Goal: Task Accomplishment & Management: Complete application form

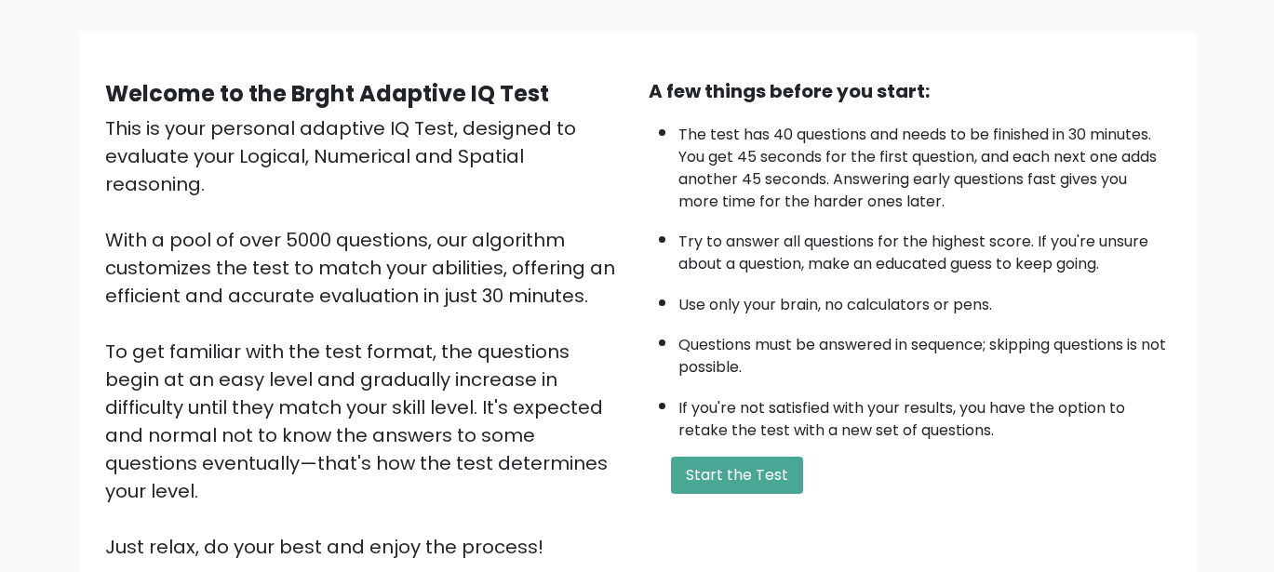
scroll to position [186, 0]
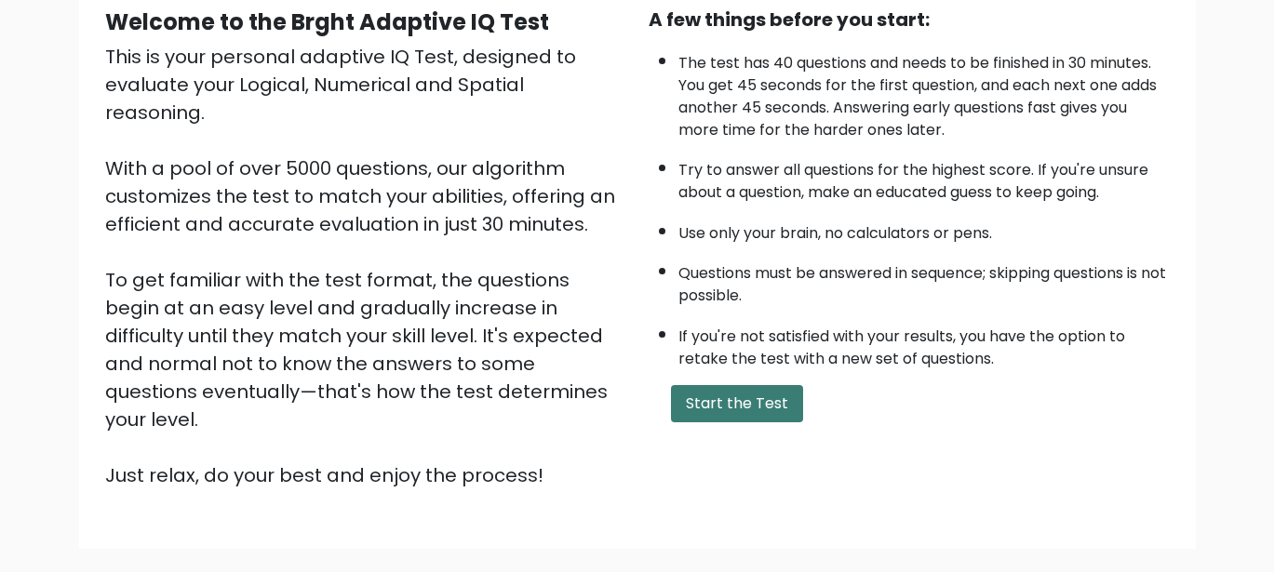
click at [703, 392] on button "Start the Test" at bounding box center [737, 403] width 132 height 37
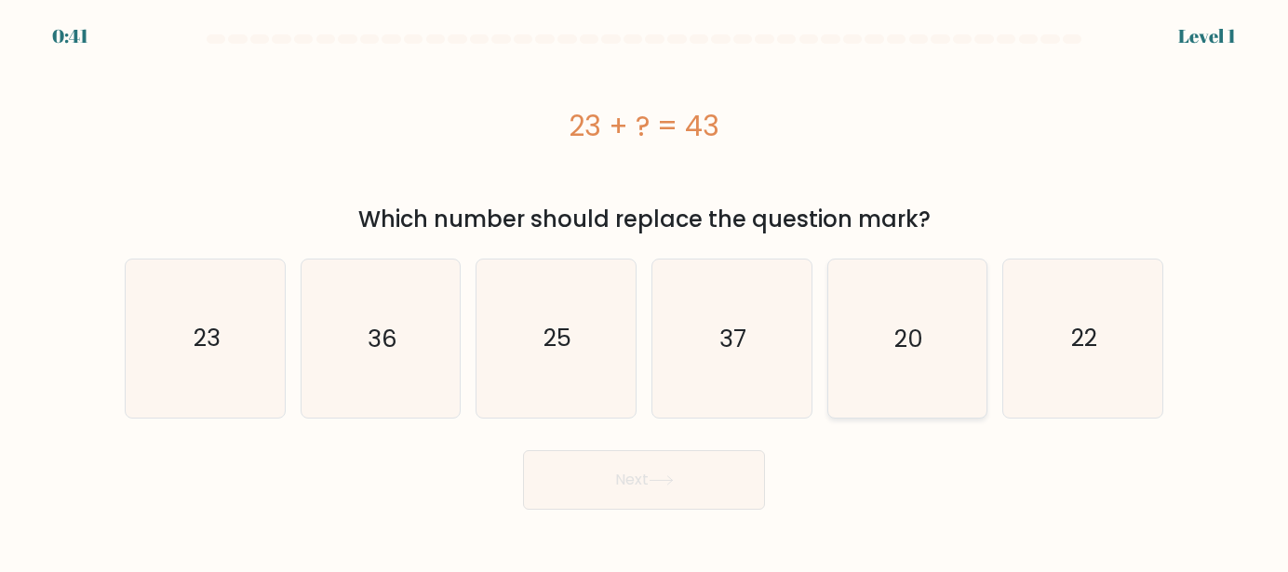
click at [949, 344] on icon "20" at bounding box center [907, 339] width 158 height 158
click at [645, 291] on input "e. 20" at bounding box center [644, 289] width 1 height 5
radio input "true"
click at [673, 497] on button "Next" at bounding box center [644, 481] width 242 height 60
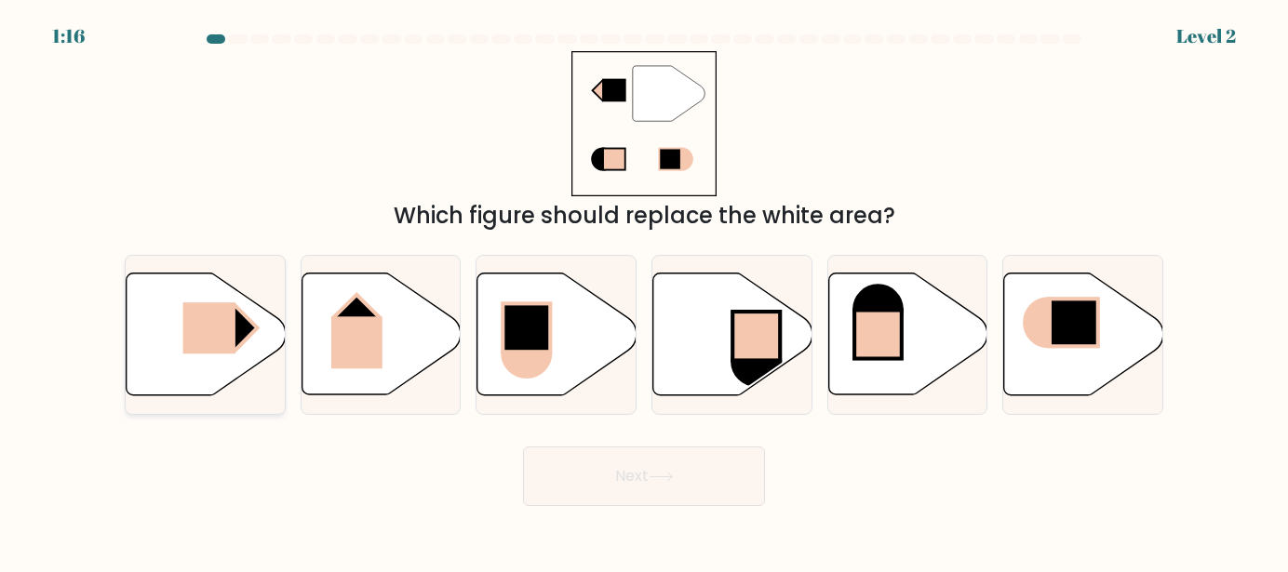
click at [237, 355] on icon at bounding box center [206, 335] width 159 height 122
click at [644, 291] on input "a." at bounding box center [644, 289] width 1 height 5
radio input "true"
click at [742, 495] on button "Next" at bounding box center [644, 477] width 242 height 60
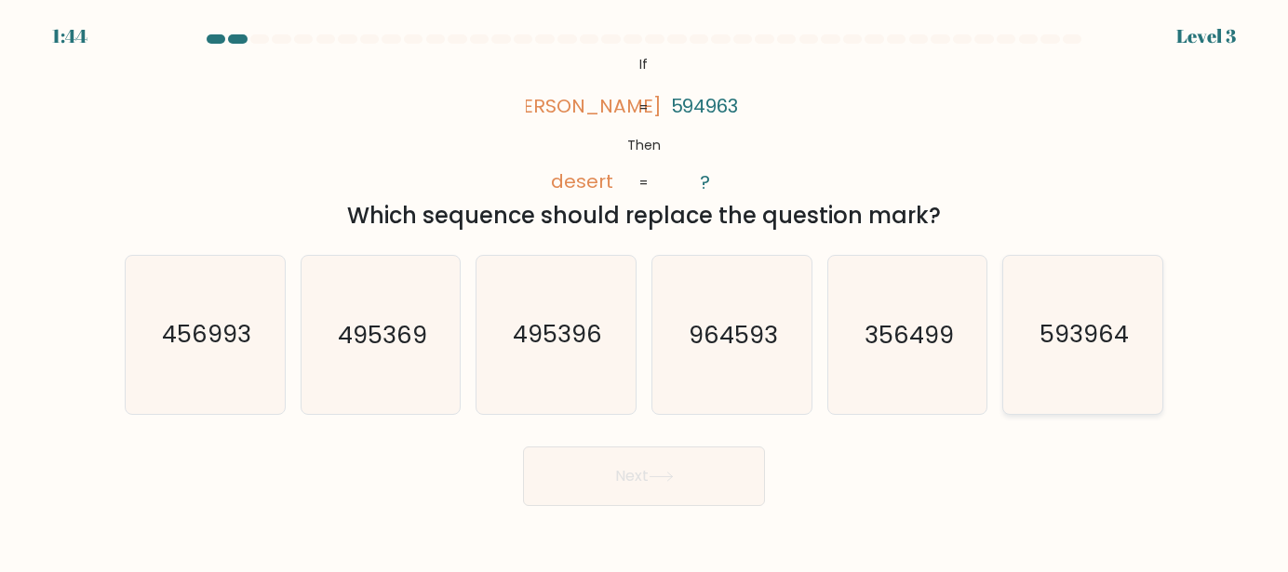
click at [1072, 355] on icon "593964" at bounding box center [1083, 335] width 158 height 158
click at [645, 291] on input "f. 593964" at bounding box center [644, 289] width 1 height 5
radio input "true"
click at [652, 498] on button "Next" at bounding box center [644, 477] width 242 height 60
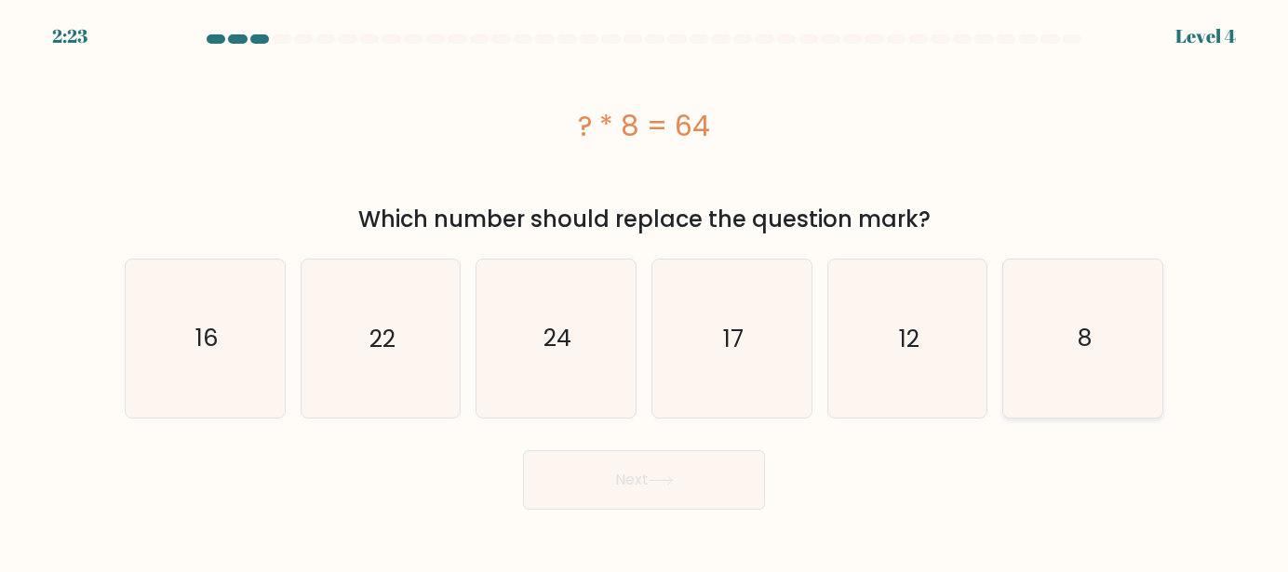
click at [1076, 324] on icon "8" at bounding box center [1083, 339] width 158 height 158
click at [645, 291] on input "f. 8" at bounding box center [644, 289] width 1 height 5
radio input "true"
click at [651, 479] on button "Next" at bounding box center [644, 481] width 242 height 60
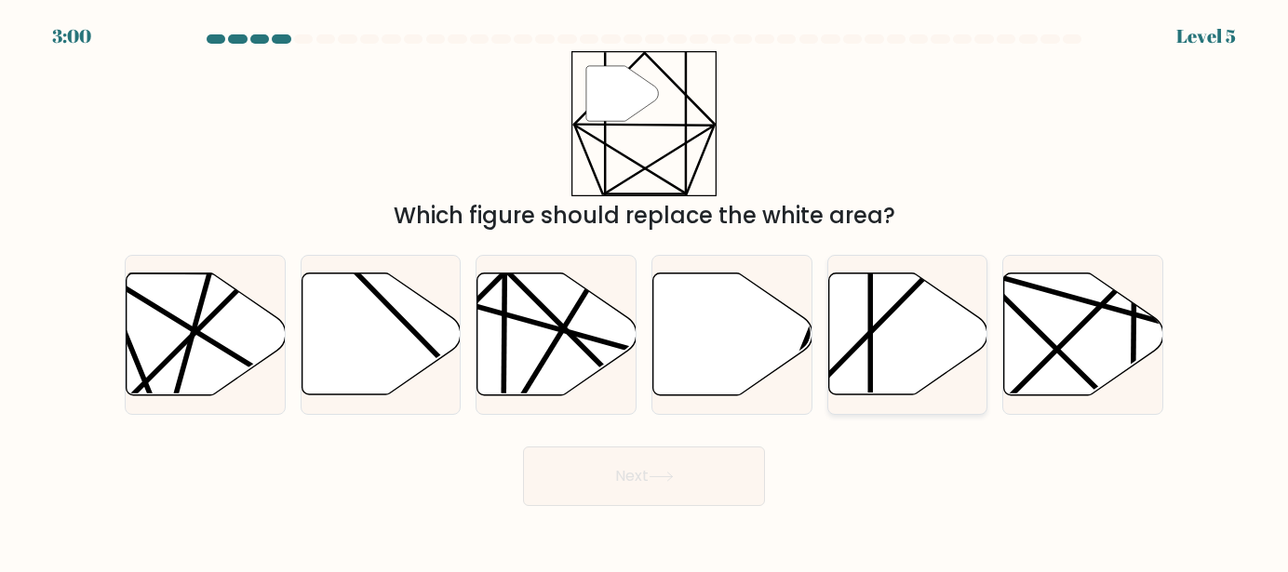
click at [844, 338] on icon at bounding box center [907, 335] width 159 height 122
click at [645, 291] on input "e." at bounding box center [644, 289] width 1 height 5
radio input "true"
click at [686, 470] on button "Next" at bounding box center [644, 477] width 242 height 60
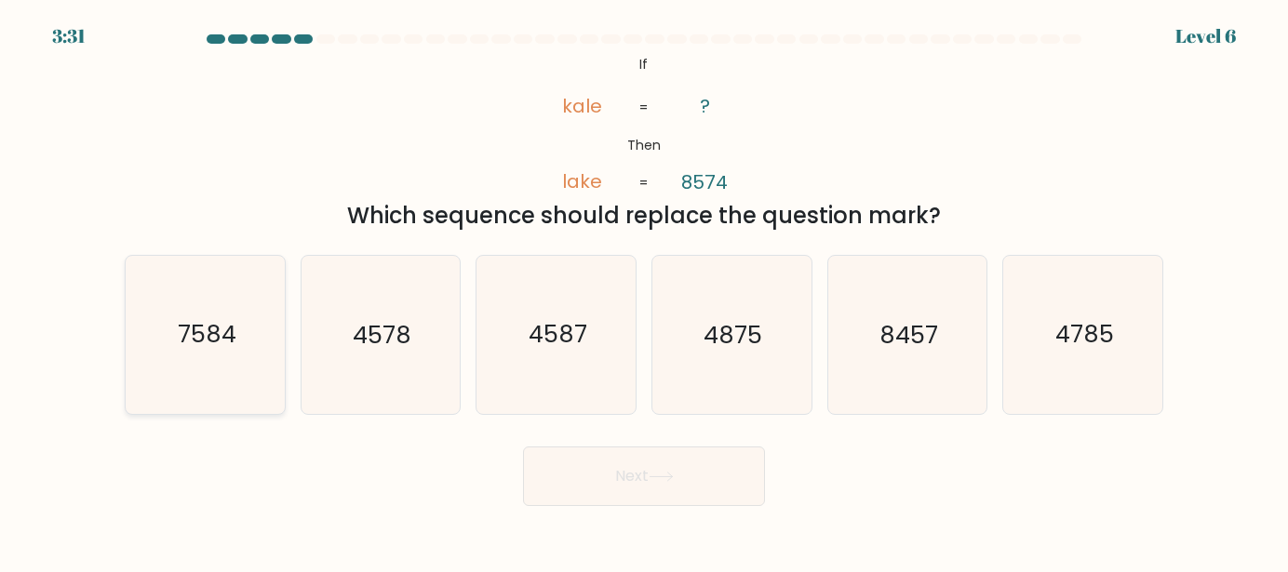
click at [249, 368] on icon "7584" at bounding box center [206, 335] width 158 height 158
click at [644, 291] on input "a. 7584" at bounding box center [644, 289] width 1 height 5
radio input "true"
click at [600, 481] on button "Next" at bounding box center [644, 477] width 242 height 60
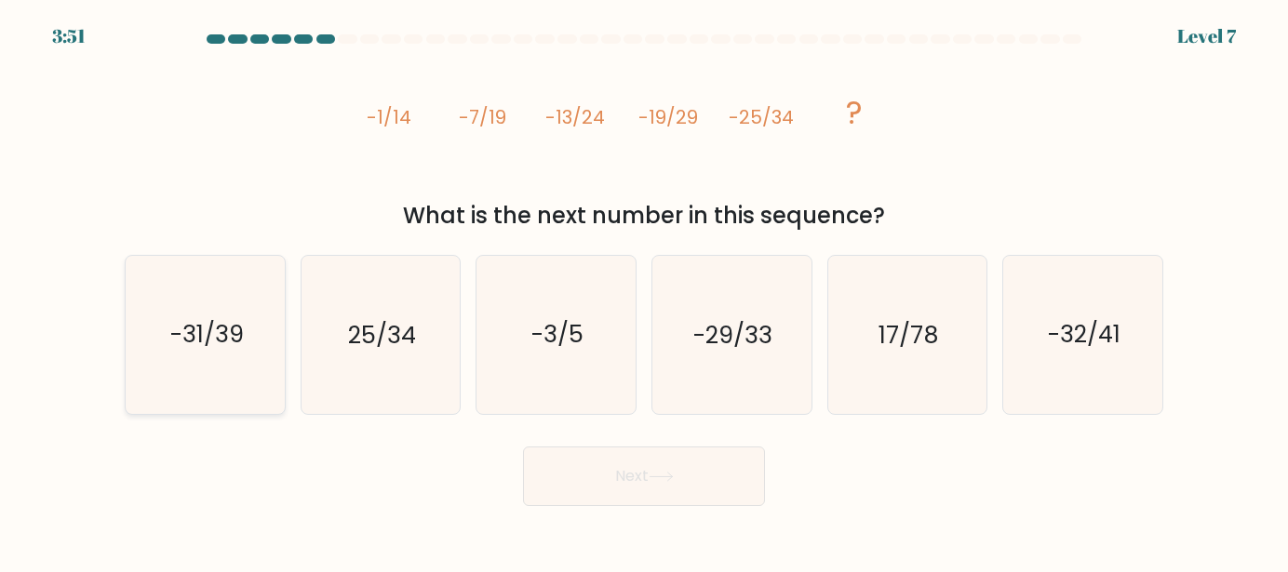
click at [181, 361] on icon "-31/39" at bounding box center [206, 335] width 158 height 158
click at [644, 291] on input "a. -31/39" at bounding box center [644, 289] width 1 height 5
radio input "true"
click at [666, 465] on button "Next" at bounding box center [644, 477] width 242 height 60
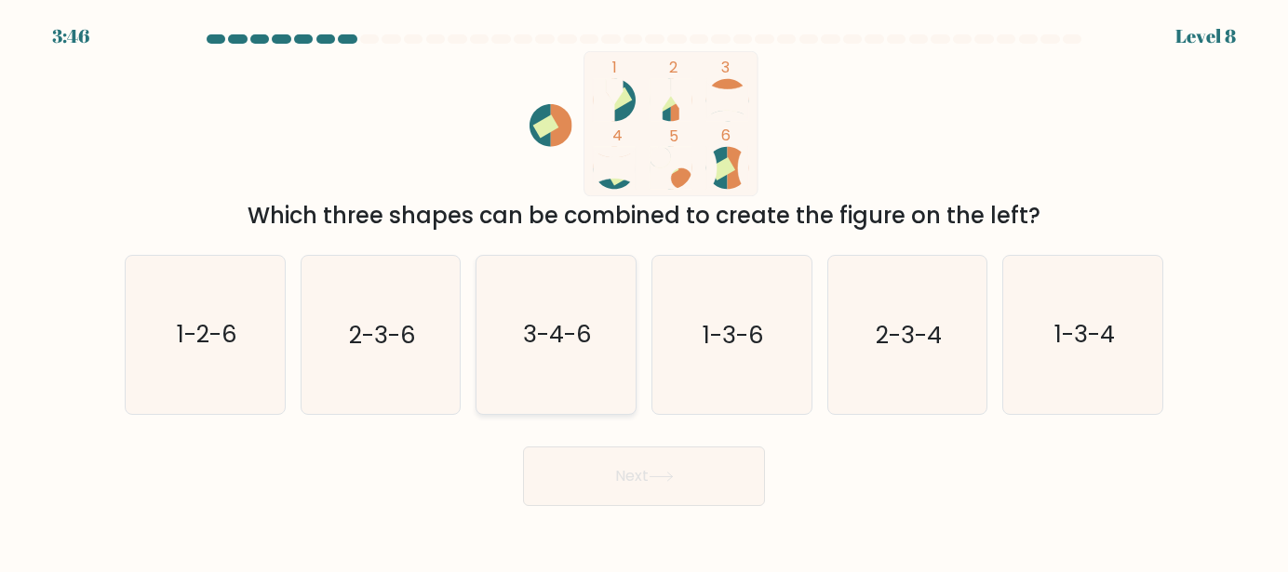
click at [578, 383] on icon "3-4-6" at bounding box center [556, 335] width 158 height 158
click at [644, 291] on input "c. 3-4-6" at bounding box center [644, 289] width 1 height 5
radio input "true"
click at [647, 490] on button "Next" at bounding box center [644, 477] width 242 height 60
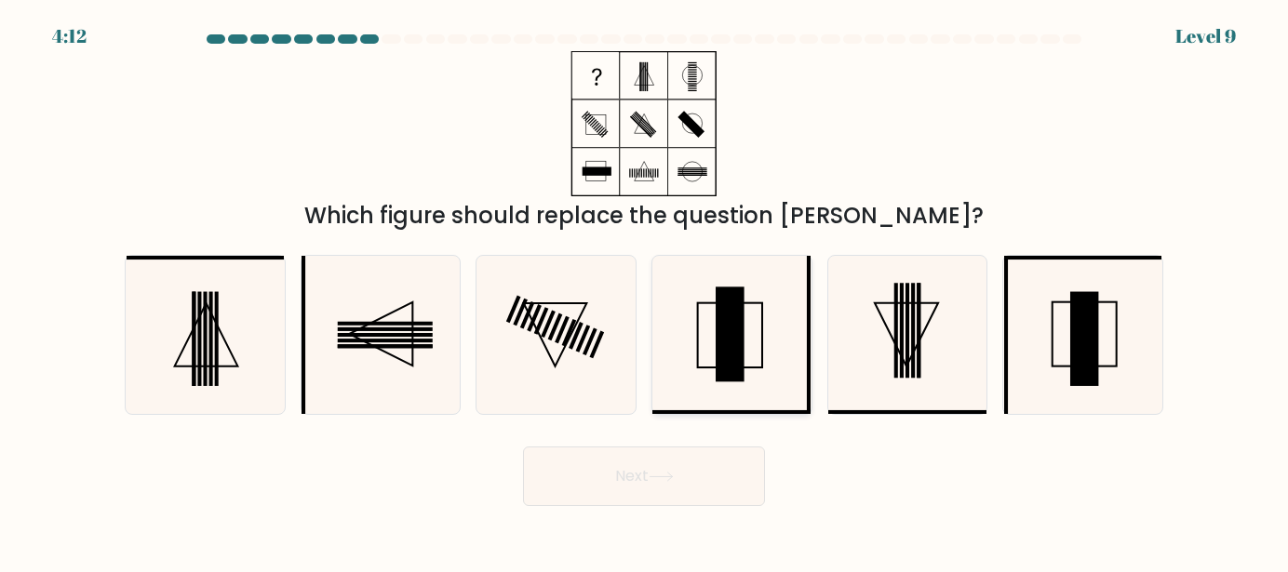
click at [732, 329] on rect at bounding box center [730, 335] width 29 height 95
click at [645, 291] on input "d." at bounding box center [644, 289] width 1 height 5
radio input "true"
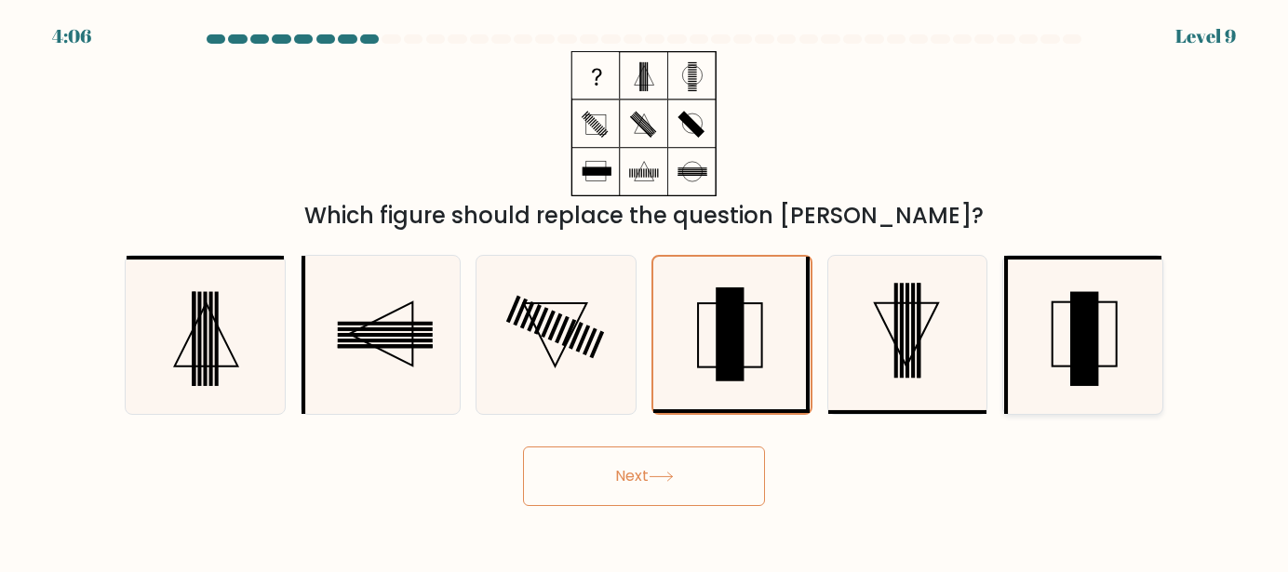
click at [1036, 343] on icon at bounding box center [1083, 335] width 158 height 158
click at [645, 291] on input "f." at bounding box center [644, 289] width 1 height 5
radio input "true"
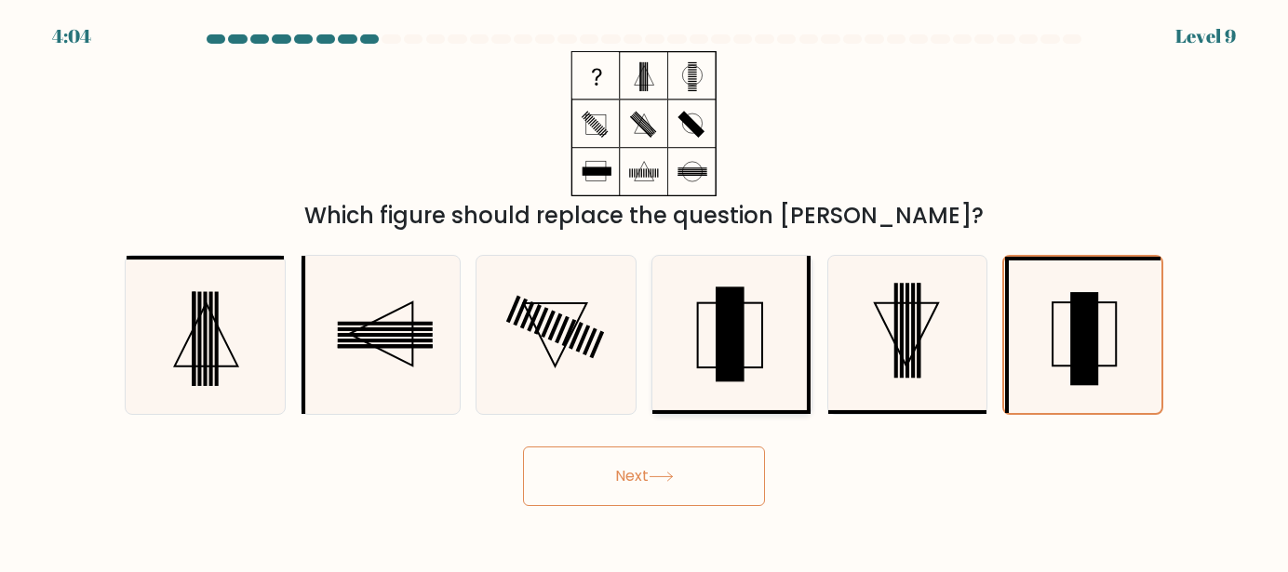
click at [694, 343] on icon at bounding box center [731, 335] width 158 height 158
click at [645, 291] on input "d." at bounding box center [644, 289] width 1 height 5
radio input "true"
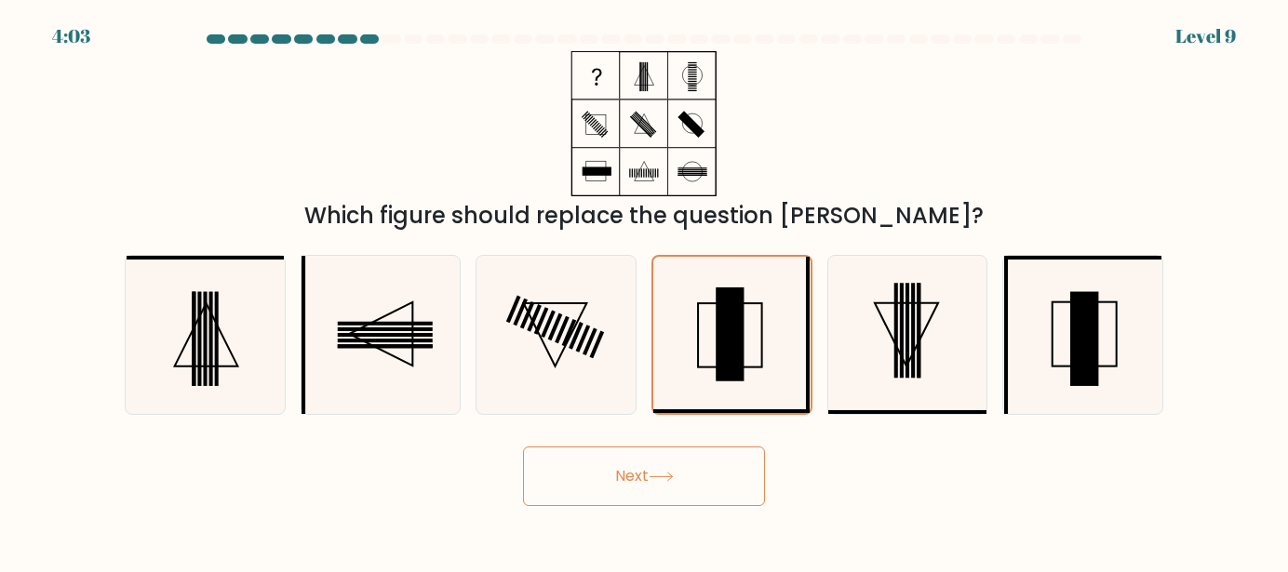
click at [630, 494] on button "Next" at bounding box center [644, 477] width 242 height 60
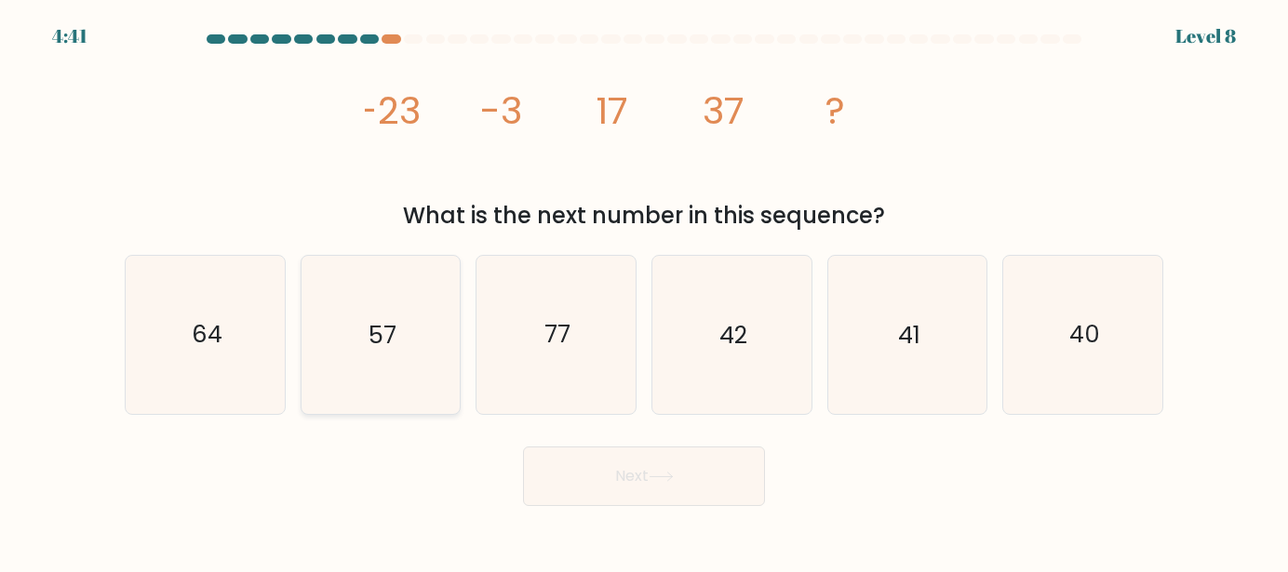
click at [416, 401] on icon "57" at bounding box center [381, 335] width 158 height 158
click at [644, 291] on input "b. 57" at bounding box center [644, 289] width 1 height 5
radio input "true"
click at [652, 478] on button "Next" at bounding box center [644, 477] width 242 height 60
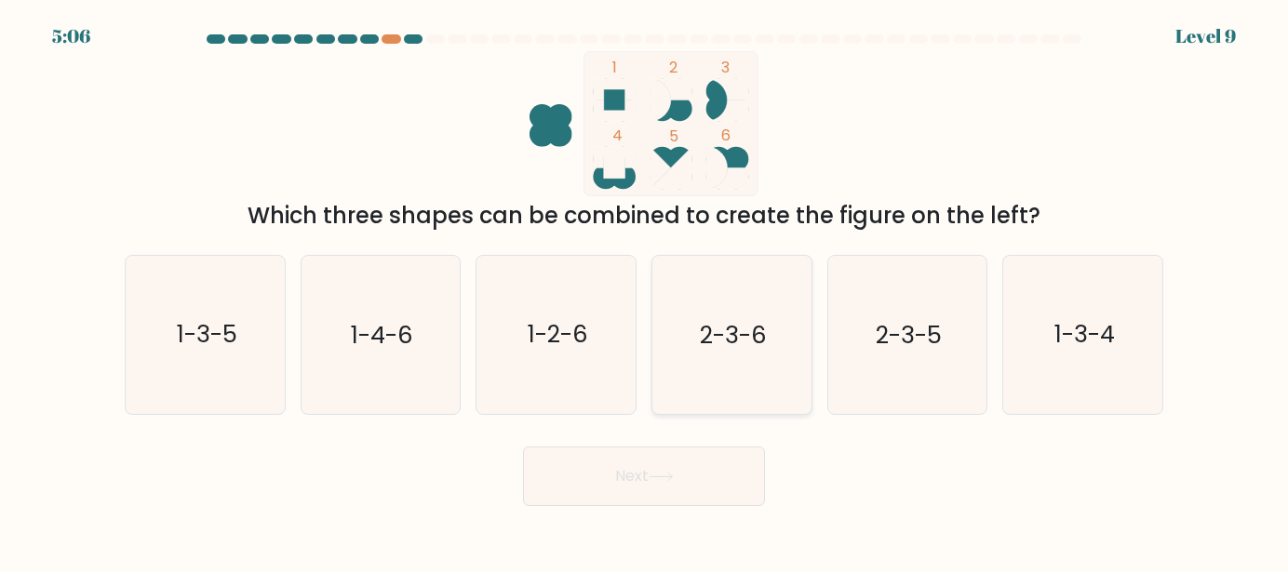
click at [745, 373] on icon "2-3-6" at bounding box center [731, 335] width 158 height 158
click at [645, 291] on input "d. 2-3-6" at bounding box center [644, 289] width 1 height 5
radio input "true"
click at [685, 464] on button "Next" at bounding box center [644, 477] width 242 height 60
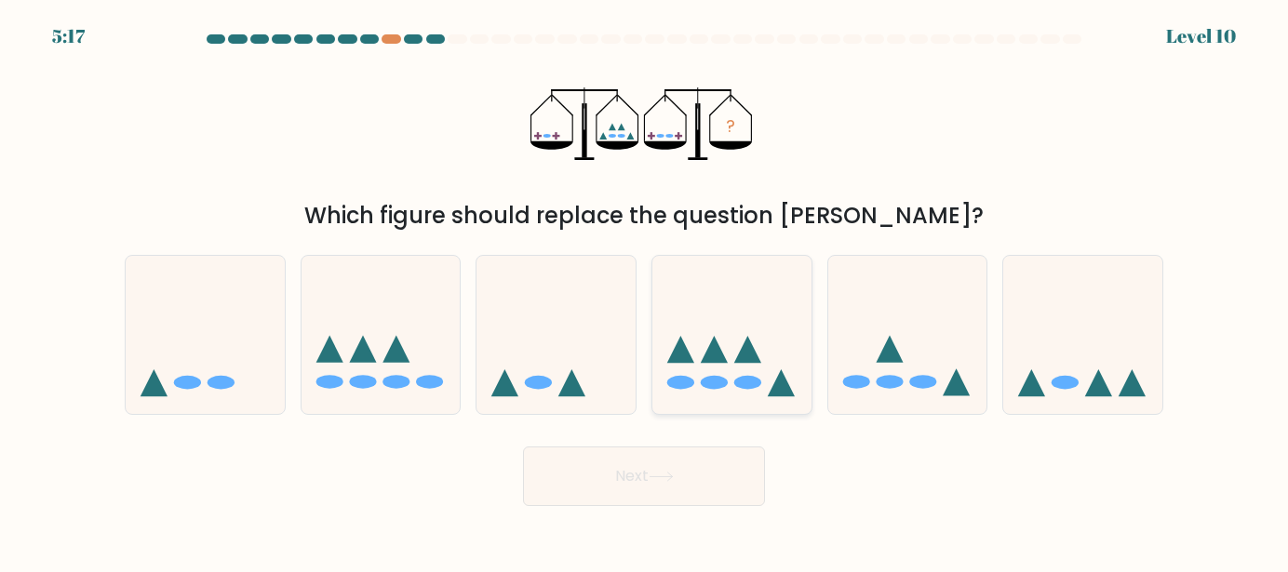
click at [763, 346] on icon at bounding box center [731, 334] width 159 height 131
click at [645, 291] on input "d." at bounding box center [644, 289] width 1 height 5
radio input "true"
click at [706, 494] on button "Next" at bounding box center [644, 477] width 242 height 60
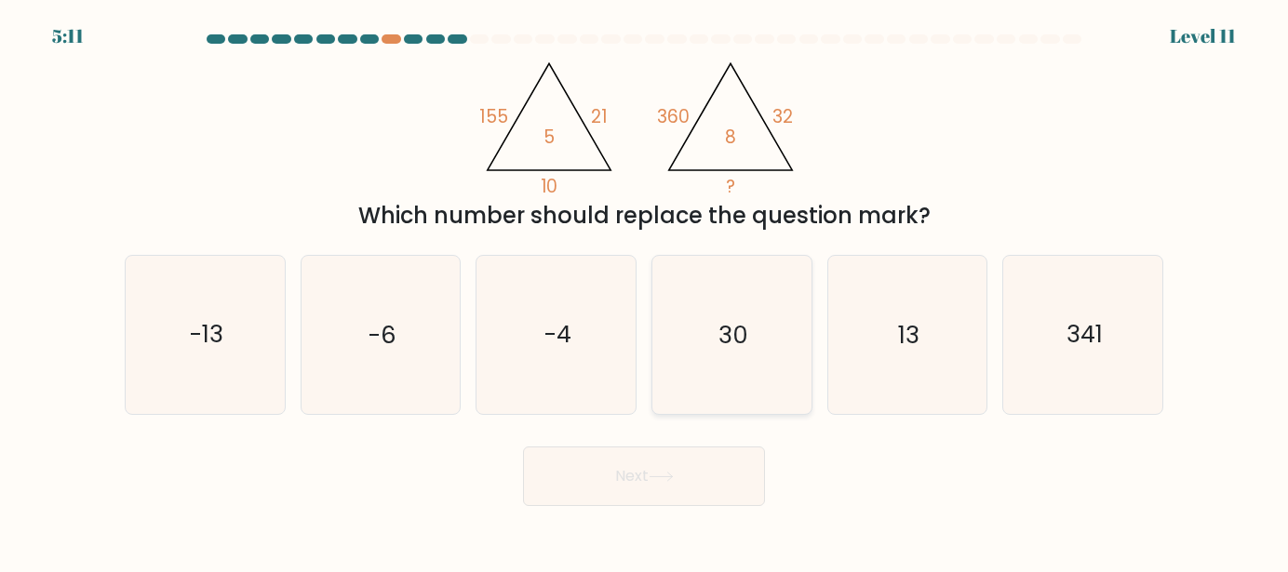
click at [747, 363] on icon "30" at bounding box center [731, 335] width 158 height 158
click at [645, 291] on input "d. 30" at bounding box center [644, 289] width 1 height 5
radio input "true"
click at [674, 464] on button "Next" at bounding box center [644, 477] width 242 height 60
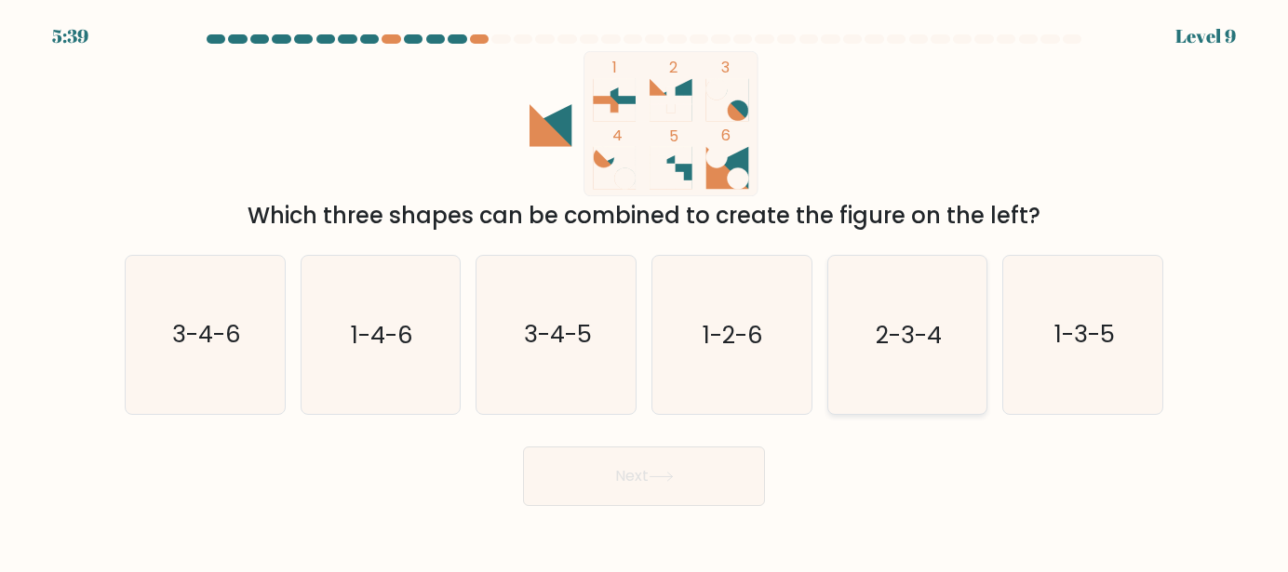
click at [846, 273] on icon "2-3-4" at bounding box center [907, 335] width 158 height 158
click at [645, 287] on input "e. 2-3-4" at bounding box center [644, 289] width 1 height 5
radio input "true"
click at [639, 486] on button "Next" at bounding box center [644, 477] width 242 height 60
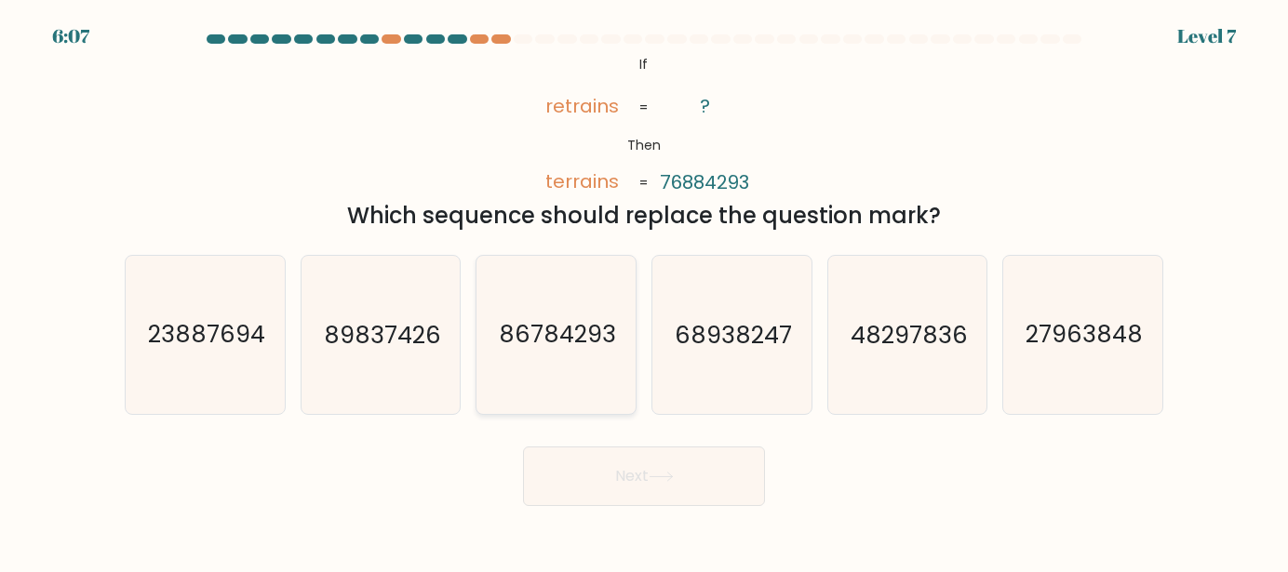
click at [534, 296] on icon "86784293" at bounding box center [556, 335] width 158 height 158
click at [644, 291] on input "c. 86784293" at bounding box center [644, 289] width 1 height 5
radio input "true"
click at [676, 483] on button "Next" at bounding box center [644, 477] width 242 height 60
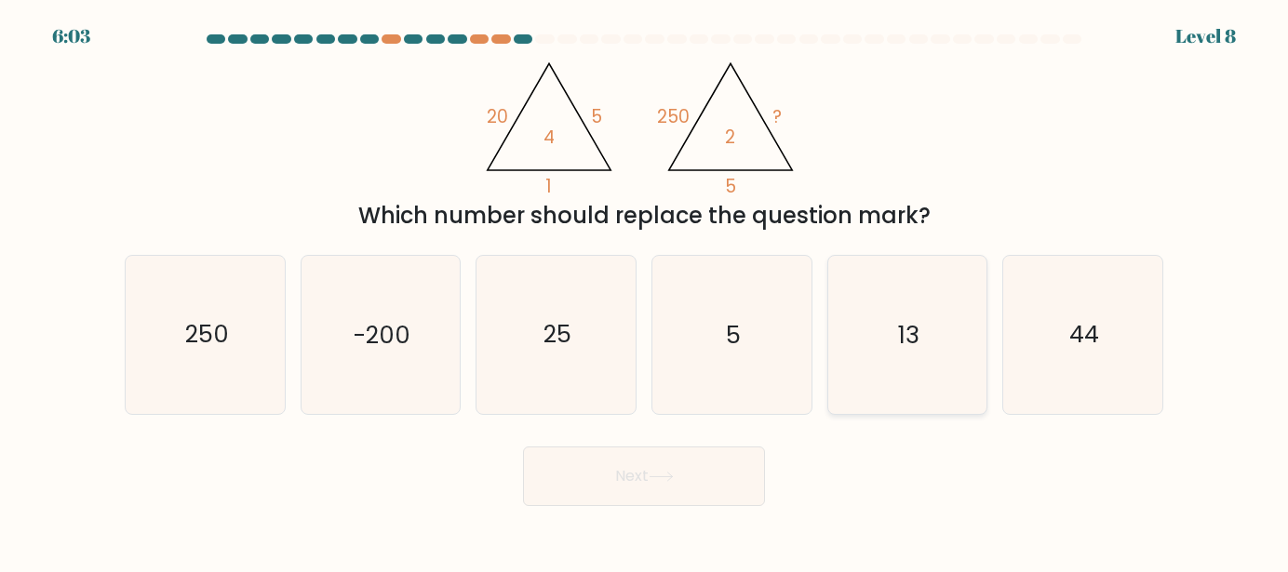
click at [921, 289] on icon "13" at bounding box center [907, 335] width 158 height 158
click at [645, 289] on input "e. 13" at bounding box center [644, 289] width 1 height 5
radio input "true"
click at [670, 492] on button "Next" at bounding box center [644, 477] width 242 height 60
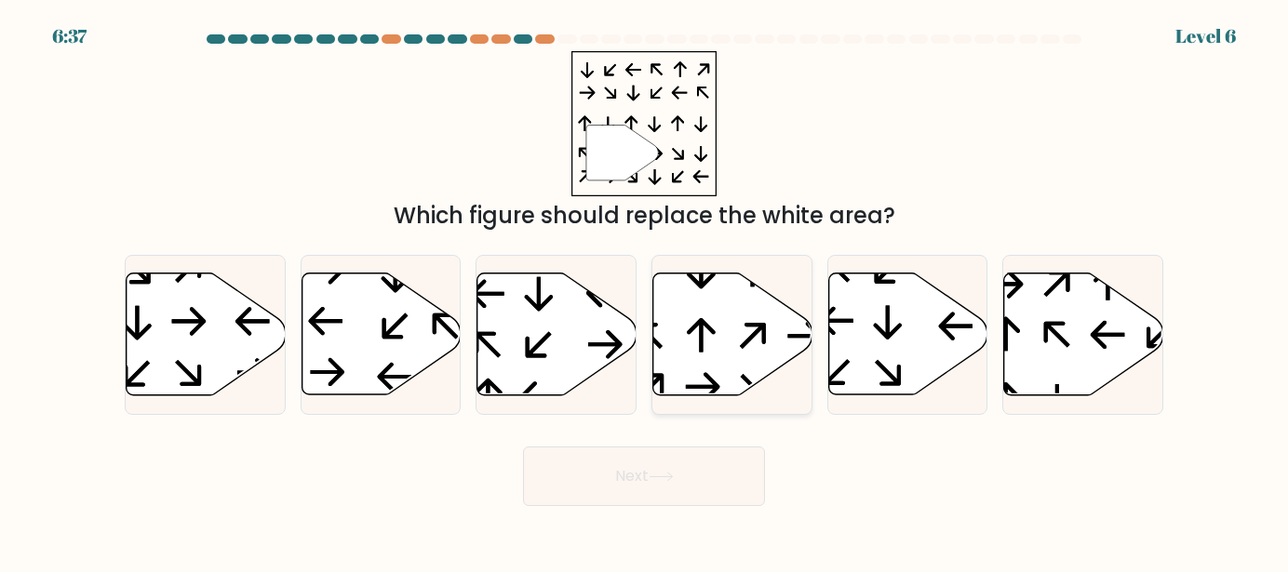
click at [672, 354] on icon at bounding box center [732, 335] width 159 height 122
click at [645, 291] on input "d." at bounding box center [644, 289] width 1 height 5
radio input "true"
click at [674, 483] on button "Next" at bounding box center [644, 477] width 242 height 60
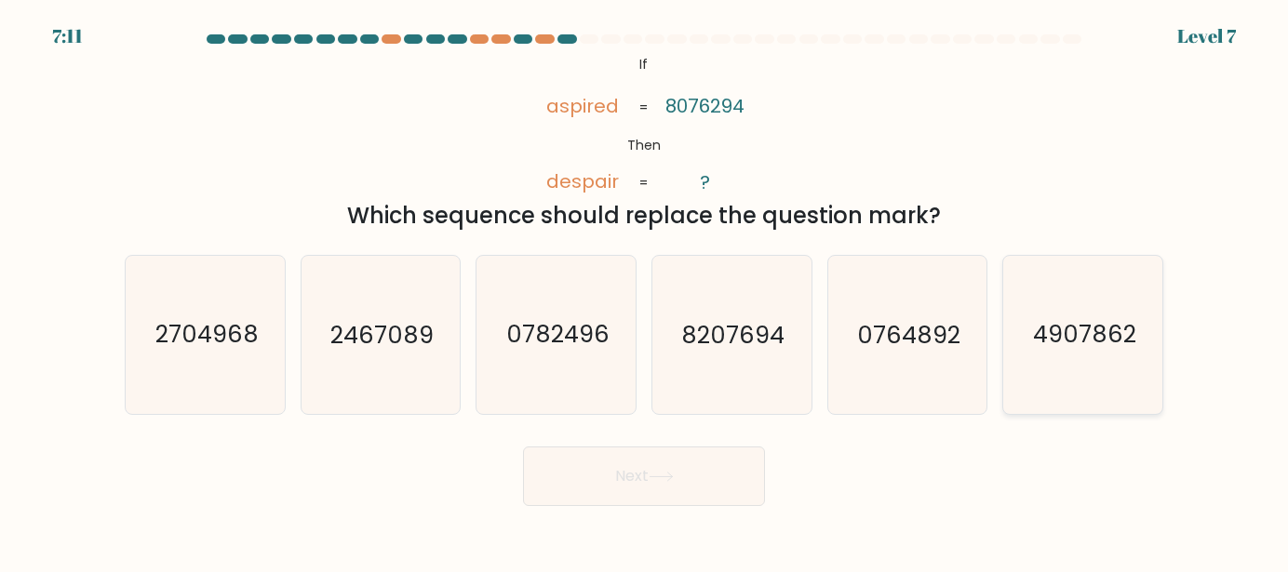
click at [1055, 327] on text "4907862" at bounding box center [1084, 335] width 103 height 34
click at [645, 291] on input "f. 4907862" at bounding box center [644, 289] width 1 height 5
radio input "true"
click at [712, 516] on body "7:10 Level 7 If" at bounding box center [644, 286] width 1288 height 572
click at [717, 500] on button "Next" at bounding box center [644, 477] width 242 height 60
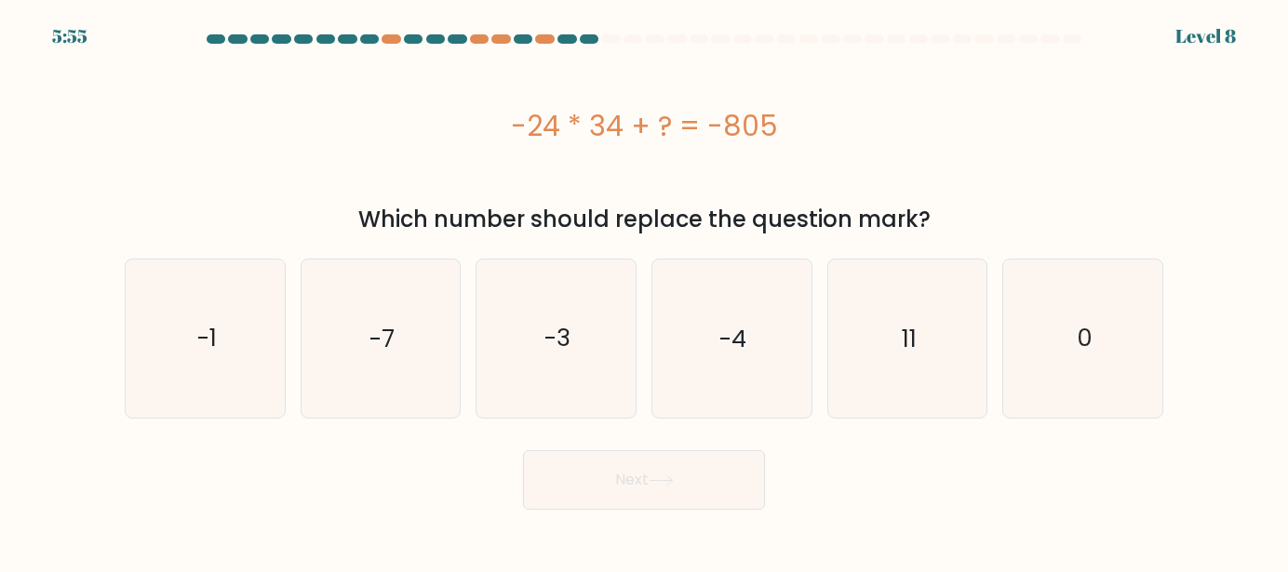
drag, startPoint x: 941, startPoint y: 335, endPoint x: 1062, endPoint y: 435, distance: 156.7
click at [941, 334] on icon "11" at bounding box center [907, 339] width 158 height 158
click at [645, 291] on input "e. 11" at bounding box center [644, 289] width 1 height 5
radio input "true"
click at [663, 480] on icon at bounding box center [661, 481] width 22 height 8
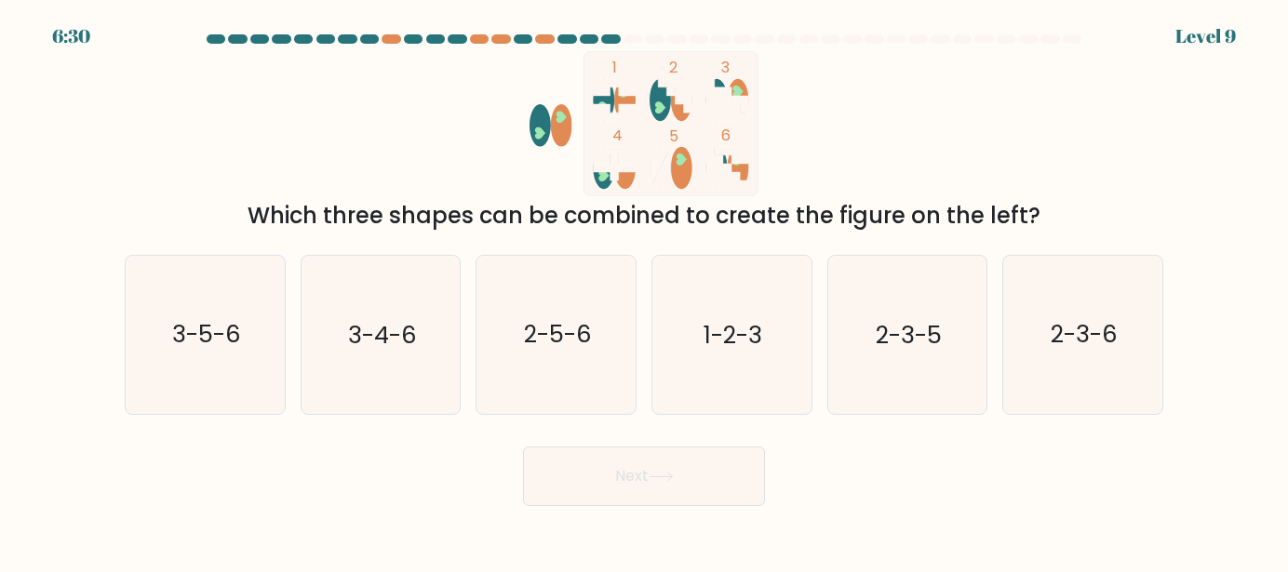
click at [1206, 187] on form at bounding box center [644, 270] width 1288 height 472
click at [1065, 336] on text "2-3-6" at bounding box center [1084, 335] width 67 height 34
click at [645, 291] on input "f. 2-3-6" at bounding box center [644, 289] width 1 height 5
radio input "true"
click at [603, 486] on button "Next" at bounding box center [644, 477] width 242 height 60
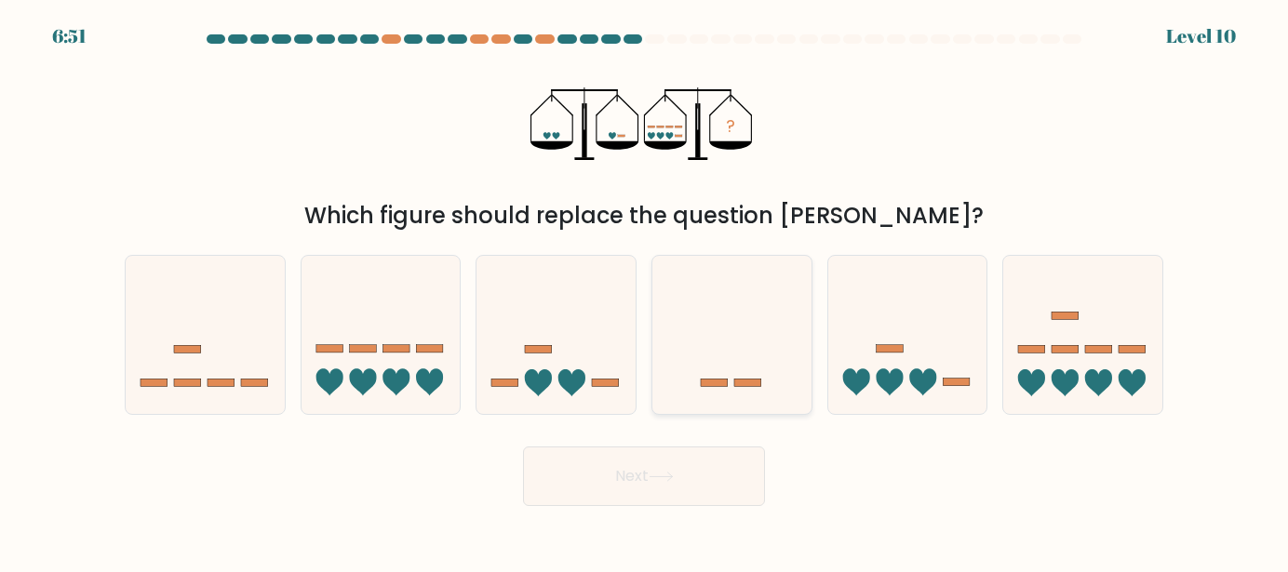
drag, startPoint x: 612, startPoint y: 354, endPoint x: 652, endPoint y: 406, distance: 65.7
click at [612, 354] on icon at bounding box center [556, 334] width 159 height 131
click at [644, 291] on input "c." at bounding box center [644, 289] width 1 height 5
radio input "true"
click at [760, 509] on body "6:50 Level 10" at bounding box center [644, 286] width 1288 height 572
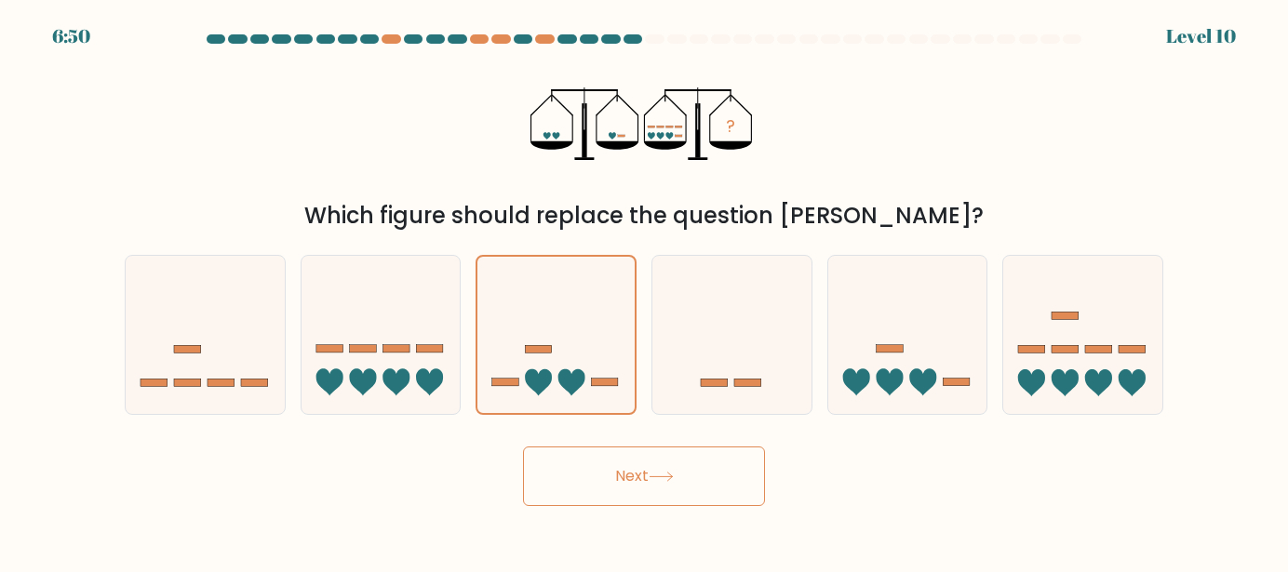
click at [756, 488] on button "Next" at bounding box center [644, 477] width 242 height 60
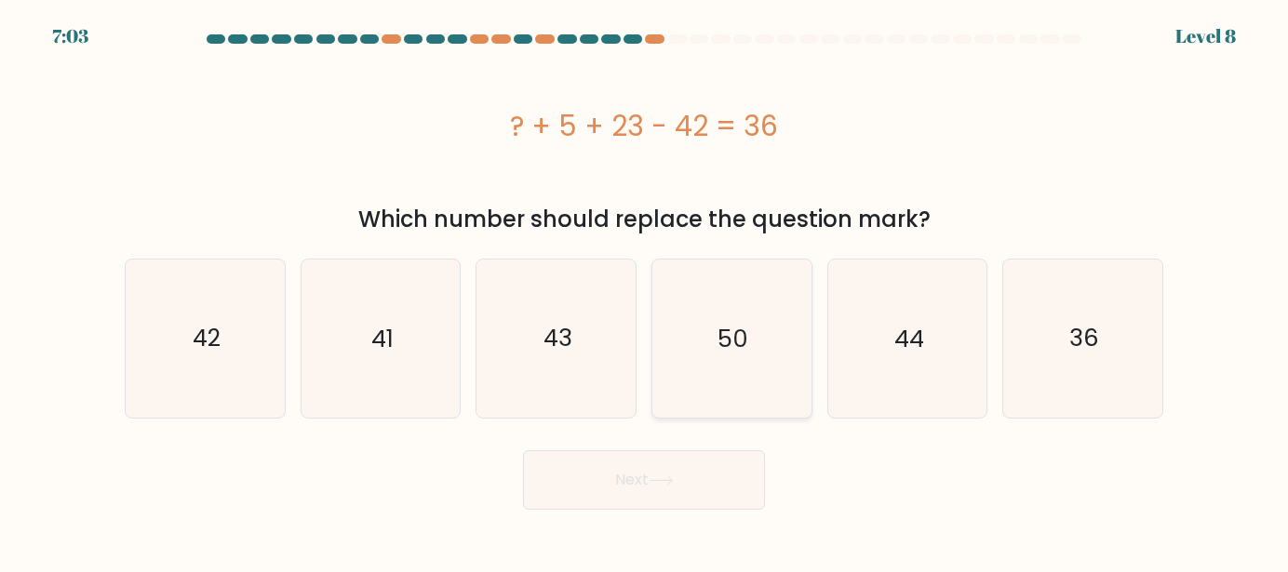
click at [655, 311] on icon "50" at bounding box center [731, 339] width 158 height 158
click at [645, 291] on input "d. 50" at bounding box center [644, 289] width 1 height 5
radio input "true"
click at [661, 505] on button "Next" at bounding box center [644, 481] width 242 height 60
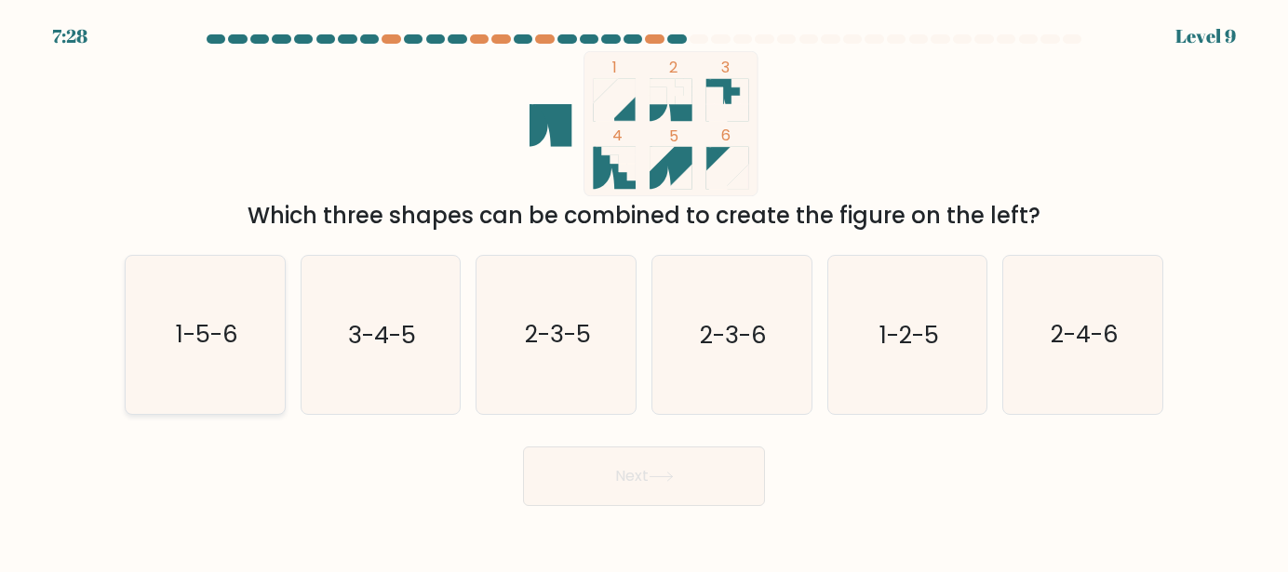
click at [229, 329] on text "1-5-6" at bounding box center [207, 335] width 62 height 34
click at [644, 291] on input "a. 1-5-6" at bounding box center [644, 289] width 1 height 5
radio input "true"
click at [694, 472] on button "Next" at bounding box center [644, 477] width 242 height 60
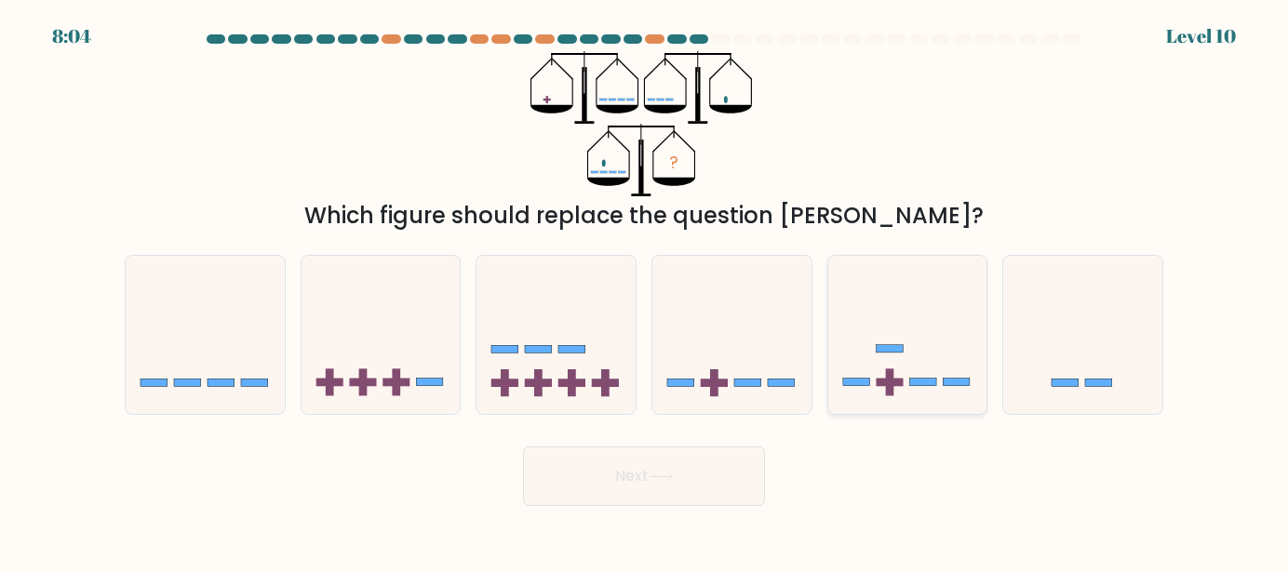
click at [900, 353] on rect at bounding box center [889, 349] width 27 height 7
click at [645, 291] on input "e." at bounding box center [644, 289] width 1 height 5
radio input "true"
click at [689, 454] on button "Next" at bounding box center [644, 477] width 242 height 60
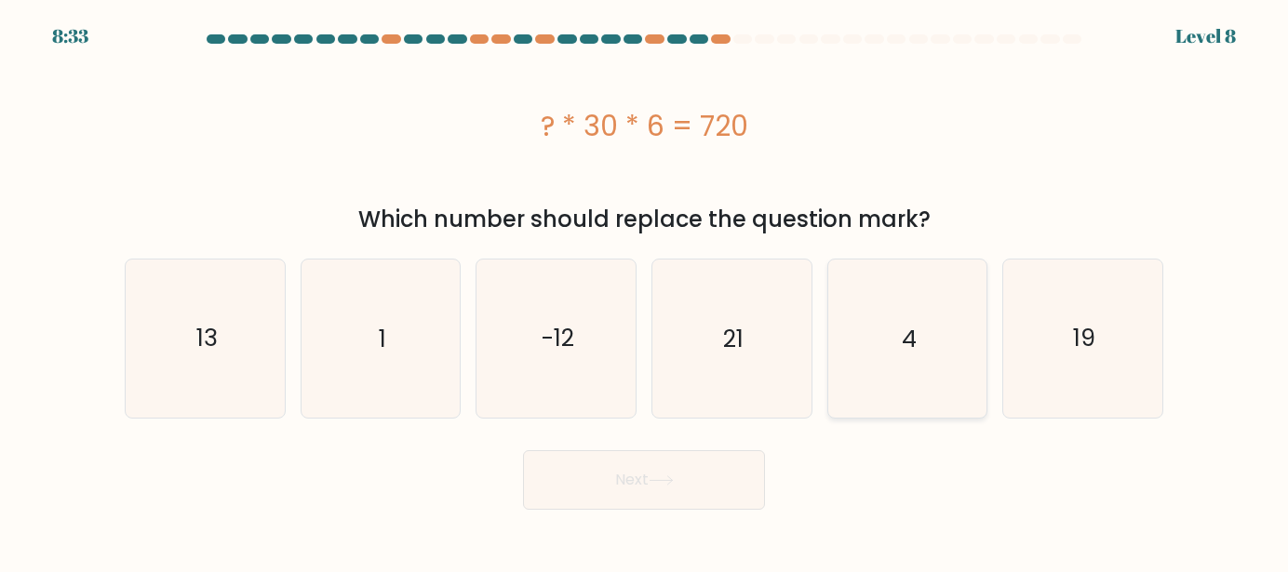
click at [950, 333] on icon "4" at bounding box center [907, 339] width 158 height 158
click at [645, 291] on input "e. 4" at bounding box center [644, 289] width 1 height 5
radio input "true"
click at [682, 505] on button "Next" at bounding box center [644, 481] width 242 height 60
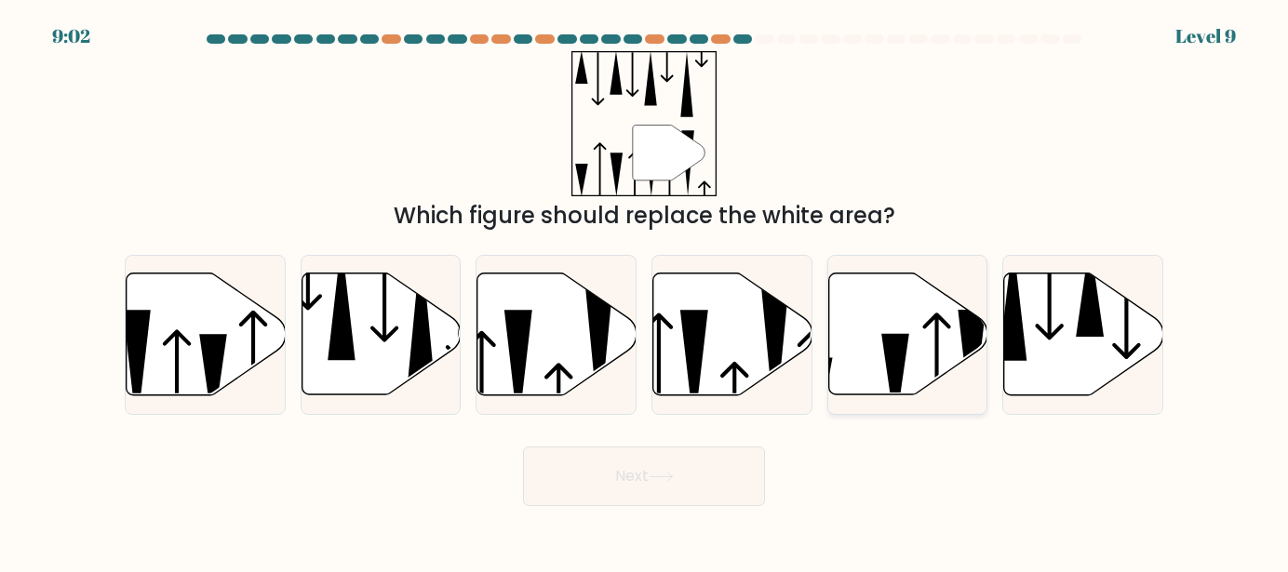
click at [928, 306] on icon at bounding box center [907, 335] width 159 height 122
click at [645, 291] on input "e." at bounding box center [644, 289] width 1 height 5
radio input "true"
click at [720, 483] on button "Next" at bounding box center [644, 477] width 242 height 60
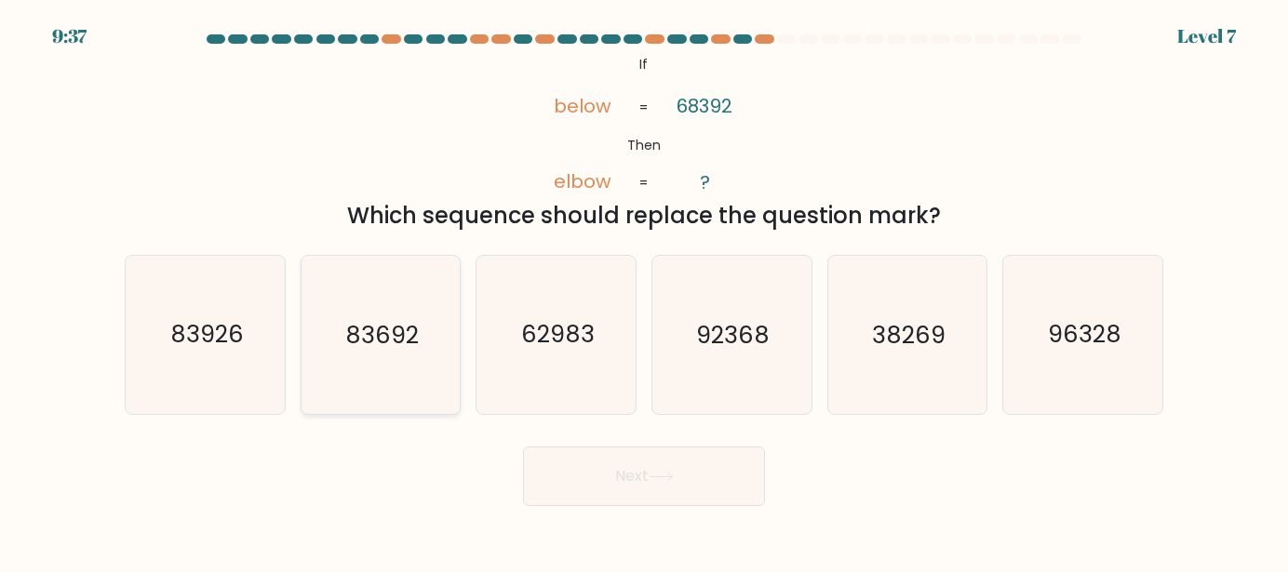
click at [392, 338] on text "83692" at bounding box center [382, 335] width 74 height 34
click at [644, 291] on input "b. 83692" at bounding box center [644, 289] width 1 height 5
radio input "true"
click at [667, 433] on form "If ?" at bounding box center [644, 270] width 1288 height 472
click at [668, 496] on button "Next" at bounding box center [644, 477] width 242 height 60
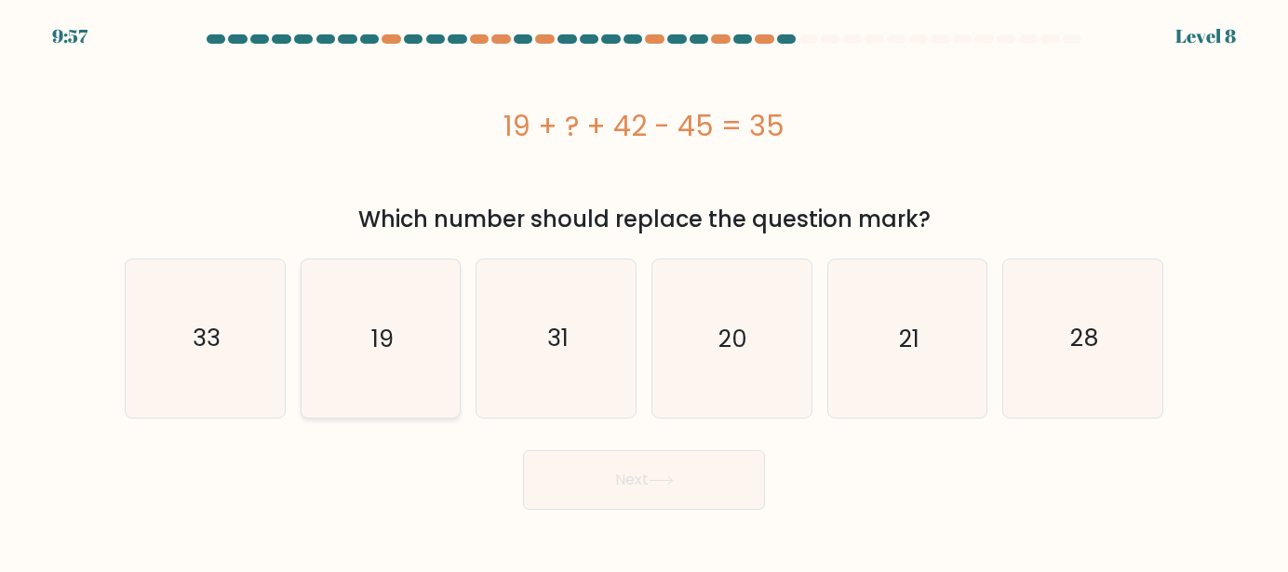
click at [428, 358] on icon "19" at bounding box center [381, 339] width 158 height 158
click at [644, 291] on input "b. 19" at bounding box center [644, 289] width 1 height 5
radio input "true"
click at [617, 474] on button "Next" at bounding box center [644, 481] width 242 height 60
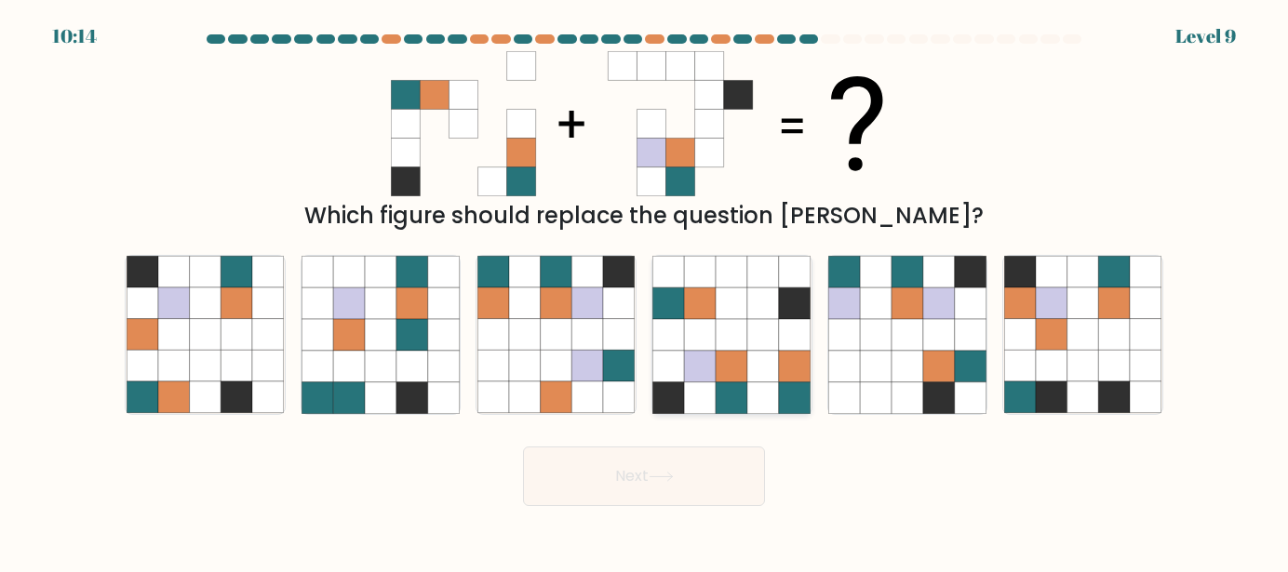
click at [715, 394] on icon at bounding box center [701, 399] width 32 height 32
click at [645, 291] on input "d." at bounding box center [644, 289] width 1 height 5
radio input "true"
click at [671, 511] on body "10:14 Level 9" at bounding box center [644, 286] width 1288 height 572
click at [678, 501] on button "Next" at bounding box center [644, 477] width 242 height 60
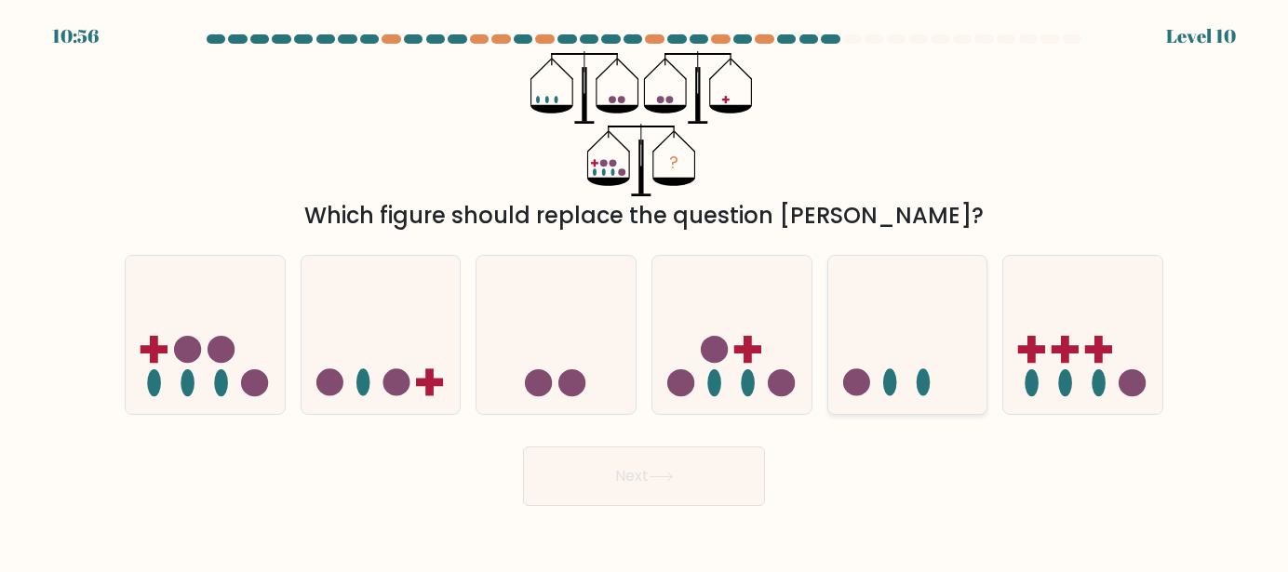
click at [962, 328] on icon at bounding box center [907, 334] width 159 height 131
click at [645, 291] on input "e." at bounding box center [644, 289] width 1 height 5
radio input "true"
click at [682, 473] on button "Next" at bounding box center [644, 477] width 242 height 60
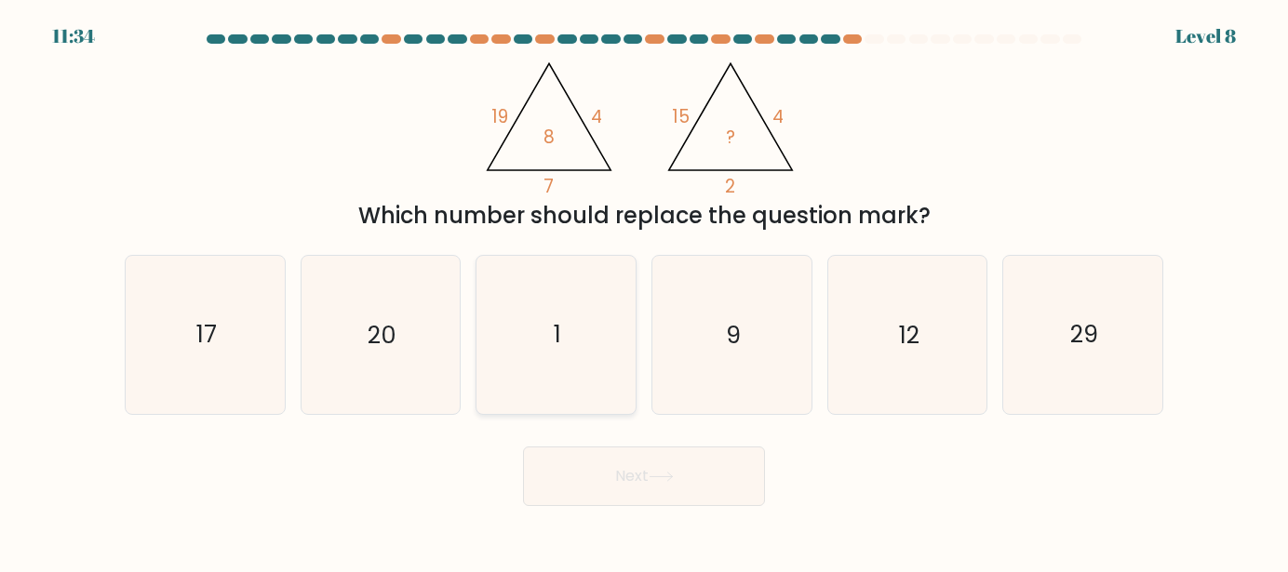
click at [512, 293] on icon "1" at bounding box center [556, 335] width 158 height 158
click at [644, 291] on input "c. 1" at bounding box center [644, 289] width 1 height 5
radio input "true"
click at [710, 487] on button "Next" at bounding box center [644, 477] width 242 height 60
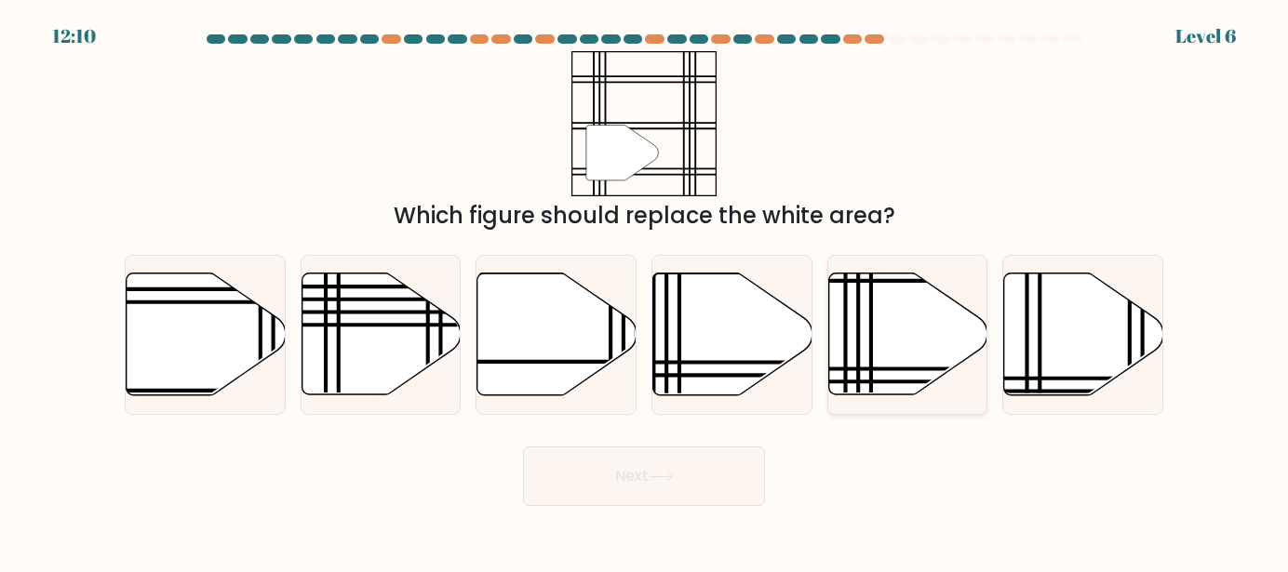
click at [890, 370] on line at bounding box center [958, 370] width 320 height 0
click at [645, 291] on input "e." at bounding box center [644, 289] width 1 height 5
radio input "true"
click at [727, 474] on button "Next" at bounding box center [644, 477] width 242 height 60
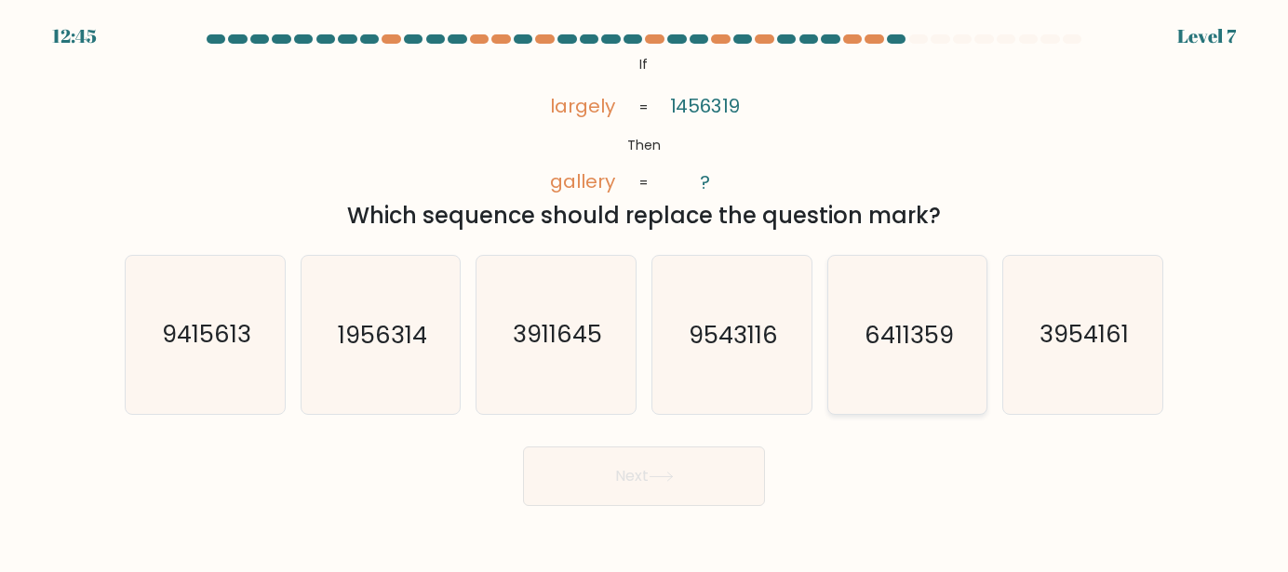
click at [904, 299] on icon "6411359" at bounding box center [907, 335] width 158 height 158
click at [645, 291] on input "e. 6411359" at bounding box center [644, 289] width 1 height 5
radio input "true"
click at [695, 459] on button "Next" at bounding box center [644, 477] width 242 height 60
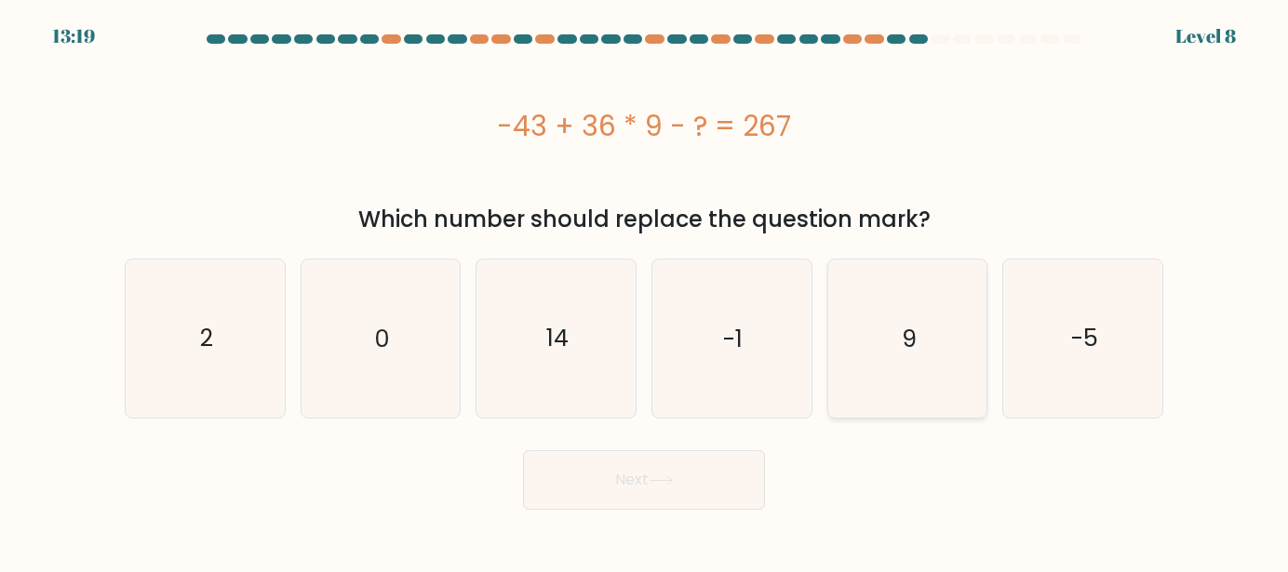
click at [964, 390] on icon "9" at bounding box center [907, 339] width 158 height 158
click at [645, 291] on input "e. 9" at bounding box center [644, 289] width 1 height 5
radio input "true"
click at [746, 439] on form "a. 2" at bounding box center [644, 272] width 1288 height 476
click at [743, 470] on button "Next" at bounding box center [644, 481] width 242 height 60
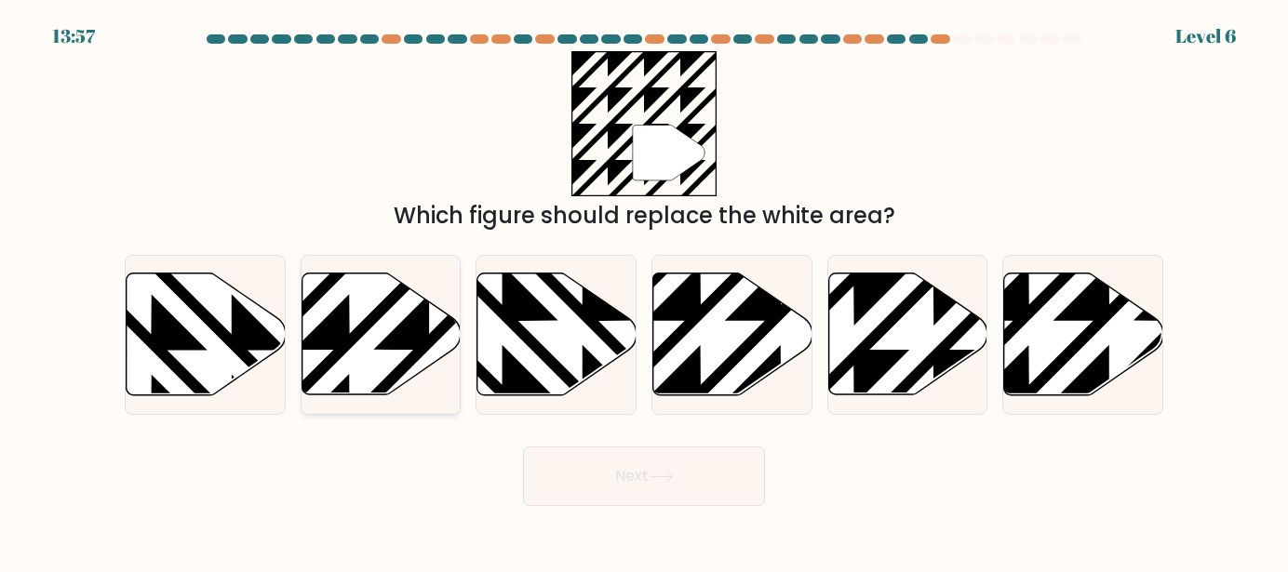
click at [327, 309] on icon at bounding box center [381, 335] width 159 height 122
click at [644, 291] on input "b." at bounding box center [644, 289] width 1 height 5
radio input "true"
click at [388, 353] on icon at bounding box center [381, 335] width 157 height 120
click at [644, 291] on input "b." at bounding box center [644, 289] width 1 height 5
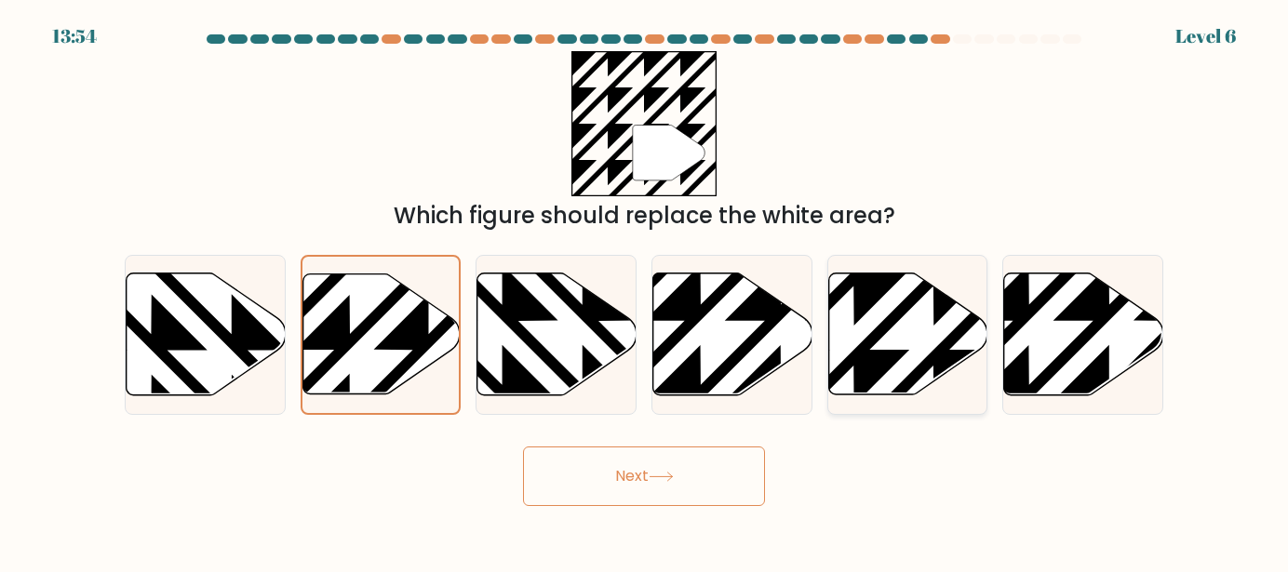
click at [925, 330] on icon at bounding box center [907, 335] width 159 height 122
click at [645, 291] on input "e." at bounding box center [644, 289] width 1 height 5
radio input "true"
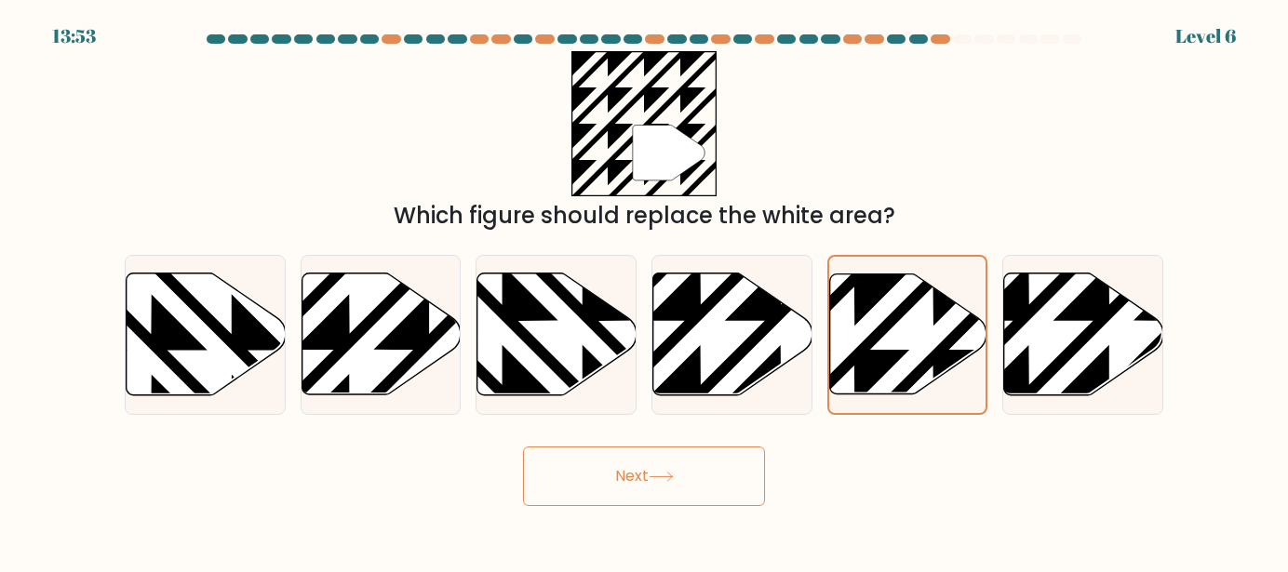
click at [639, 474] on button "Next" at bounding box center [644, 477] width 242 height 60
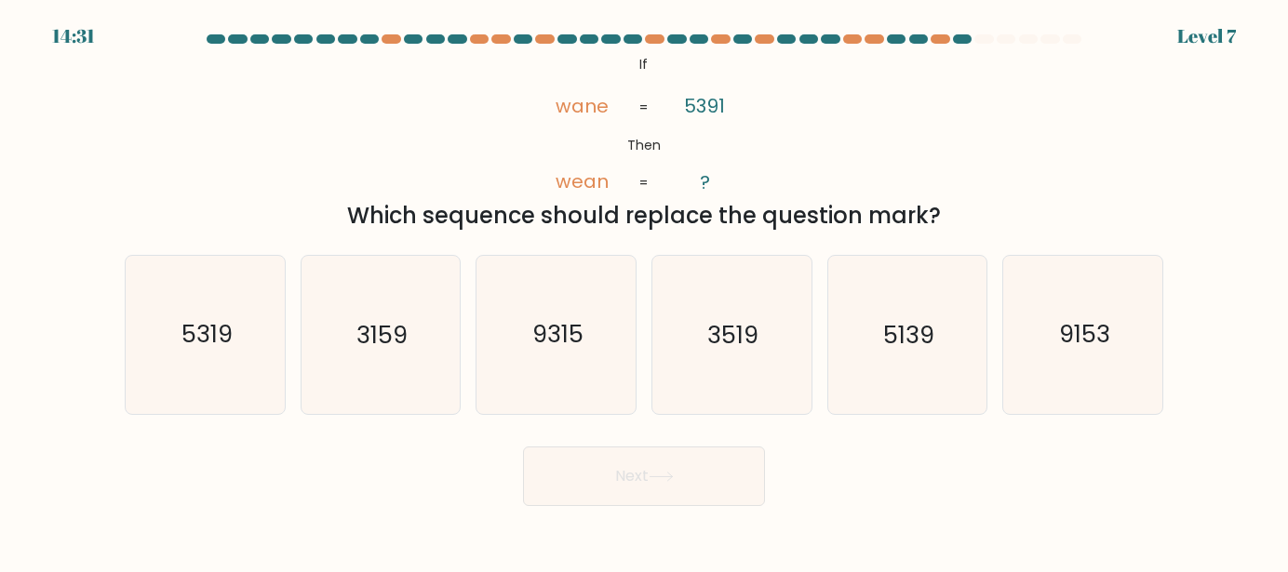
drag, startPoint x: 894, startPoint y: 346, endPoint x: 725, endPoint y: 449, distance: 197.9
click at [891, 346] on text "5139" at bounding box center [908, 335] width 51 height 34
click at [688, 480] on button "Next" at bounding box center [644, 477] width 242 height 60
click at [877, 282] on icon "5139" at bounding box center [907, 335] width 158 height 158
click at [645, 287] on input "e. 5139" at bounding box center [644, 289] width 1 height 5
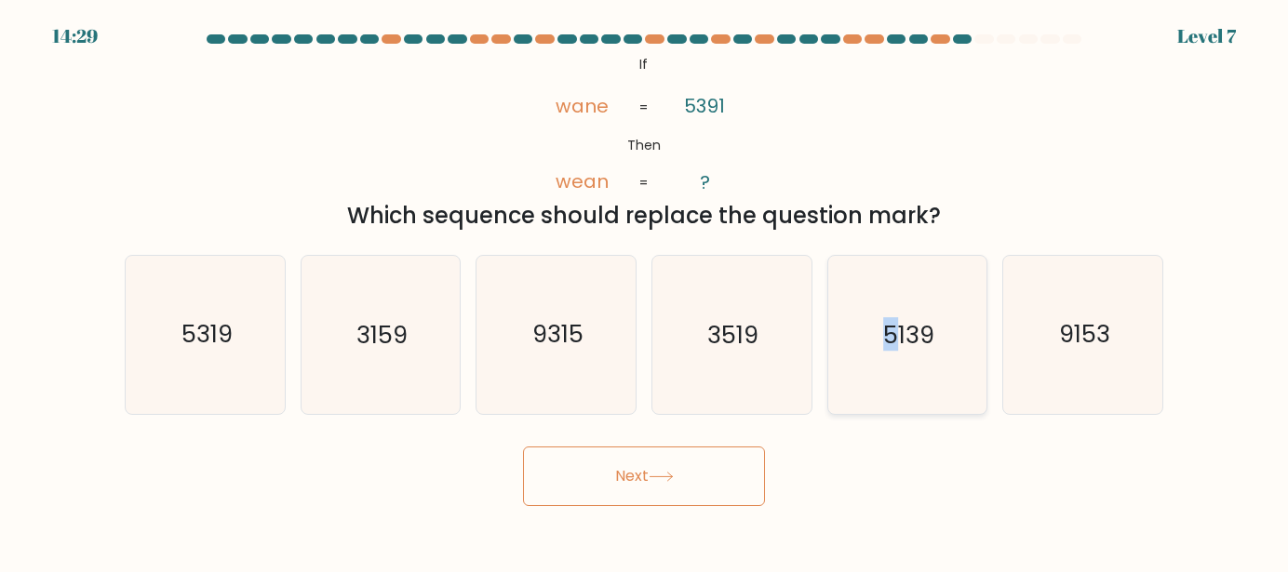
radio input "true"
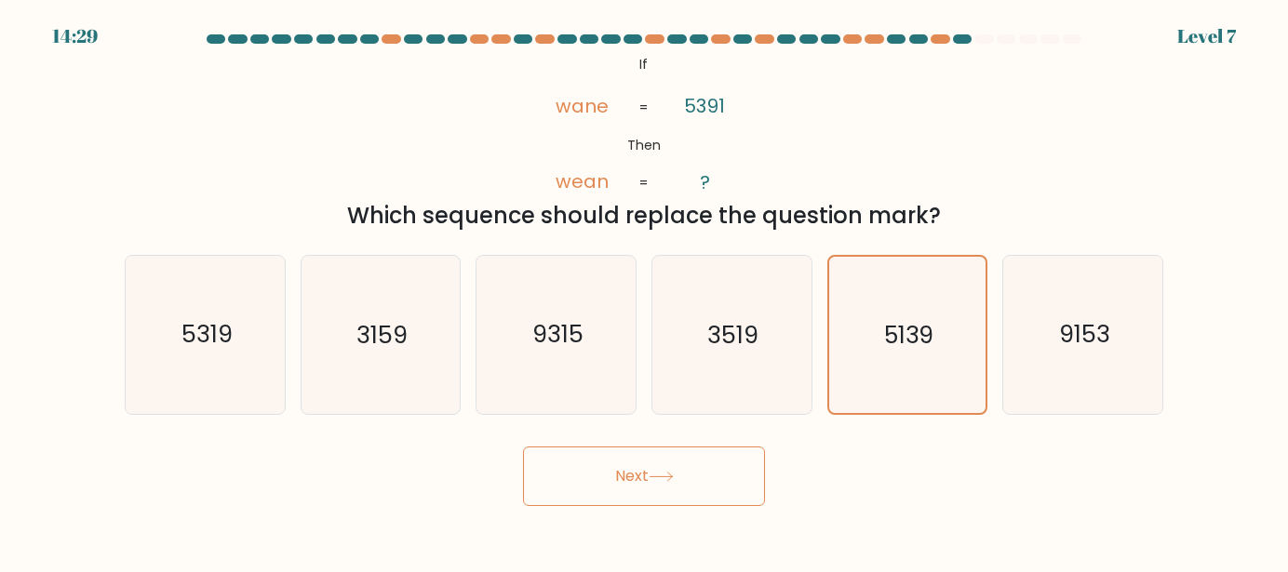
click at [727, 461] on button "Next" at bounding box center [644, 477] width 242 height 60
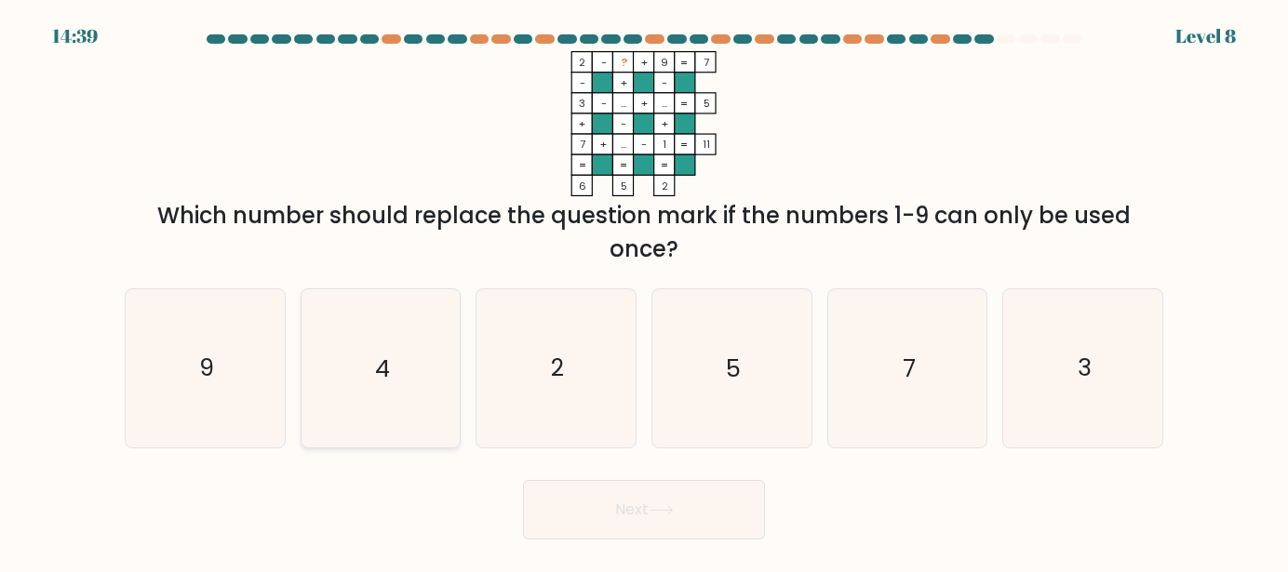
click at [318, 371] on icon "4" at bounding box center [381, 368] width 158 height 158
click at [644, 291] on input "b. 4" at bounding box center [644, 289] width 1 height 5
radio input "true"
click at [656, 477] on div "Next" at bounding box center [644, 505] width 1061 height 69
click at [667, 557] on body "14:38 Level 8" at bounding box center [644, 286] width 1288 height 572
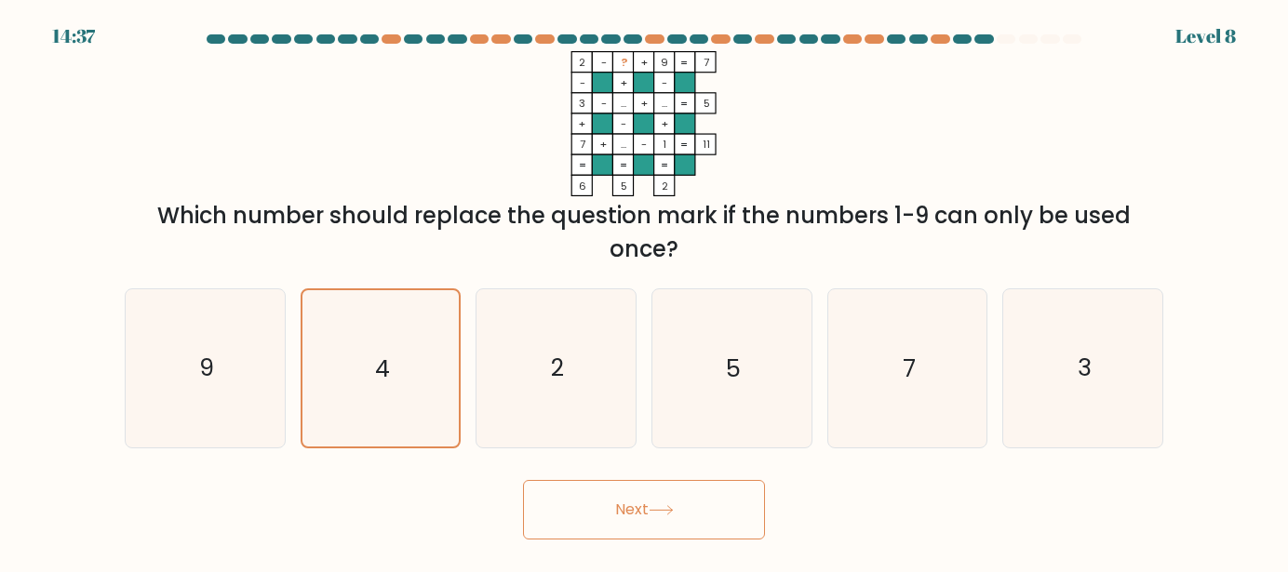
click at [664, 536] on button "Next" at bounding box center [644, 510] width 242 height 60
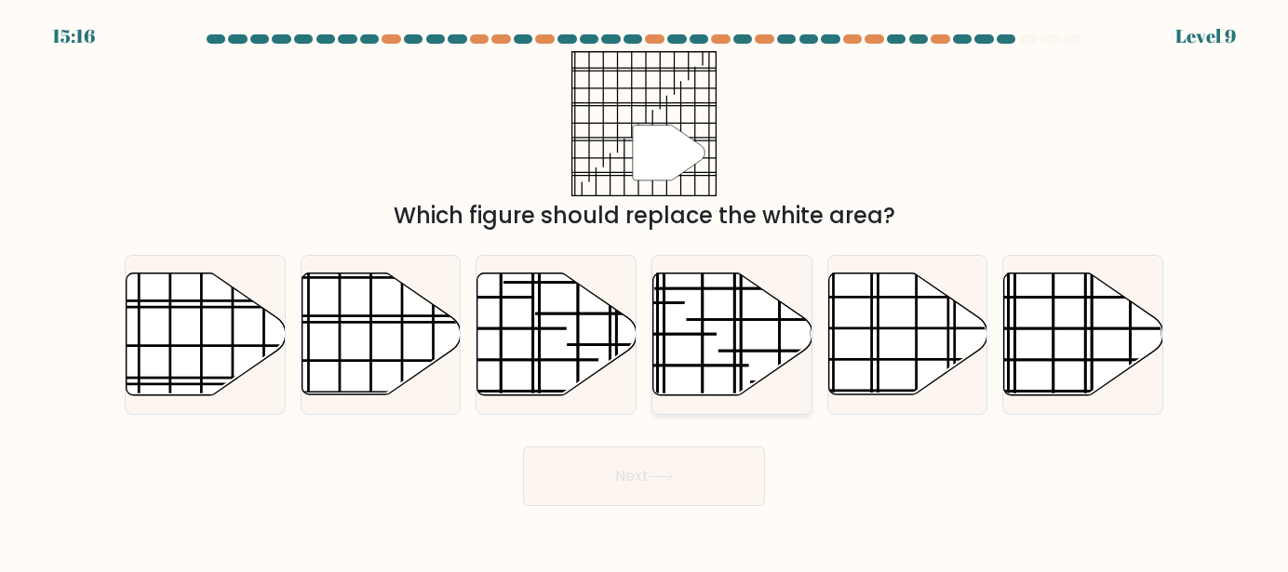
click at [751, 330] on icon at bounding box center [732, 335] width 159 height 122
click at [645, 291] on input "d." at bounding box center [644, 289] width 1 height 5
radio input "true"
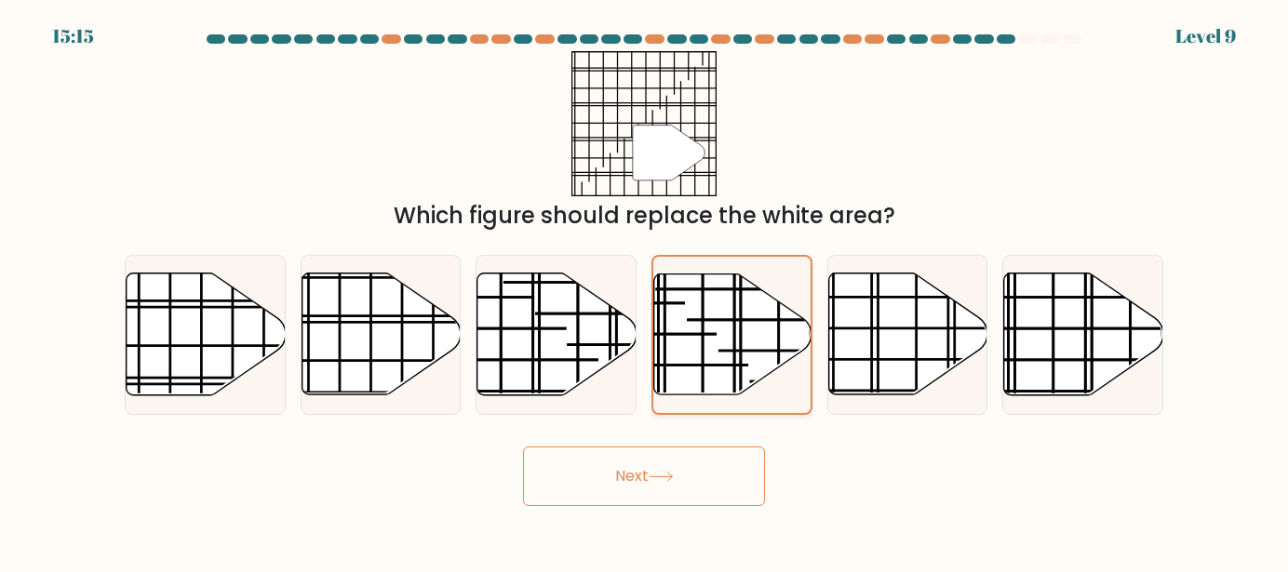
click at [736, 362] on icon at bounding box center [732, 335] width 157 height 120
click at [645, 291] on input "d." at bounding box center [644, 289] width 1 height 5
click at [361, 377] on icon at bounding box center [381, 335] width 159 height 122
click at [644, 291] on input "b." at bounding box center [644, 289] width 1 height 5
radio input "true"
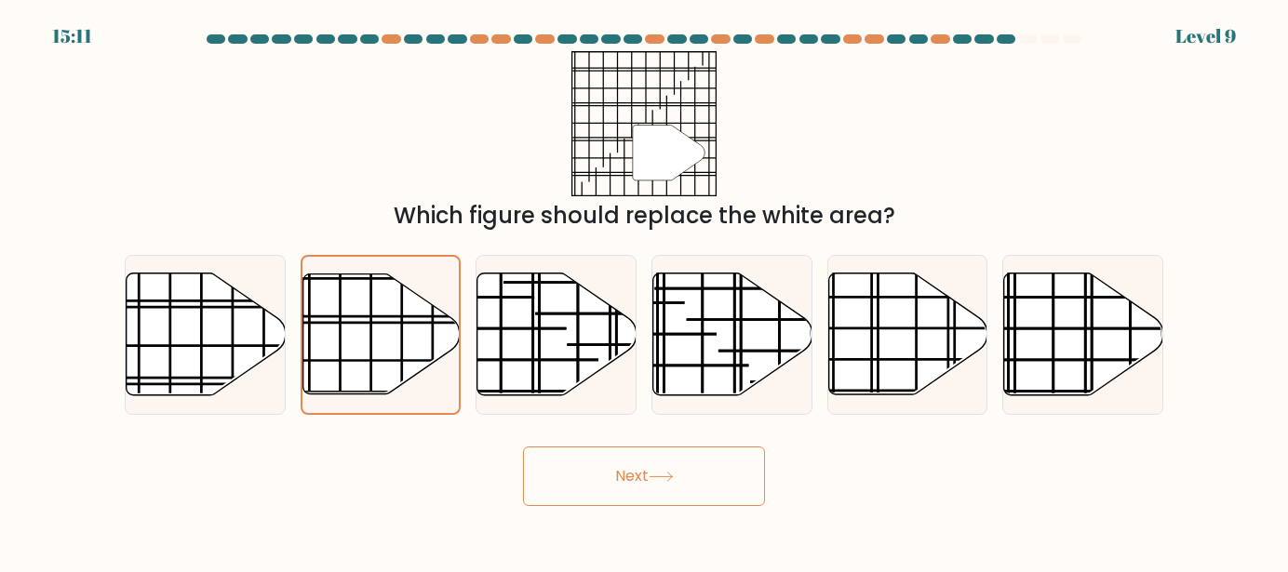
click at [707, 457] on button "Next" at bounding box center [644, 477] width 242 height 60
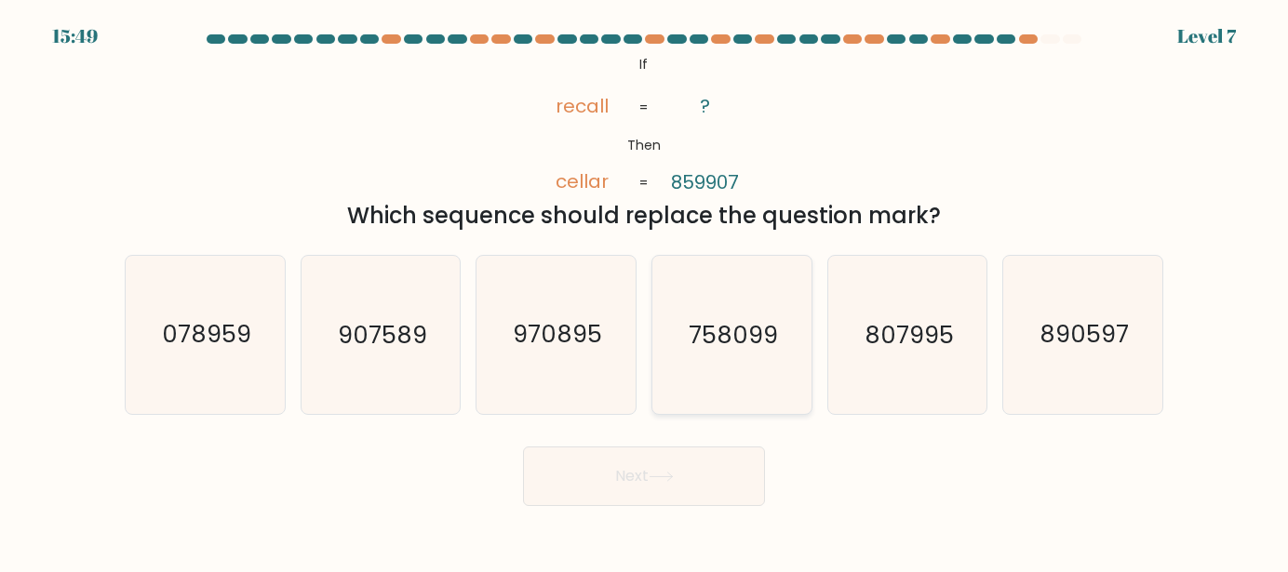
click at [748, 295] on icon "758099" at bounding box center [731, 335] width 158 height 158
click at [645, 291] on input "d. 758099" at bounding box center [644, 289] width 1 height 5
radio input "true"
click at [716, 454] on button "Next" at bounding box center [644, 477] width 242 height 60
click at [716, 464] on button "Next" at bounding box center [644, 477] width 242 height 60
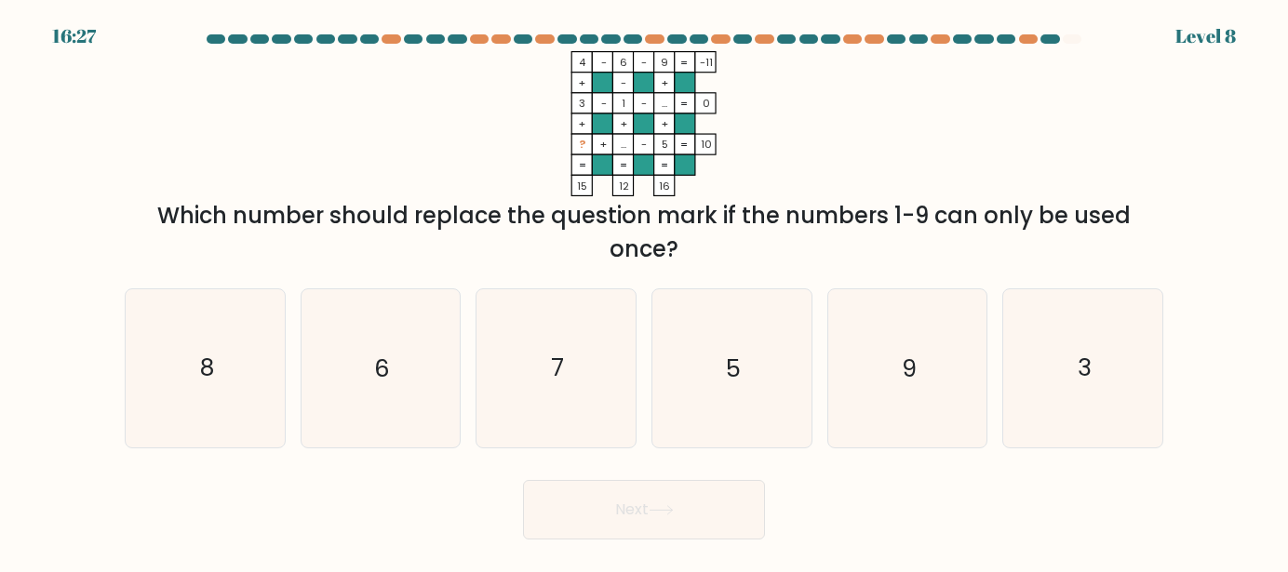
click at [92, 345] on form at bounding box center [644, 286] width 1288 height 505
click at [127, 343] on icon "8" at bounding box center [206, 368] width 158 height 158
click at [644, 291] on input "a. 8" at bounding box center [644, 289] width 1 height 5
radio input "true"
click at [623, 502] on button "Next" at bounding box center [644, 510] width 242 height 60
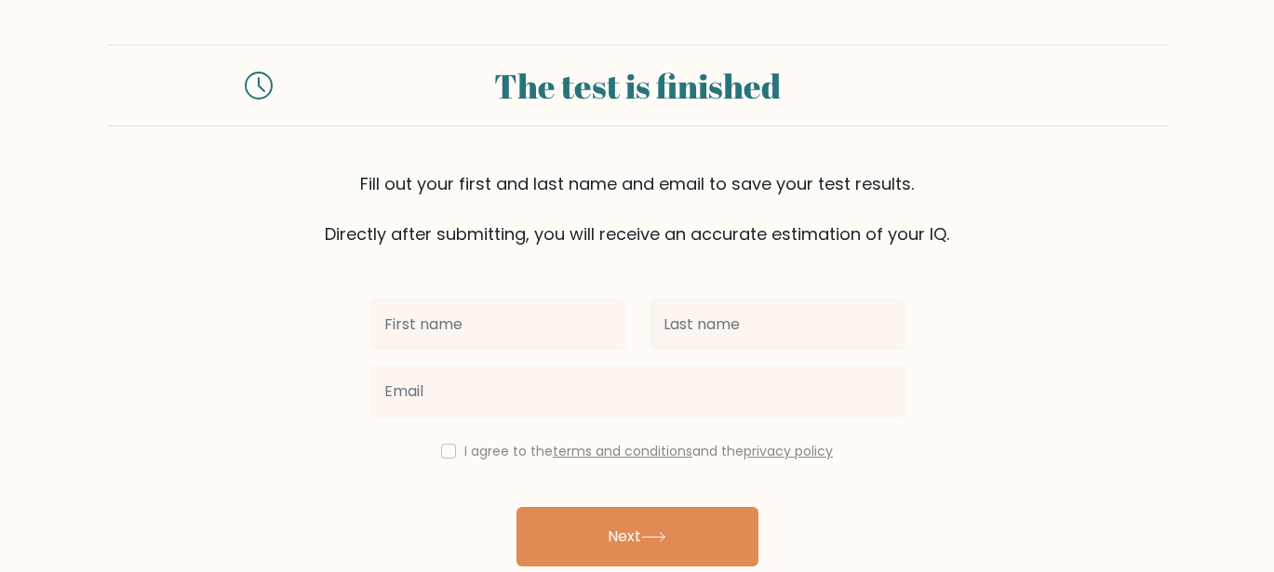
click at [603, 328] on input "text" at bounding box center [498, 325] width 257 height 52
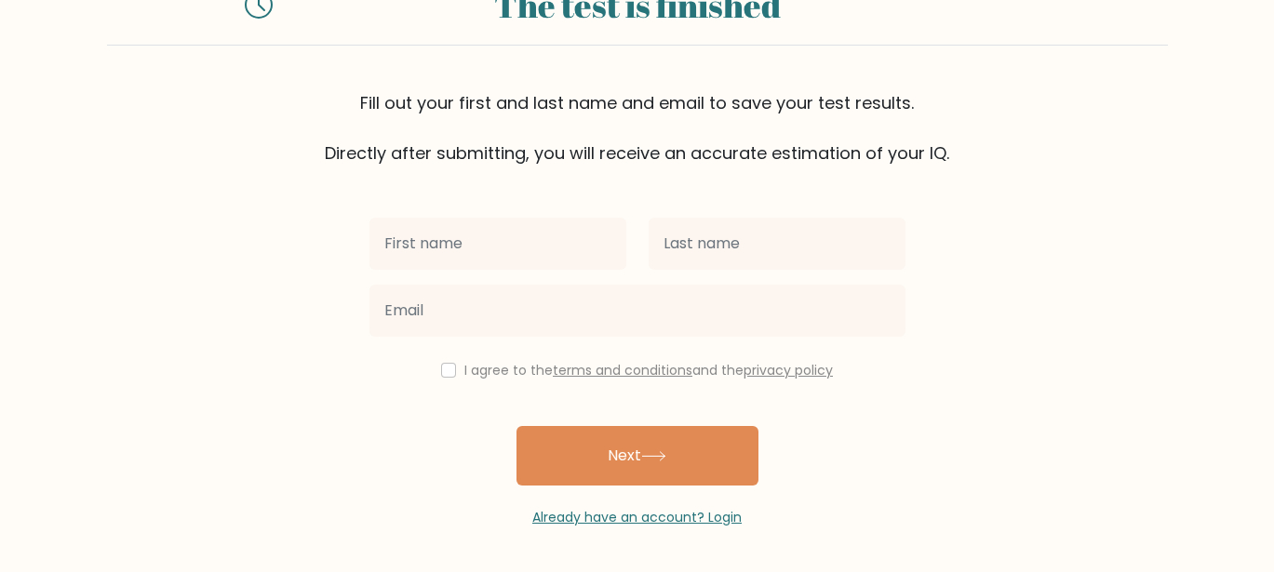
click at [598, 261] on input "text" at bounding box center [498, 244] width 257 height 52
type input "[PERSON_NAME]"
click at [738, 208] on div "Krista I agree to the terms and conditions and the privacy policy Next Already …" at bounding box center [637, 347] width 558 height 362
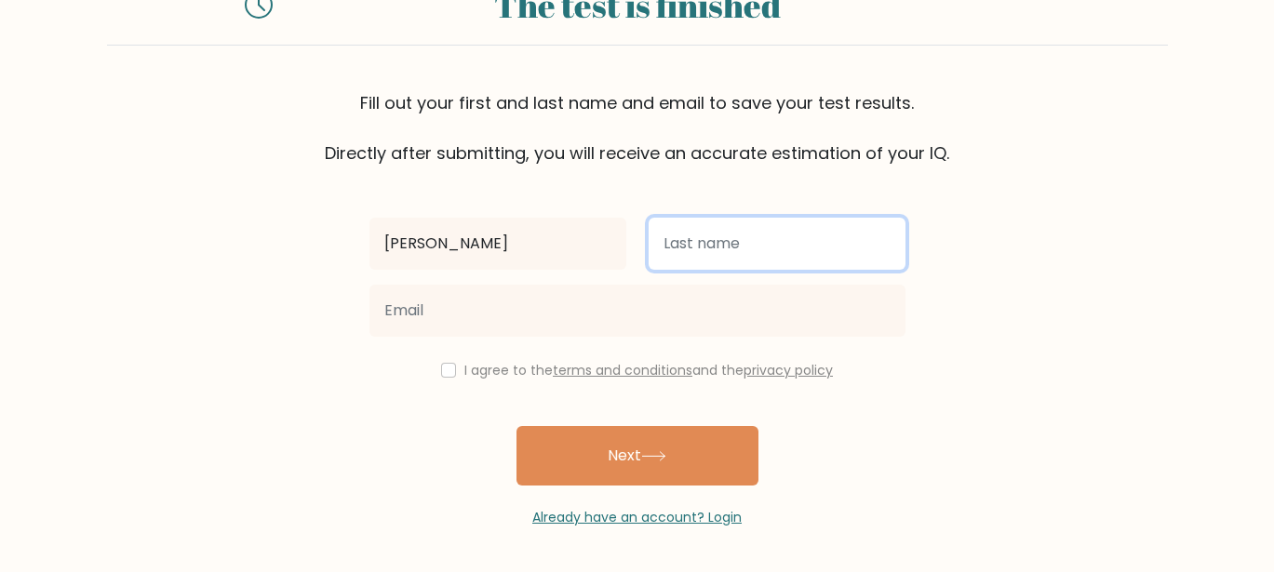
click at [738, 225] on input "text" at bounding box center [777, 244] width 257 height 52
type input "Pabilonia"
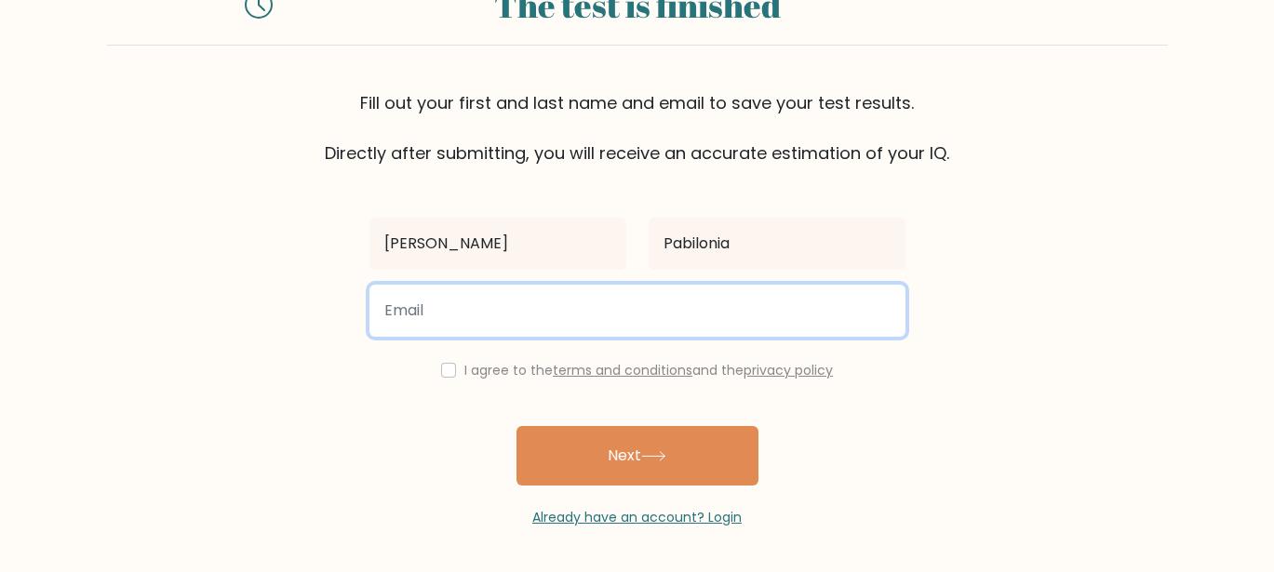
click at [579, 289] on input "email" at bounding box center [638, 311] width 536 height 52
type input "riepblnia@gmail.com"
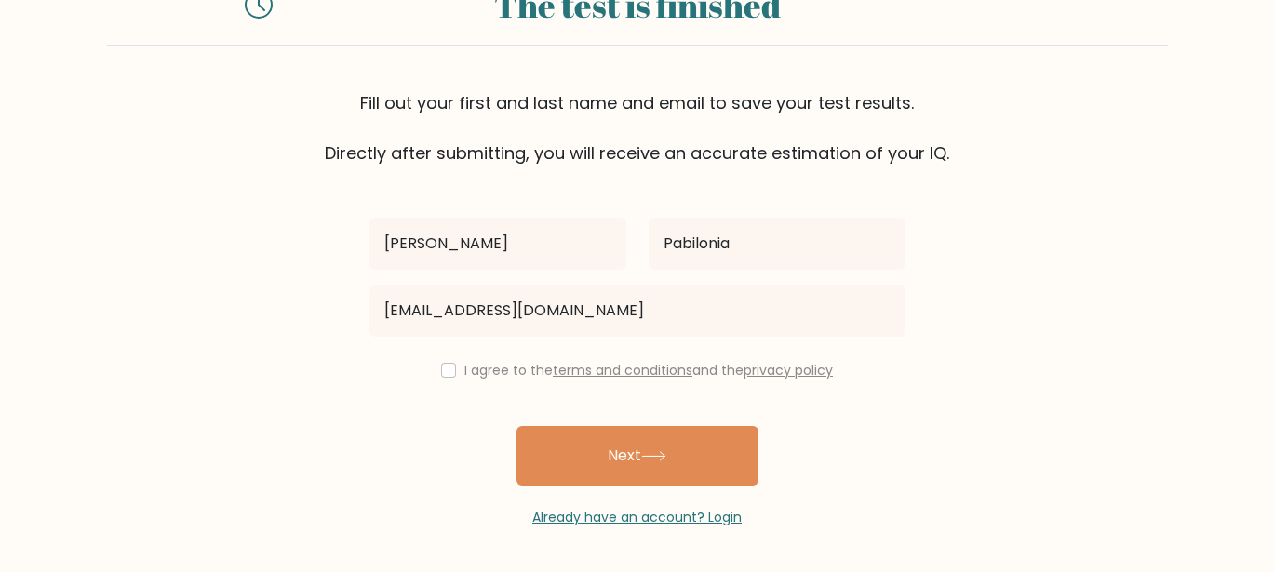
click at [451, 375] on div "I agree to the terms and conditions and the privacy policy" at bounding box center [637, 370] width 558 height 22
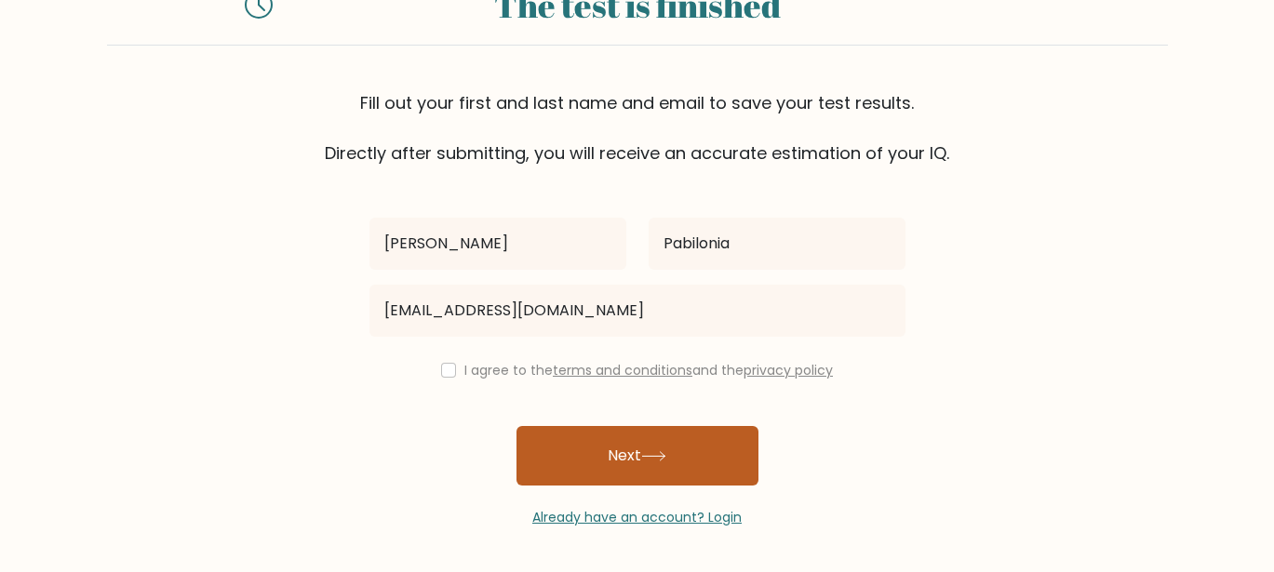
click at [579, 448] on button "Next" at bounding box center [638, 456] width 242 height 60
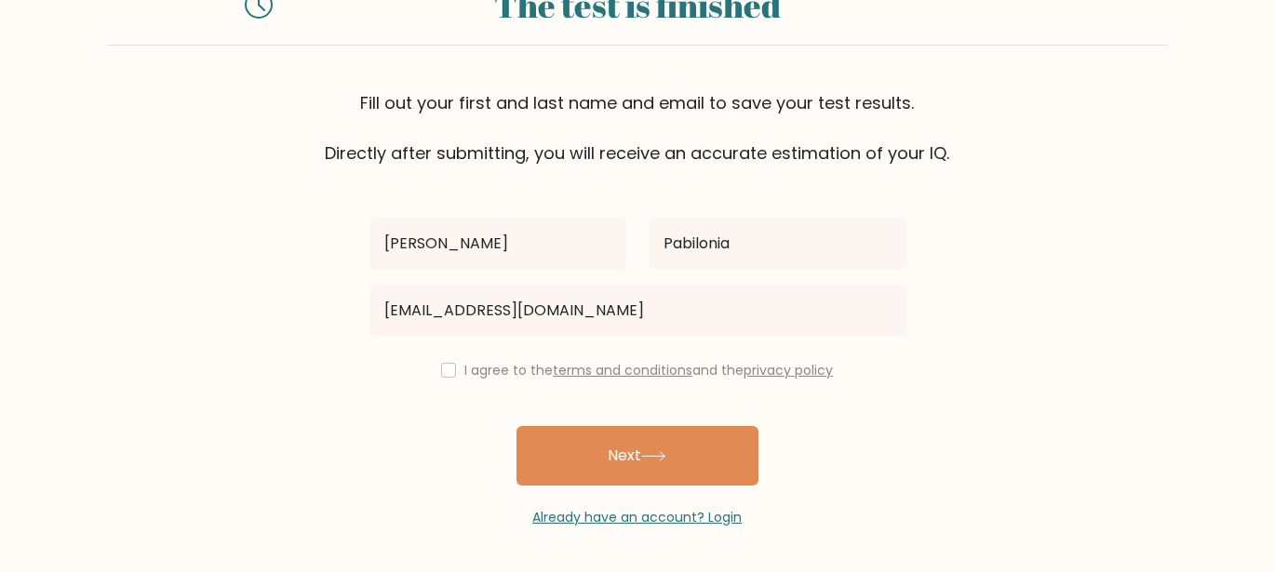
click at [453, 378] on div "I agree to the terms and conditions and the privacy policy" at bounding box center [637, 370] width 558 height 22
click at [449, 376] on input "checkbox" at bounding box center [448, 370] width 15 height 15
checkbox input "true"
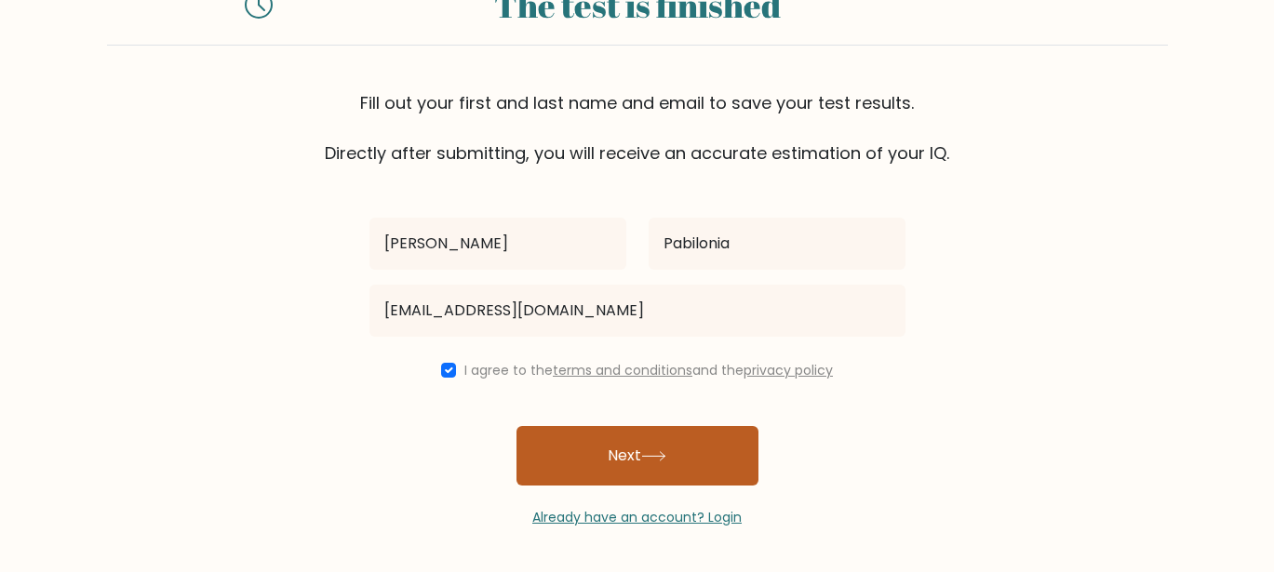
click at [633, 454] on button "Next" at bounding box center [638, 456] width 242 height 60
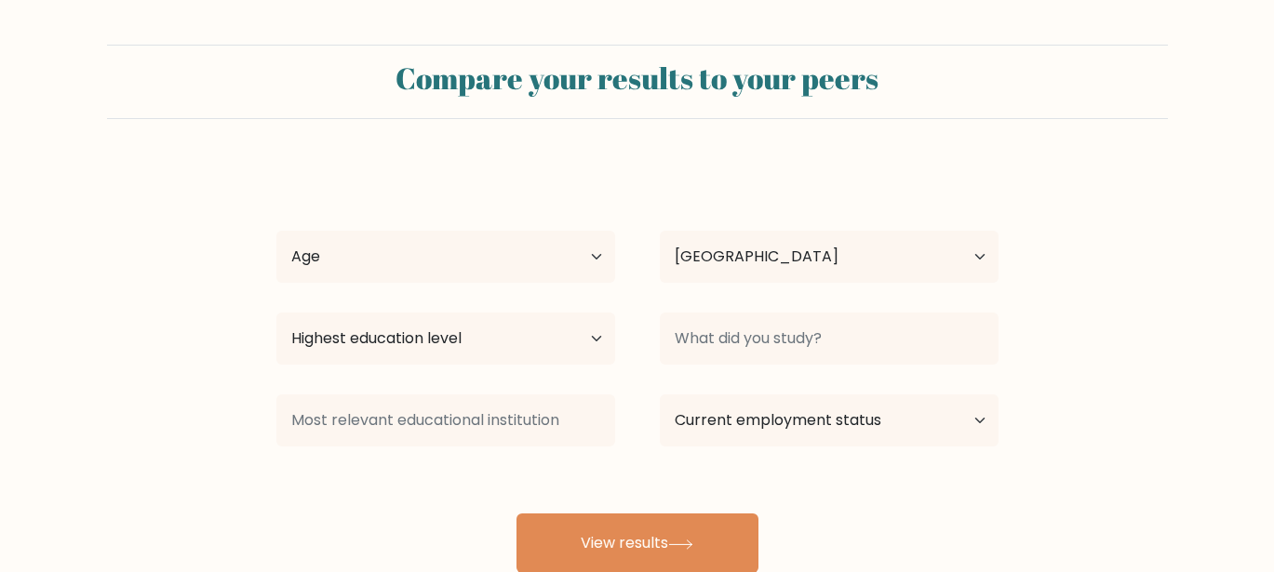
select select "MY"
click at [456, 251] on select "Age Under 18 years old 18-24 years old 25-34 years old 35-44 years old 45-54 ye…" at bounding box center [445, 257] width 339 height 52
select select "25_34"
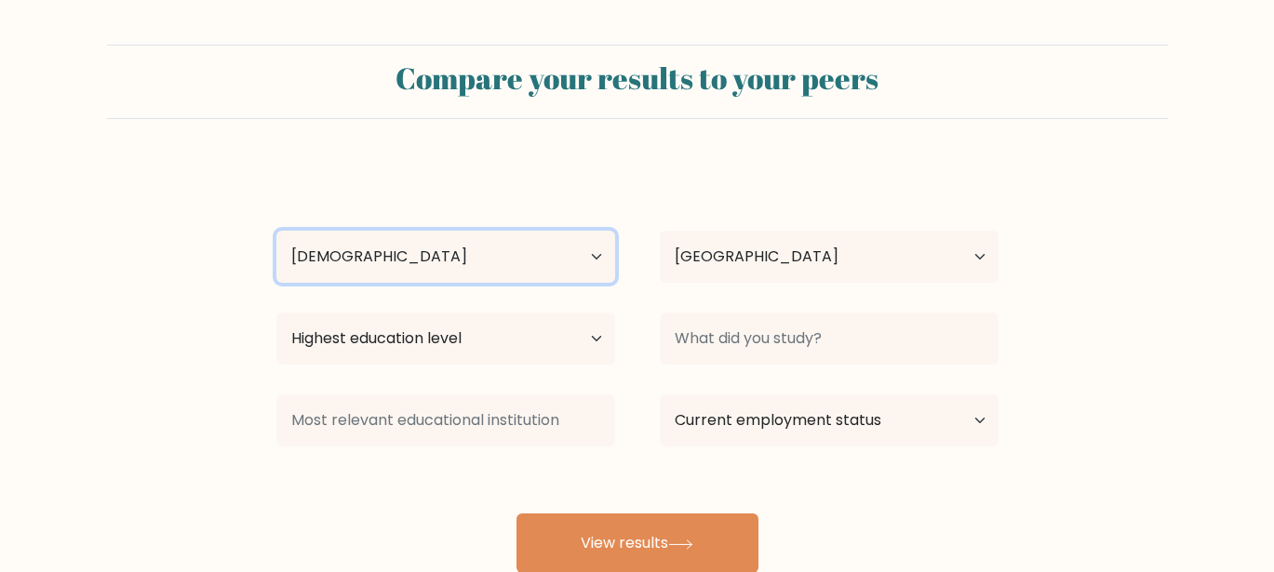
click at [276, 231] on select "Age Under 18 years old 18-24 years old 25-34 years old 35-44 years old 45-54 ye…" at bounding box center [445, 257] width 339 height 52
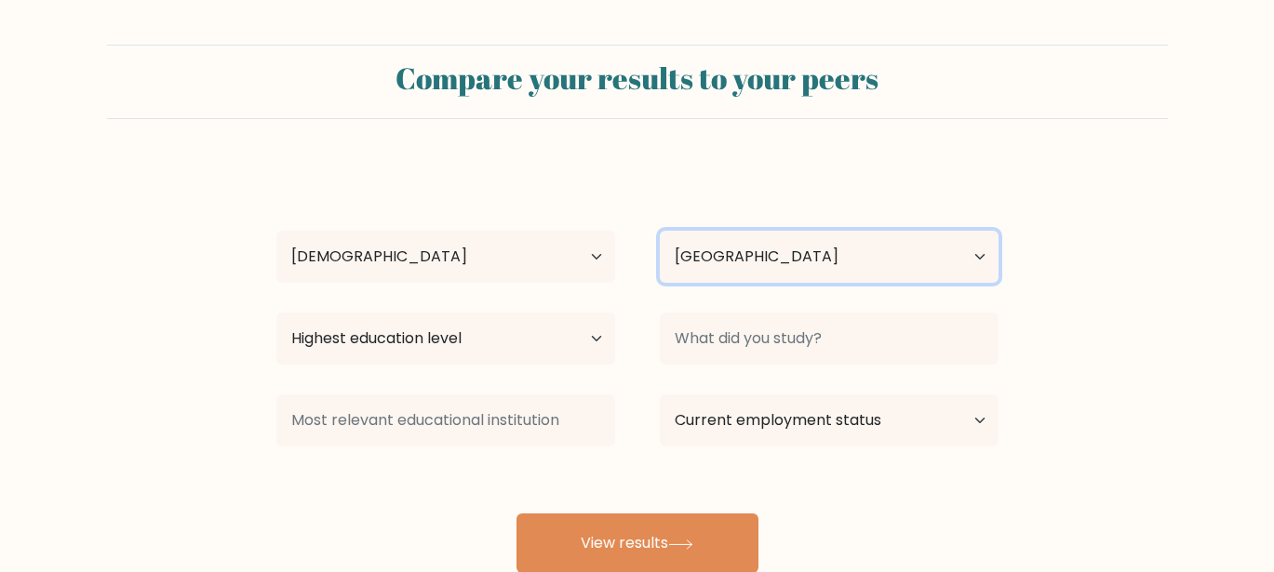
click at [771, 252] on select "Country Afghanistan Albania Algeria American Samoa Andorra Angola Anguilla Anta…" at bounding box center [829, 257] width 339 height 52
select select "PH"
click at [660, 231] on select "Country Afghanistan Albania Algeria American Samoa Andorra Angola Anguilla Anta…" at bounding box center [829, 257] width 339 height 52
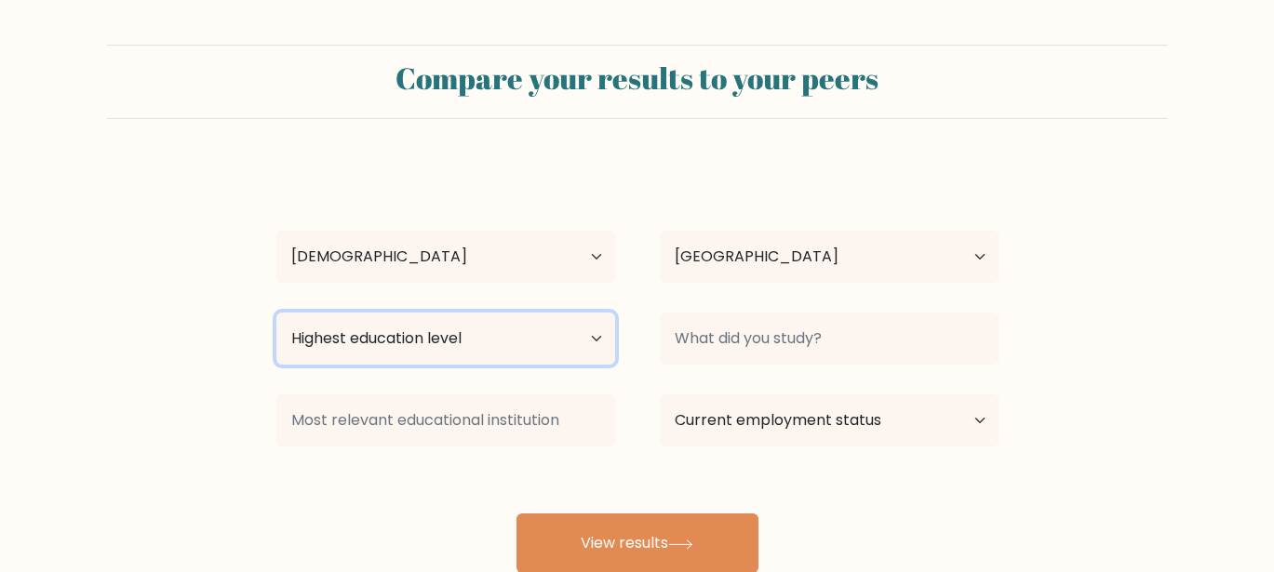
click at [493, 354] on select "Highest education level No schooling Primary Lower Secondary Upper Secondary Oc…" at bounding box center [445, 339] width 339 height 52
select select "bachelors_degree"
click at [276, 313] on select "Highest education level No schooling Primary Lower Secondary Upper Secondary Oc…" at bounding box center [445, 339] width 339 height 52
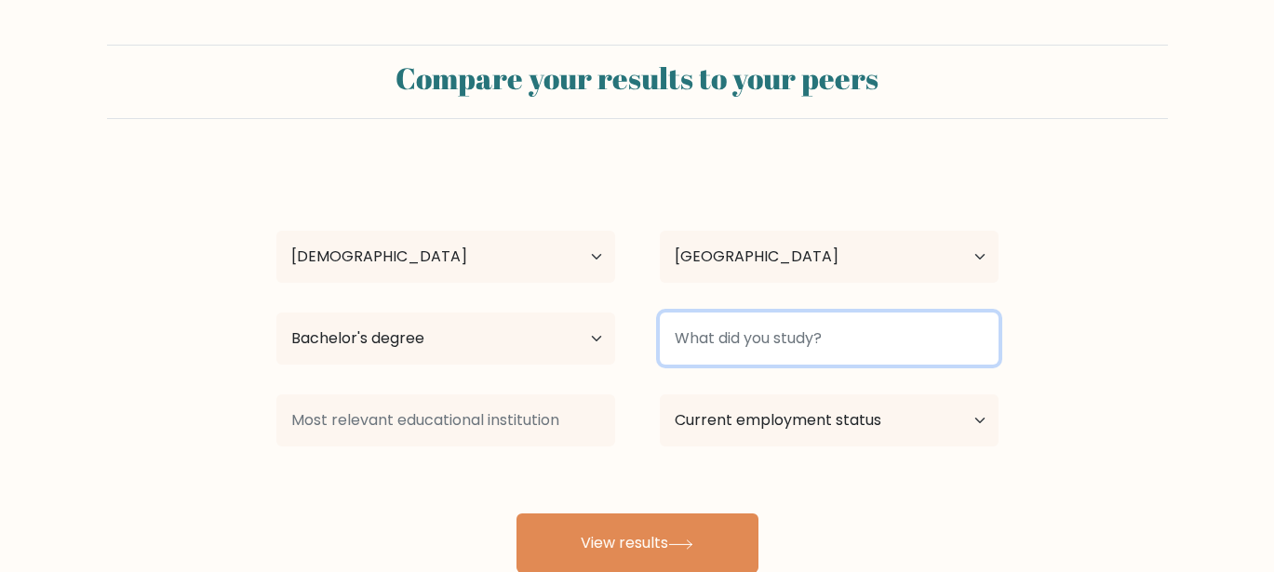
click at [796, 357] on input at bounding box center [829, 339] width 339 height 52
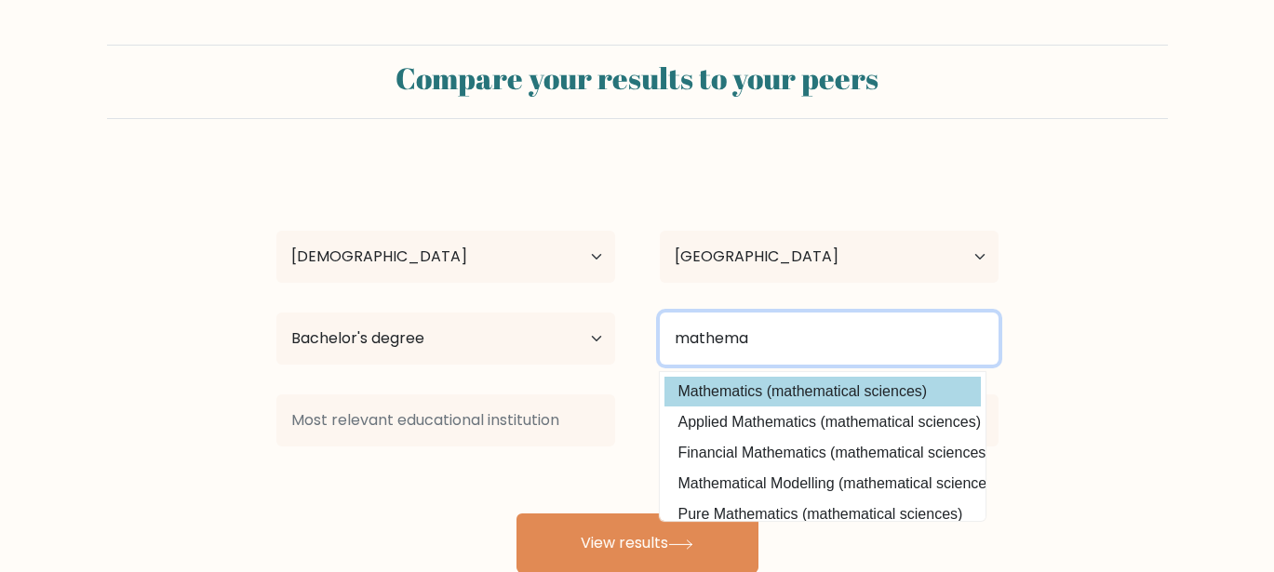
type input "mathema"
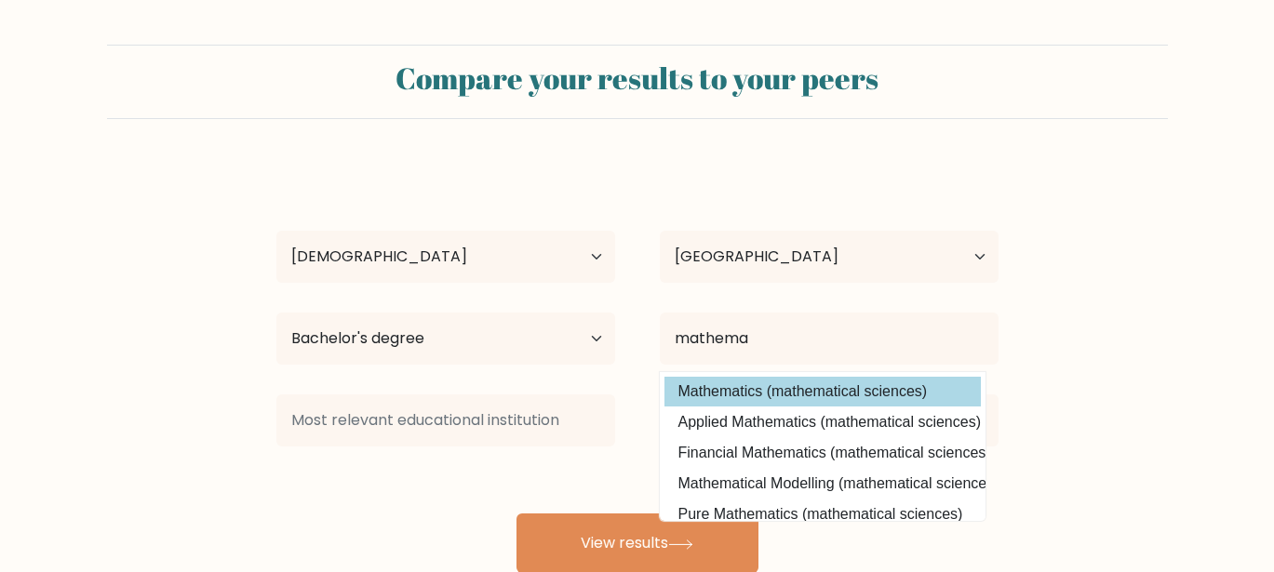
click at [780, 380] on div "Krista Pabilonia Age Under 18 years old 18-24 years old 25-34 years old 35-44 y…" at bounding box center [637, 369] width 745 height 410
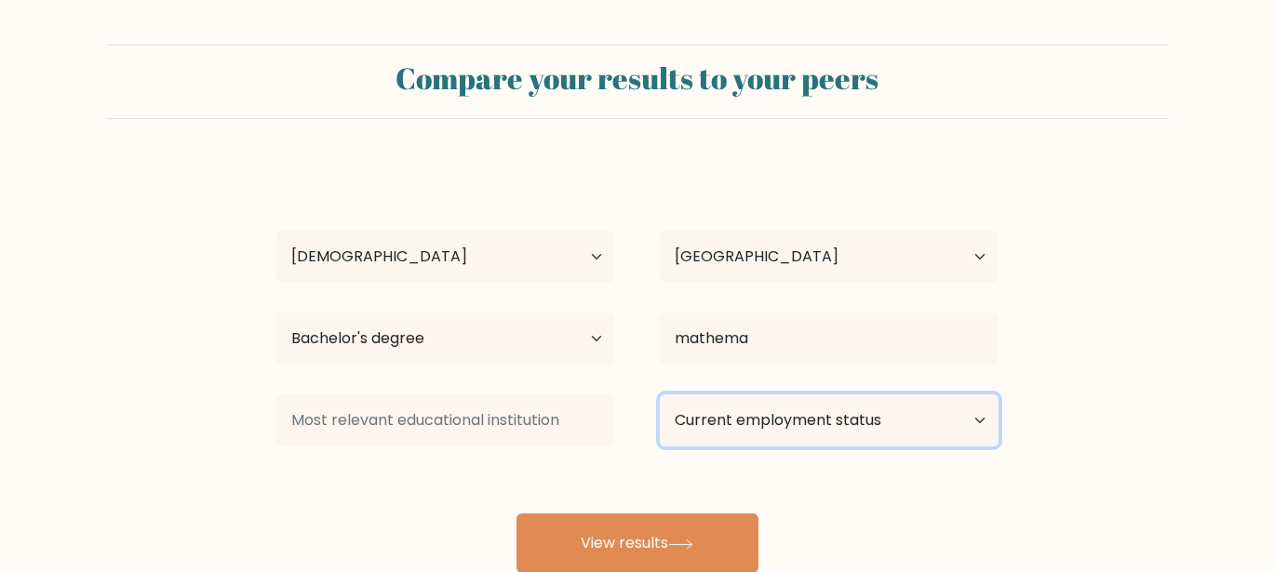
click at [748, 429] on select "Current employment status Employed Student Retired Other / prefer not to answer" at bounding box center [829, 421] width 339 height 52
select select "employed"
click at [660, 395] on select "Current employment status Employed Student Retired Other / prefer not to answer" at bounding box center [829, 421] width 339 height 52
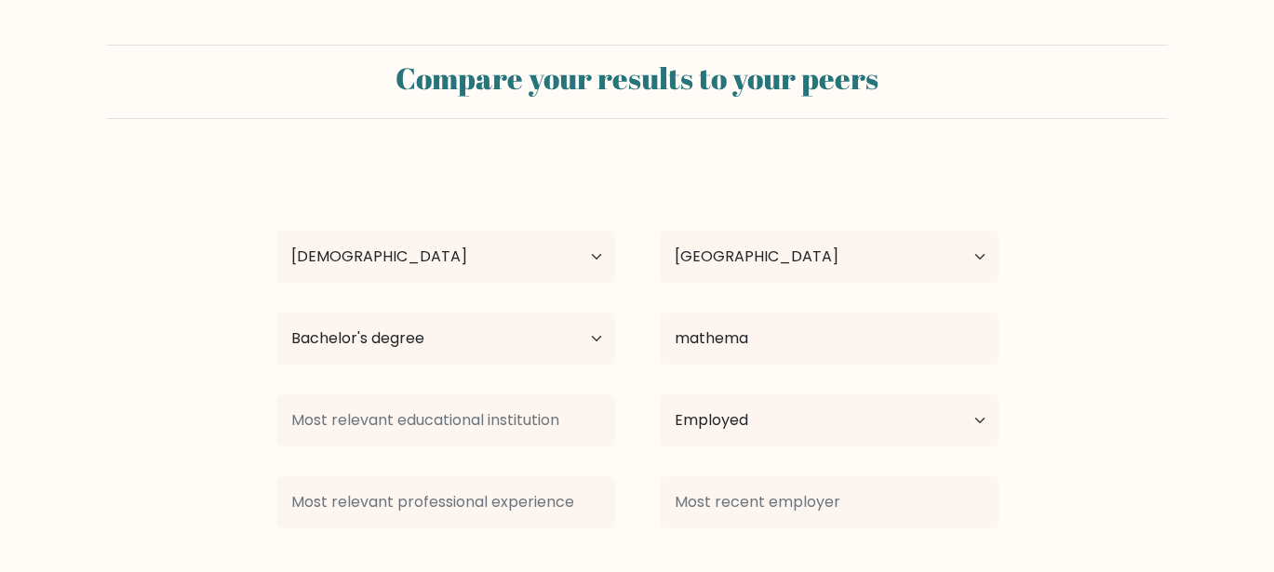
click at [663, 520] on input at bounding box center [829, 503] width 339 height 52
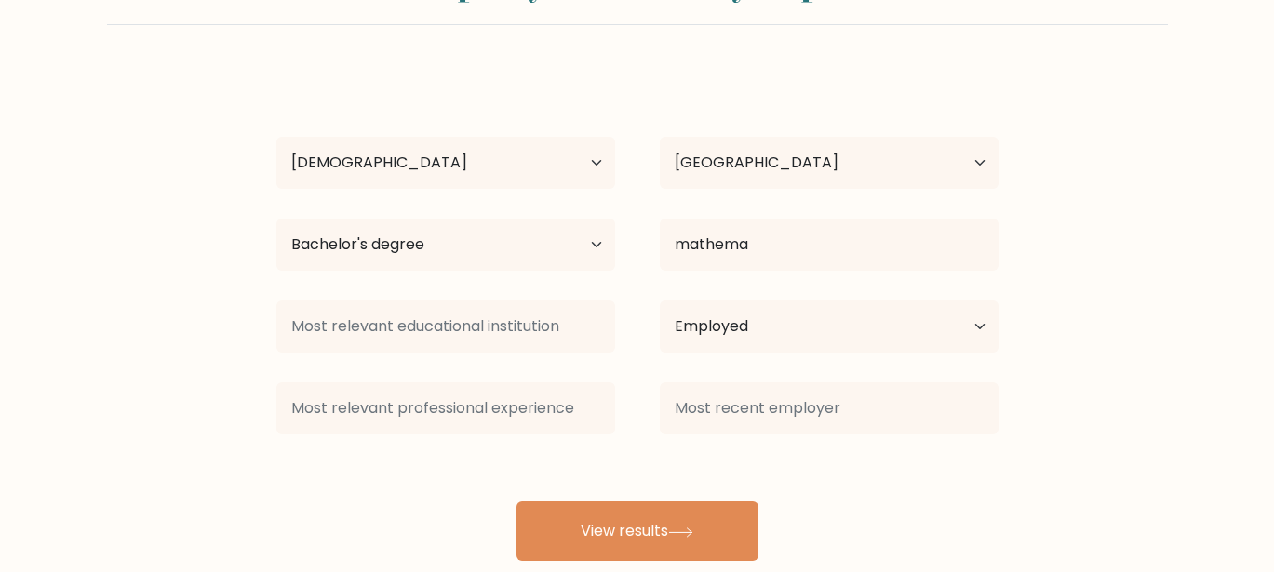
scroll to position [133, 0]
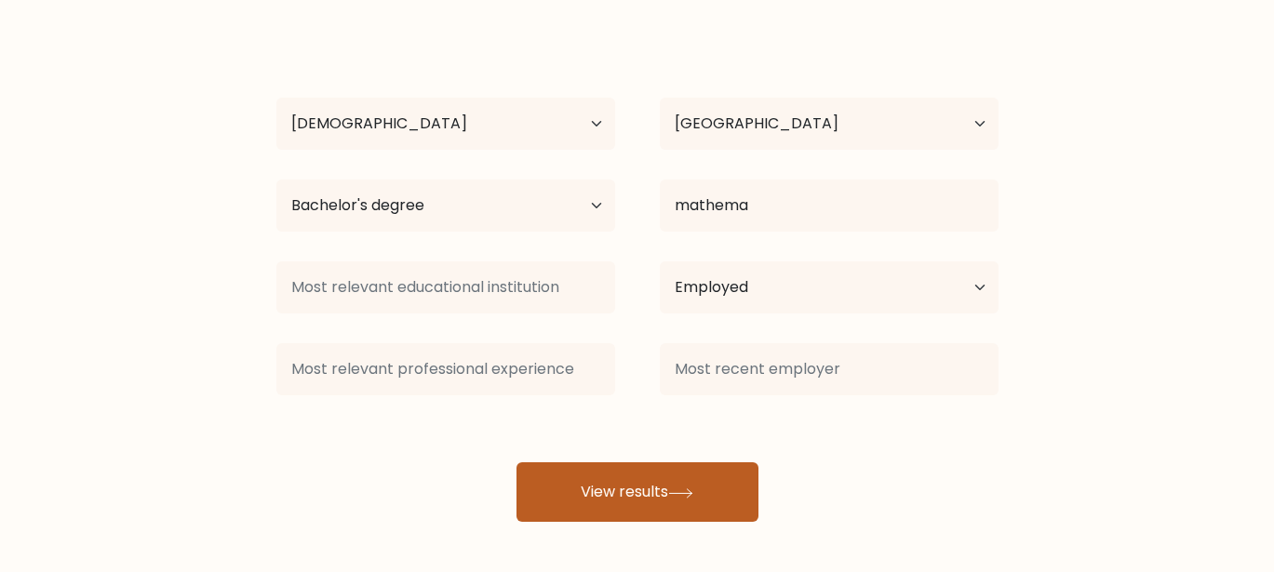
click at [656, 480] on button "View results" at bounding box center [638, 493] width 242 height 60
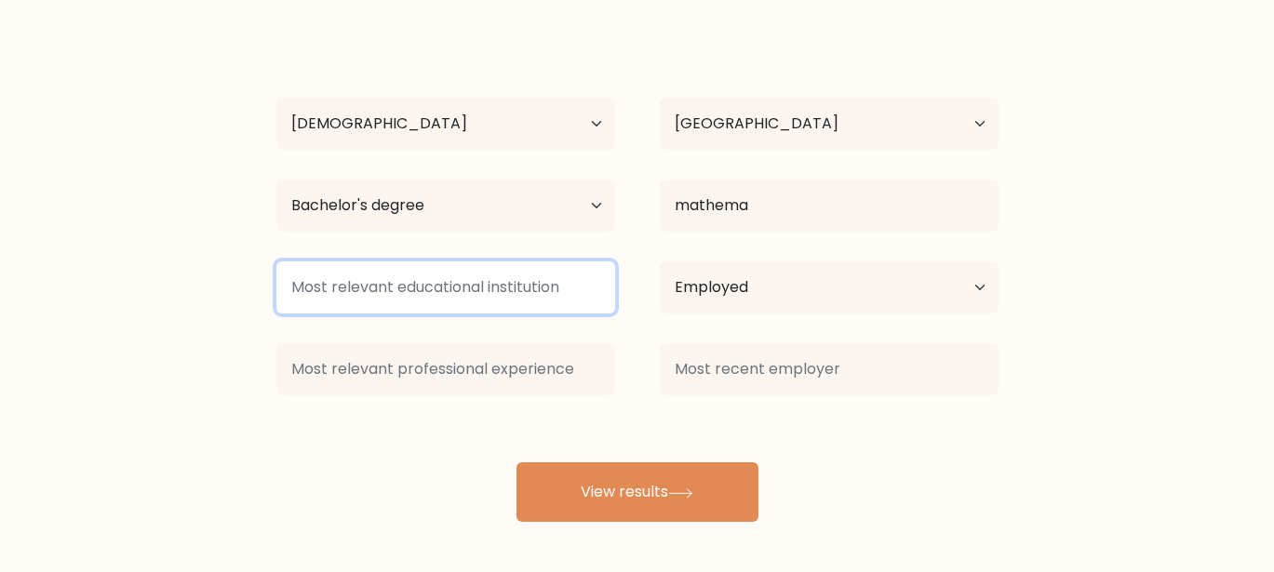
click at [428, 304] on input at bounding box center [445, 288] width 339 height 52
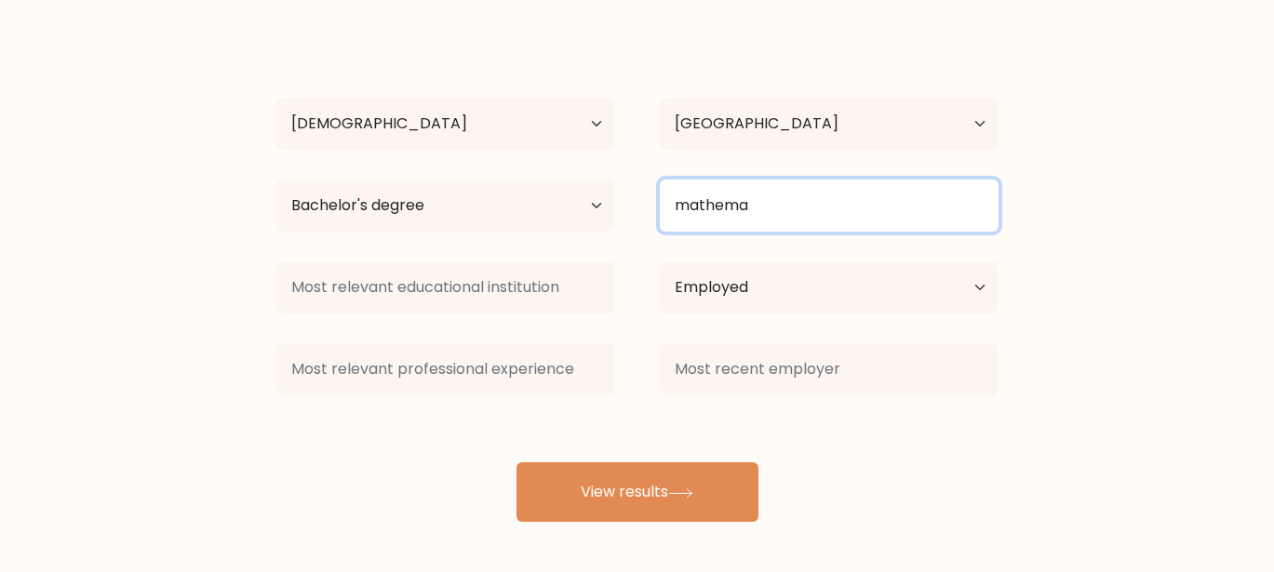
click at [811, 204] on input "mathema" at bounding box center [829, 206] width 339 height 52
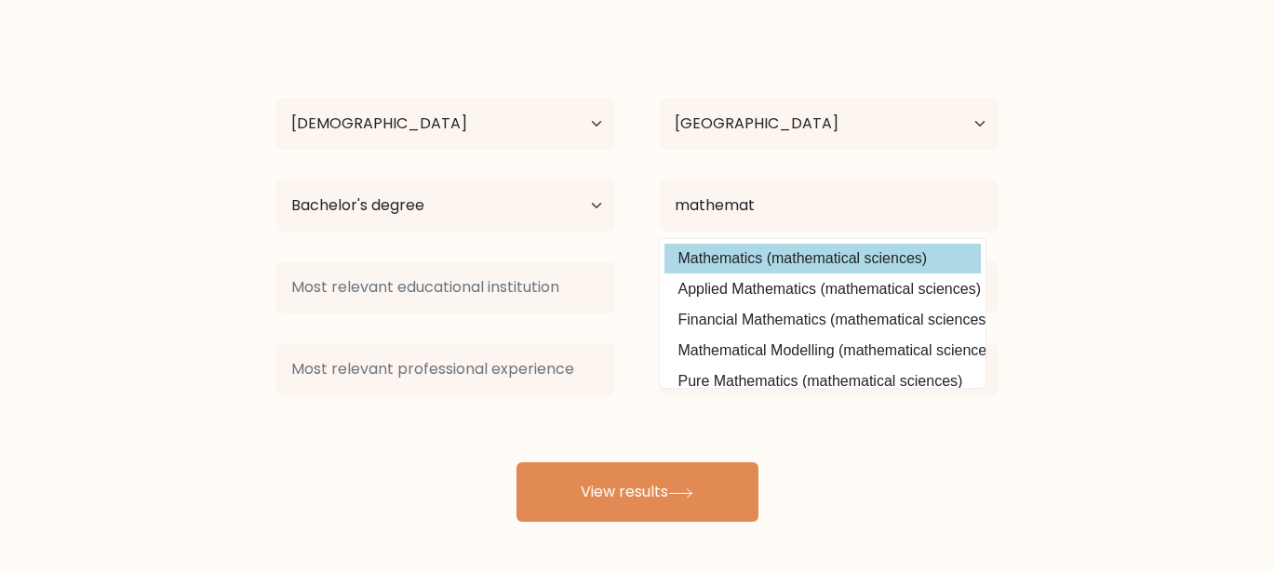
click at [816, 262] on div "Krista Pabilonia Age Under 18 years old 18-24 years old 25-34 years old 35-44 y…" at bounding box center [637, 276] width 745 height 491
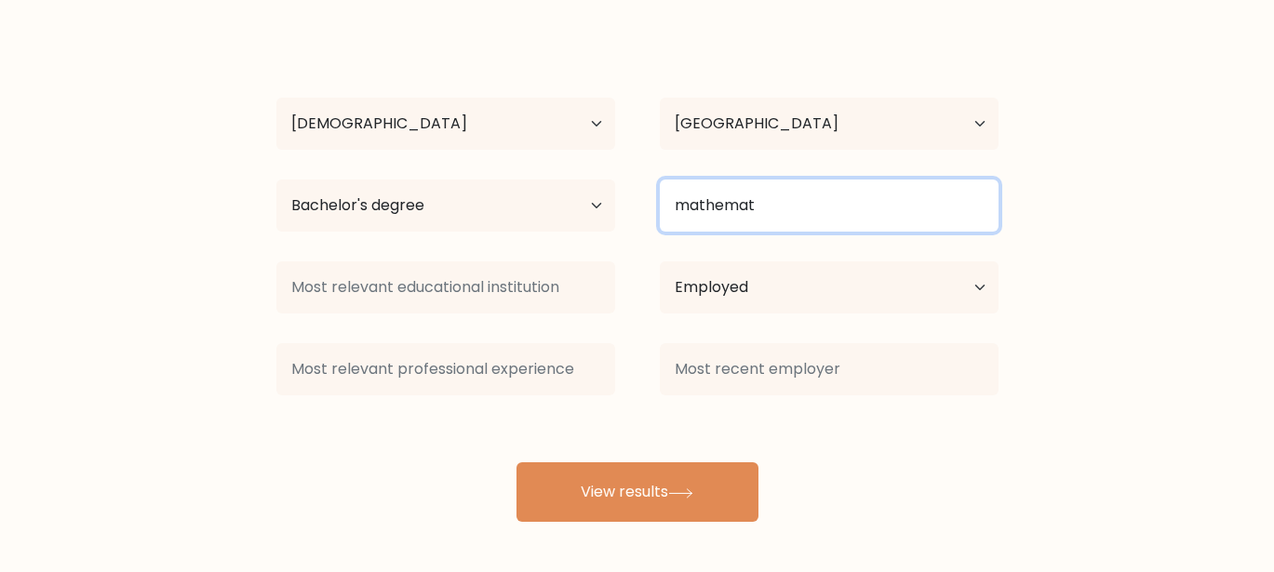
click at [807, 220] on input "mathemat" at bounding box center [829, 206] width 339 height 52
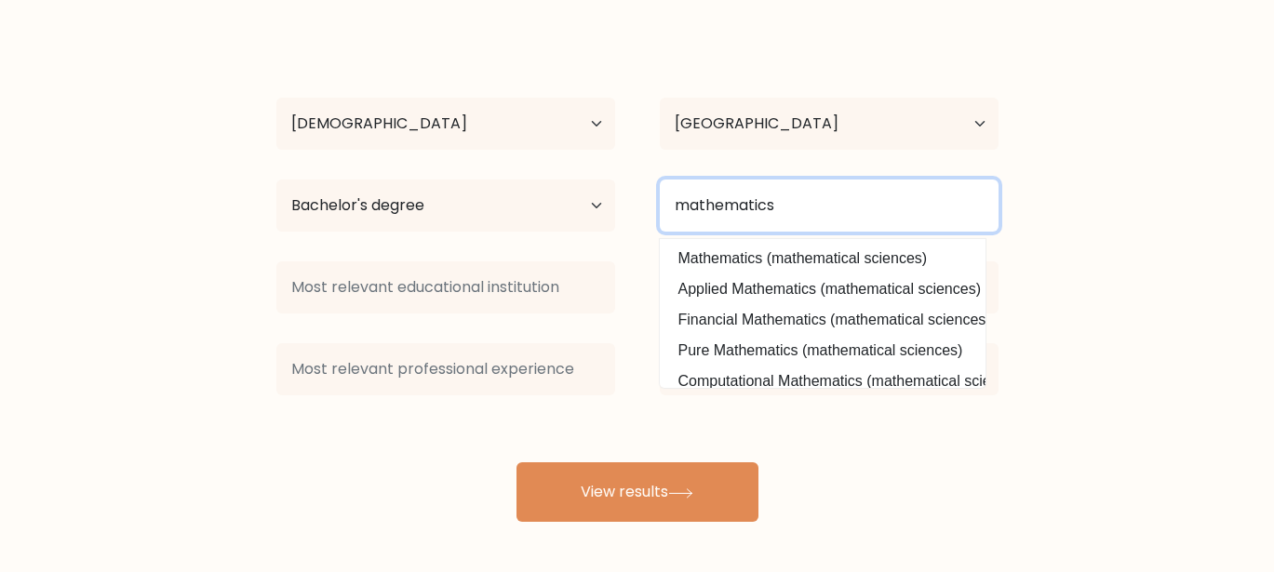
type input "mathematics"
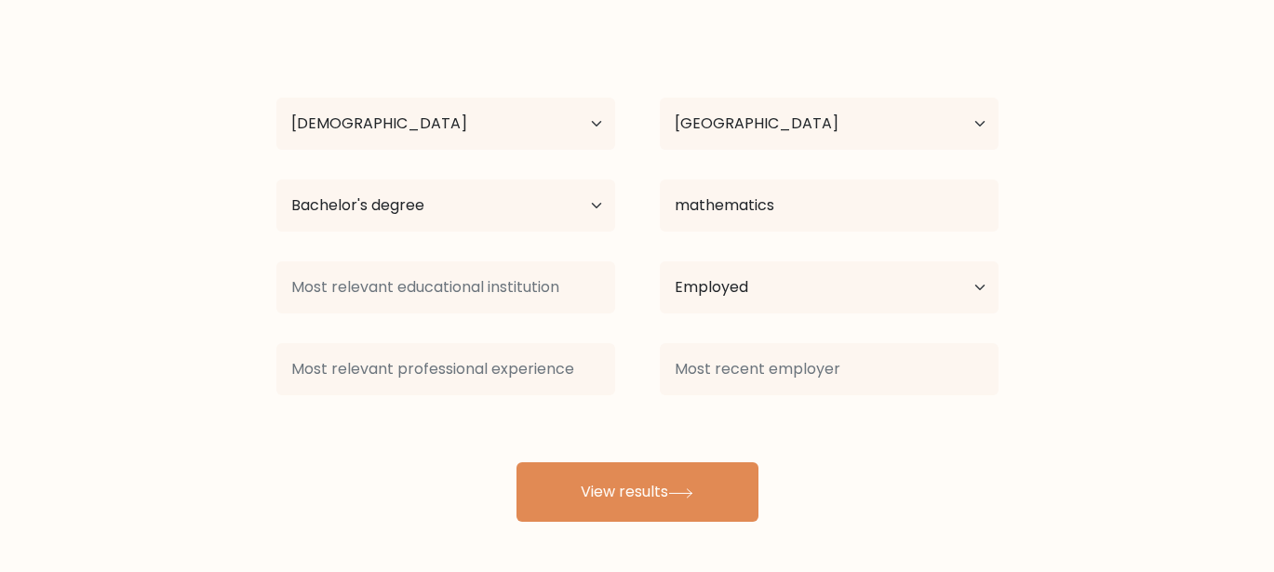
click at [803, 262] on div "Krista Pabilonia Age Under 18 years old 18-24 years old 25-34 years old 35-44 y…" at bounding box center [637, 276] width 745 height 491
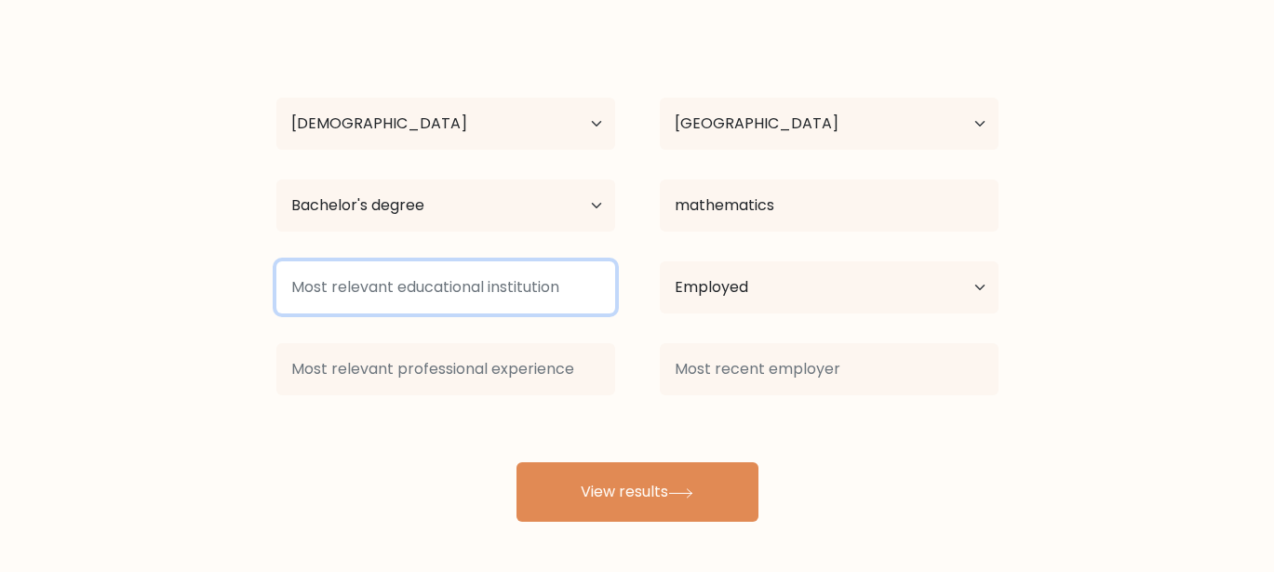
click at [542, 291] on input at bounding box center [445, 288] width 339 height 52
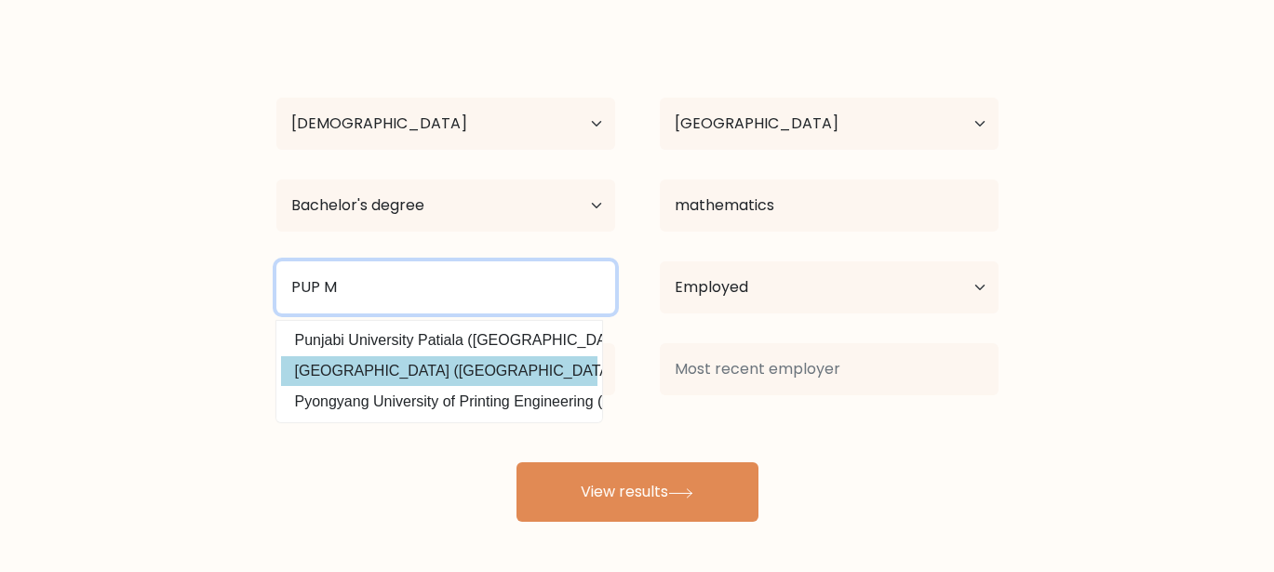
type input "PUP M"
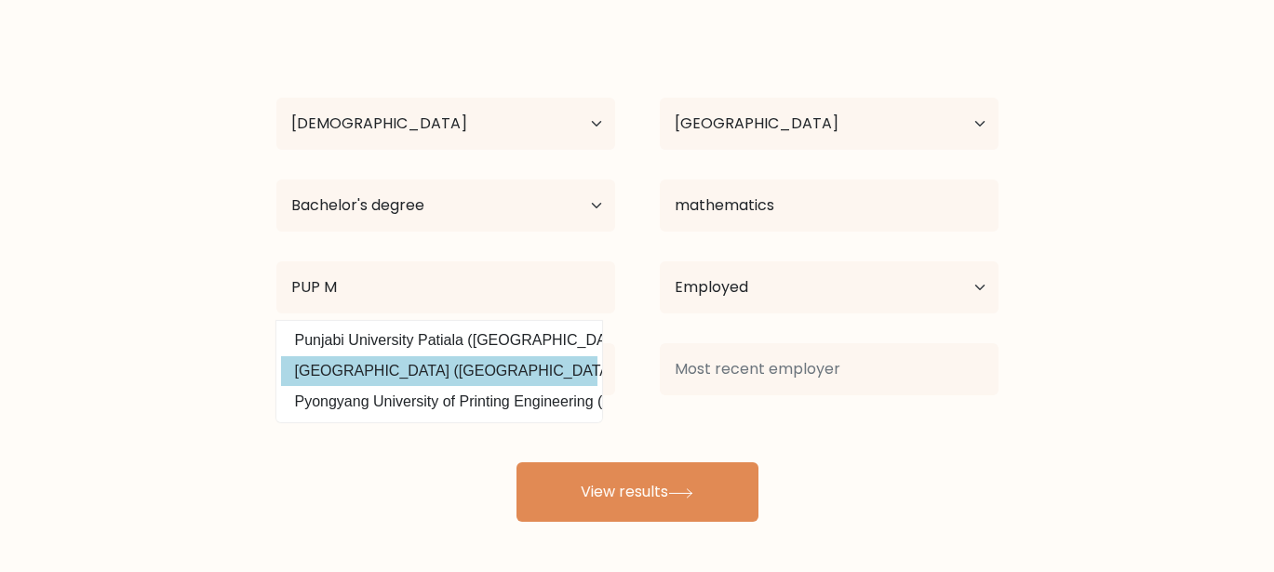
click at [505, 382] on div "Krista Pabilonia Age Under 18 years old 18-24 years old 25-34 years old 35-44 y…" at bounding box center [637, 276] width 745 height 491
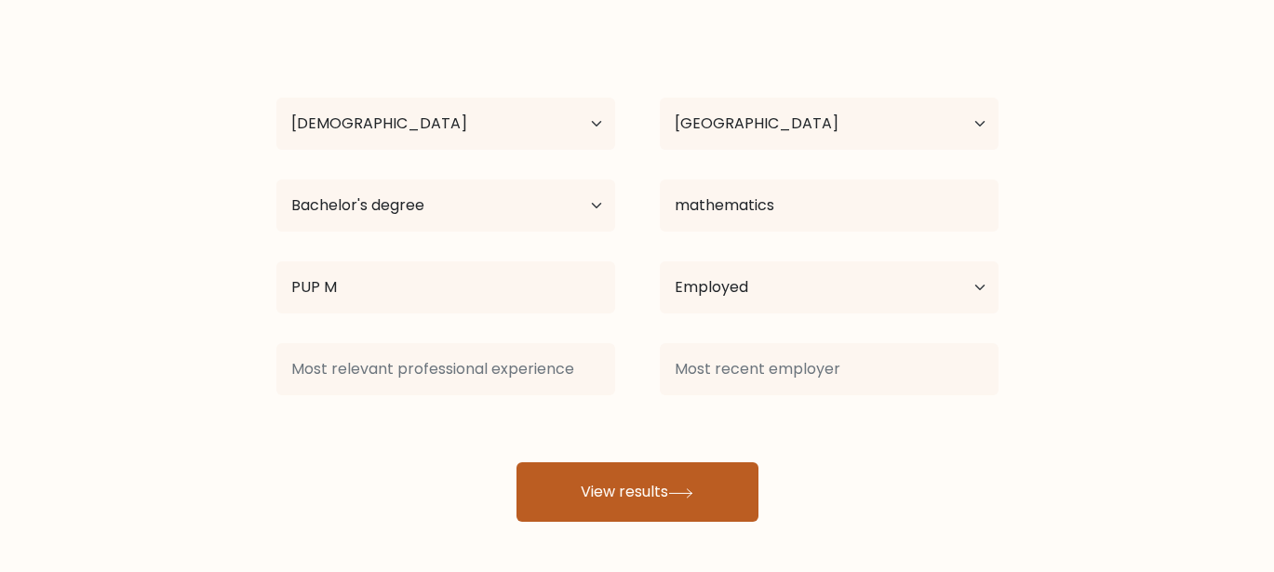
click at [616, 480] on button "View results" at bounding box center [638, 493] width 242 height 60
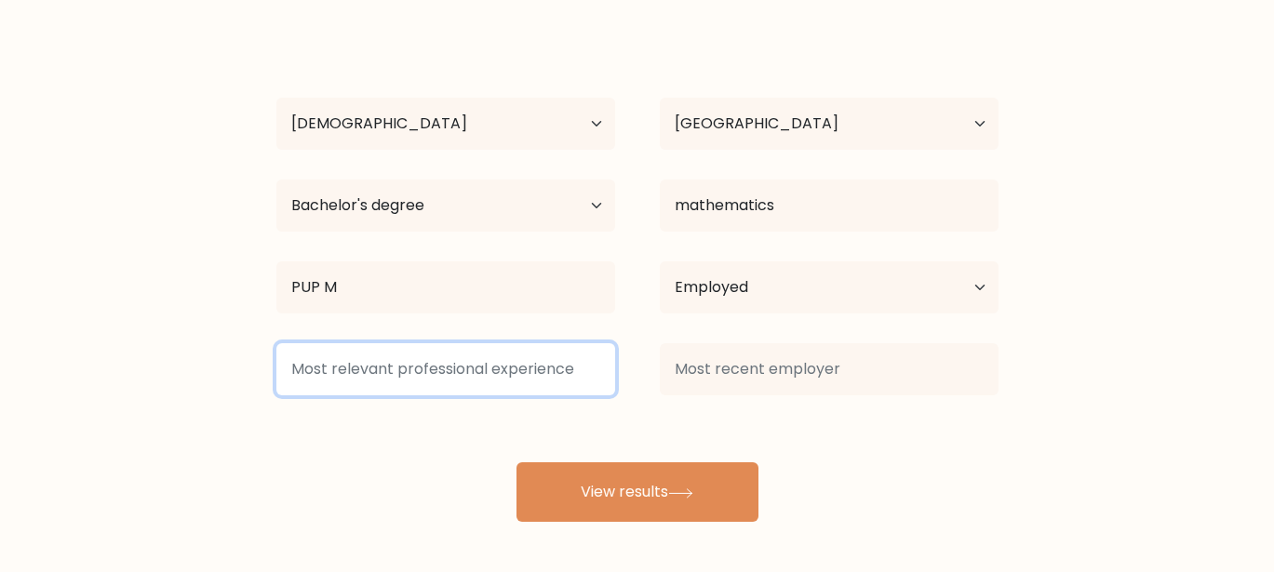
click at [491, 360] on input at bounding box center [445, 369] width 339 height 52
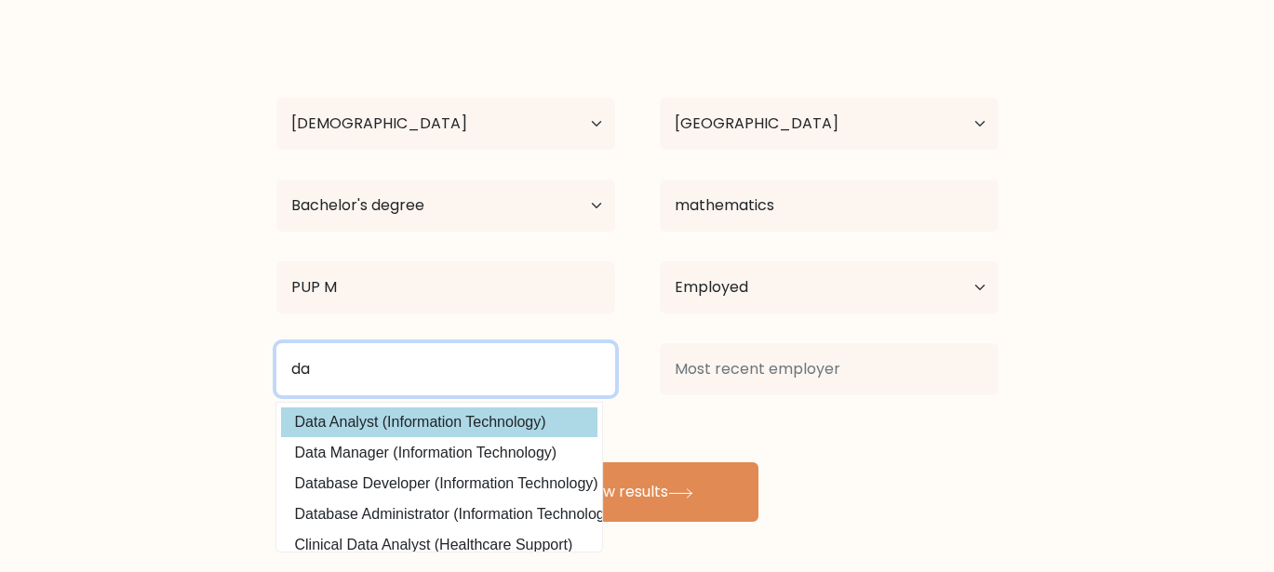
type input "da"
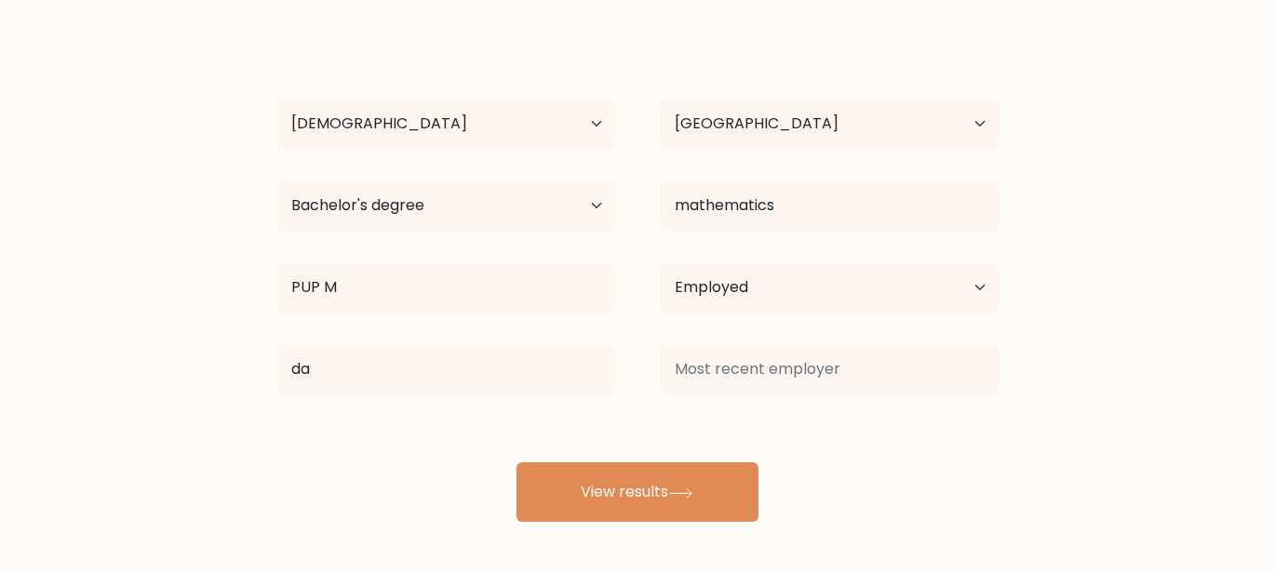
click at [550, 416] on div "Krista Pabilonia Age Under 18 years old 18-24 years old 25-34 years old 35-44 y…" at bounding box center [637, 276] width 745 height 491
click at [480, 400] on div "da Data Analyst (Information Technology) Data Manager (Information Technology) …" at bounding box center [445, 369] width 383 height 67
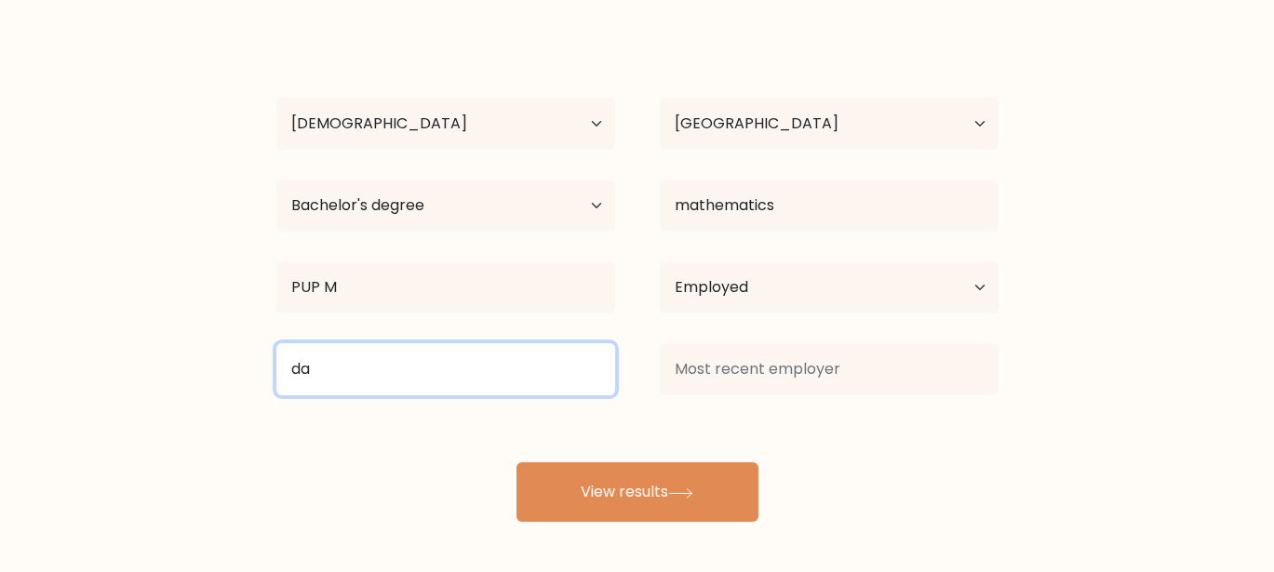
click at [480, 382] on input "da" at bounding box center [445, 369] width 339 height 52
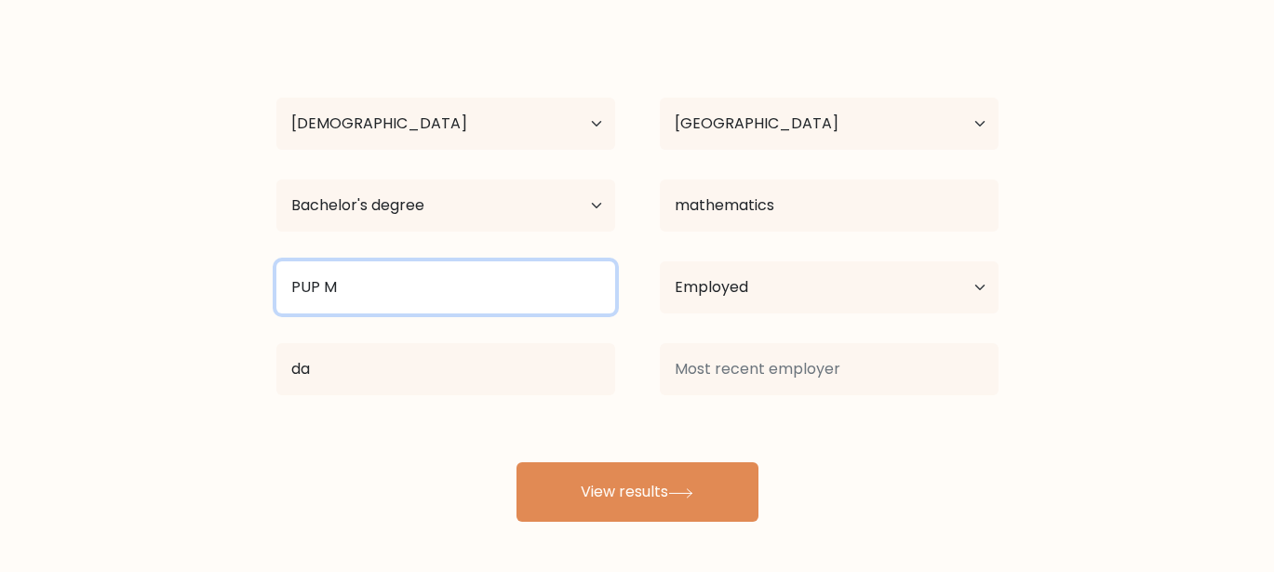
click at [441, 303] on input "PUP M" at bounding box center [445, 288] width 339 height 52
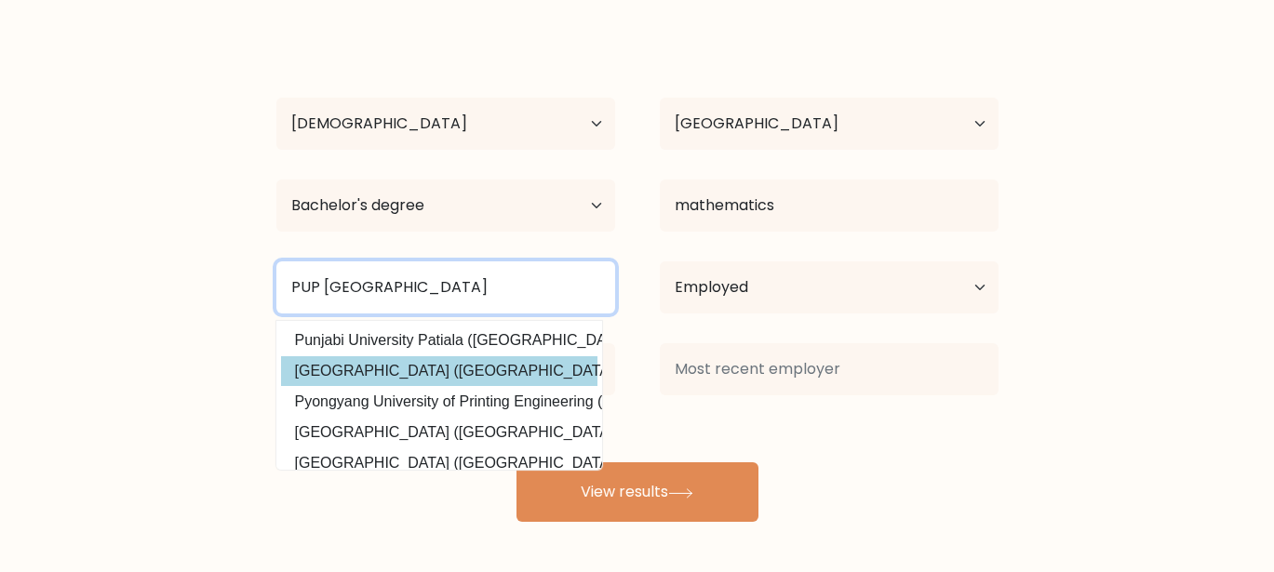
type input "PUP Manila"
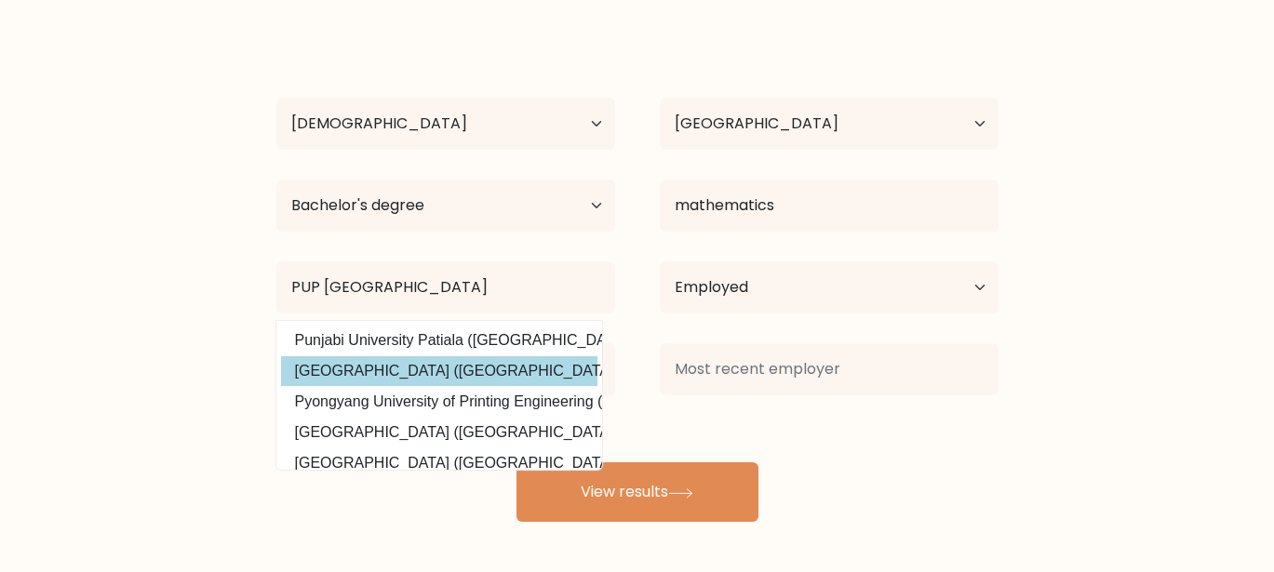
click at [465, 380] on div "Krista Pabilonia Age Under 18 years old 18-24 years old 25-34 years old 35-44 y…" at bounding box center [637, 276] width 745 height 491
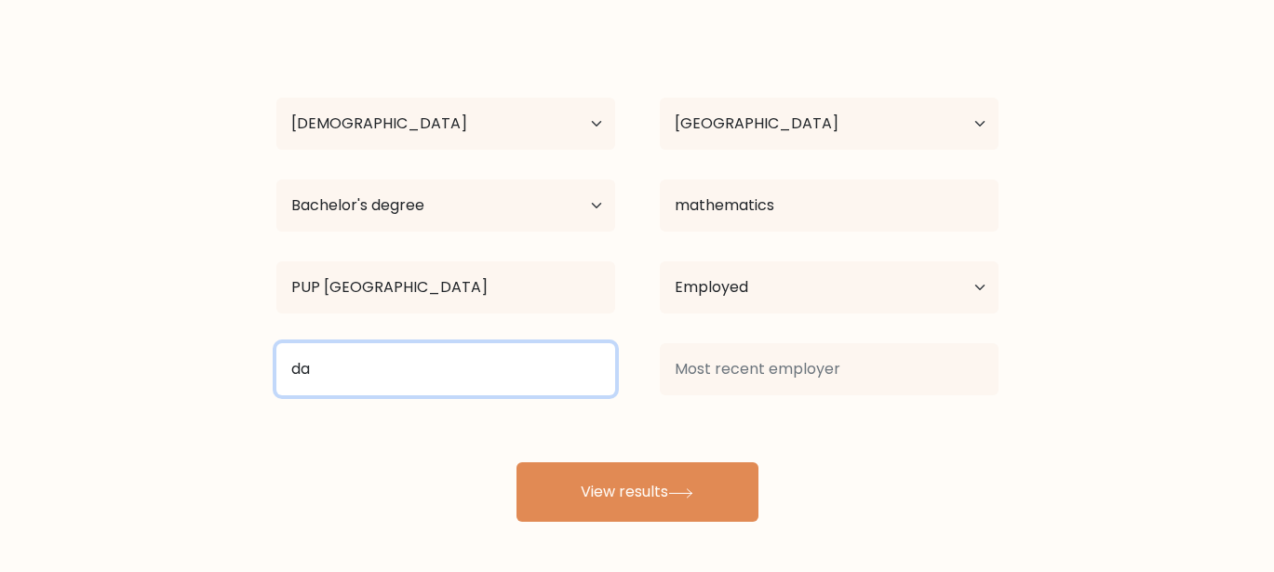
click at [451, 373] on input "da" at bounding box center [445, 369] width 339 height 52
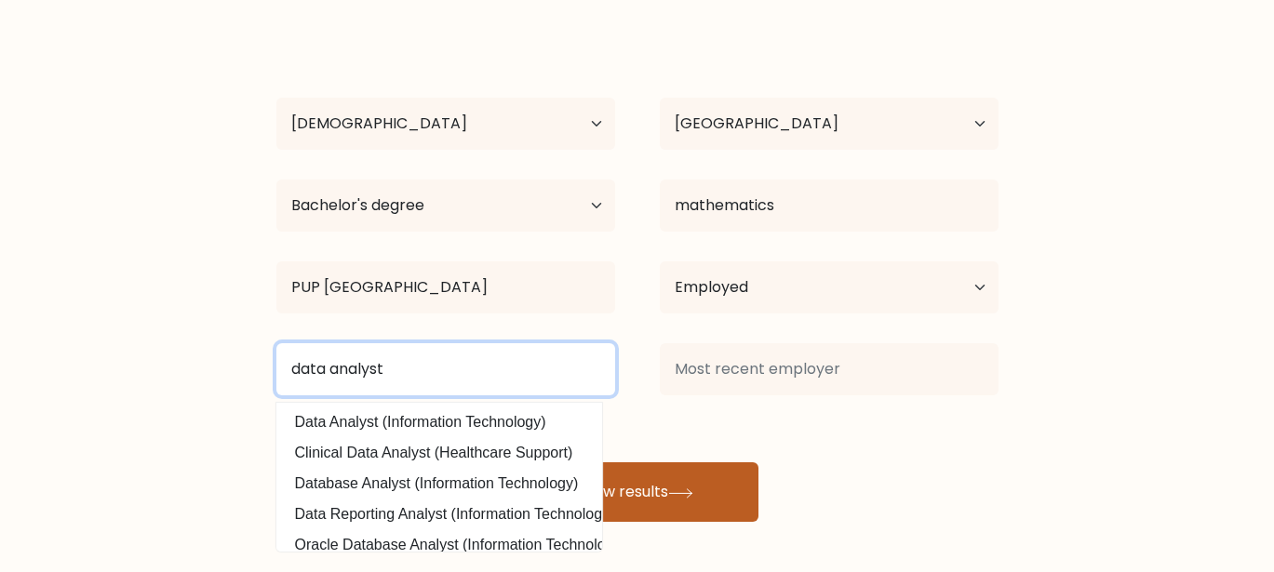
type input "data analyst"
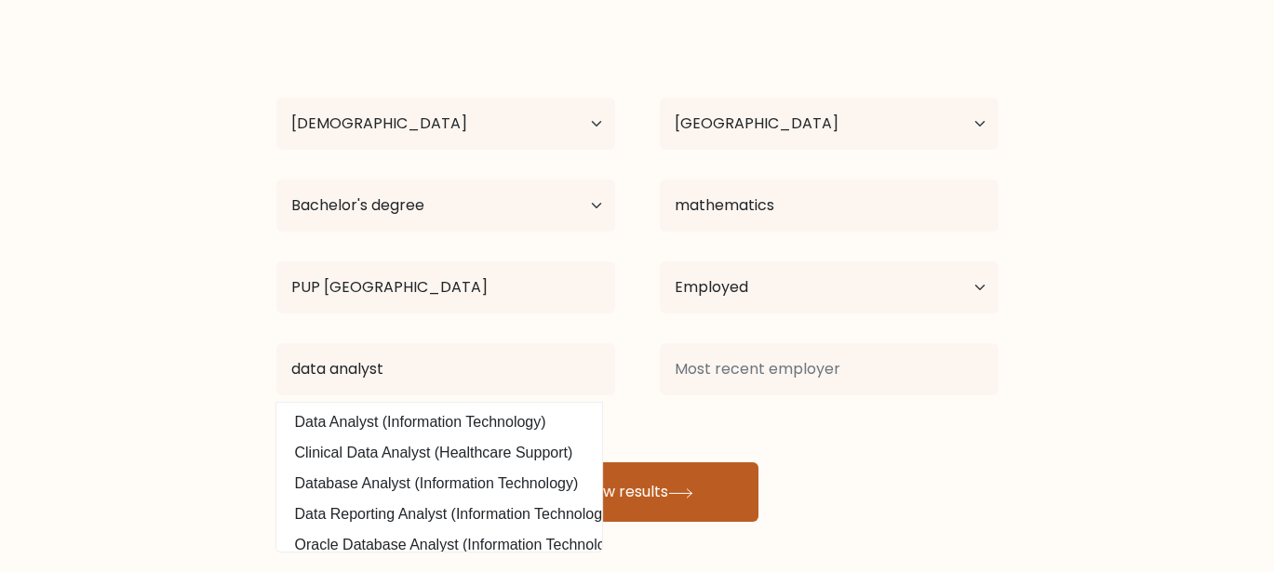
click at [750, 512] on button "View results" at bounding box center [638, 493] width 242 height 60
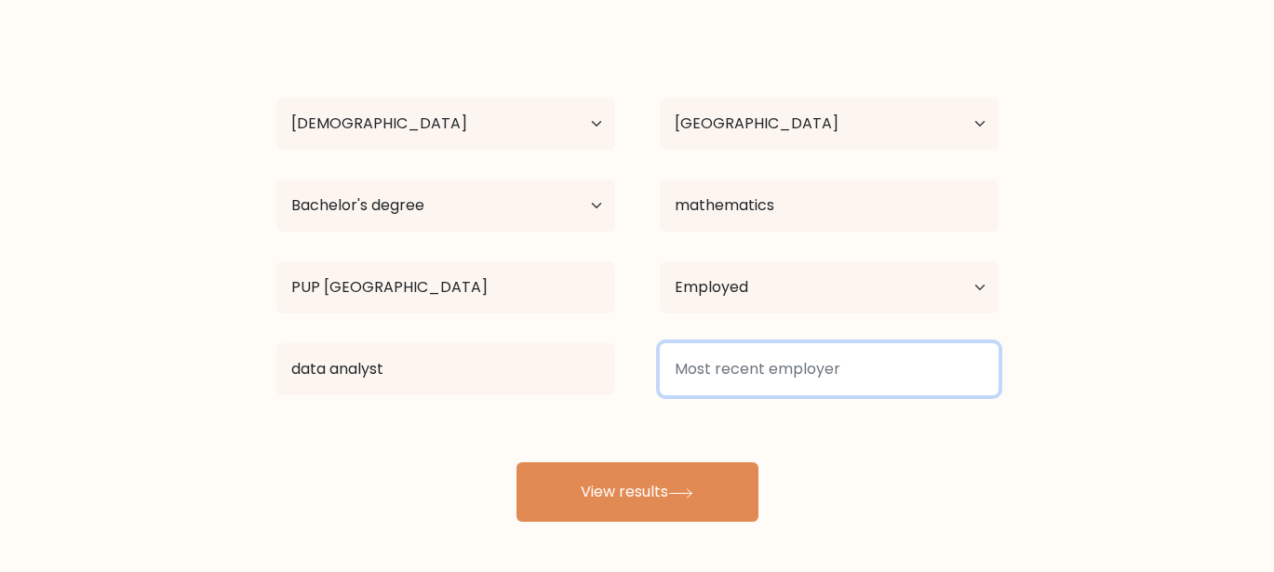
click at [771, 383] on input at bounding box center [829, 369] width 339 height 52
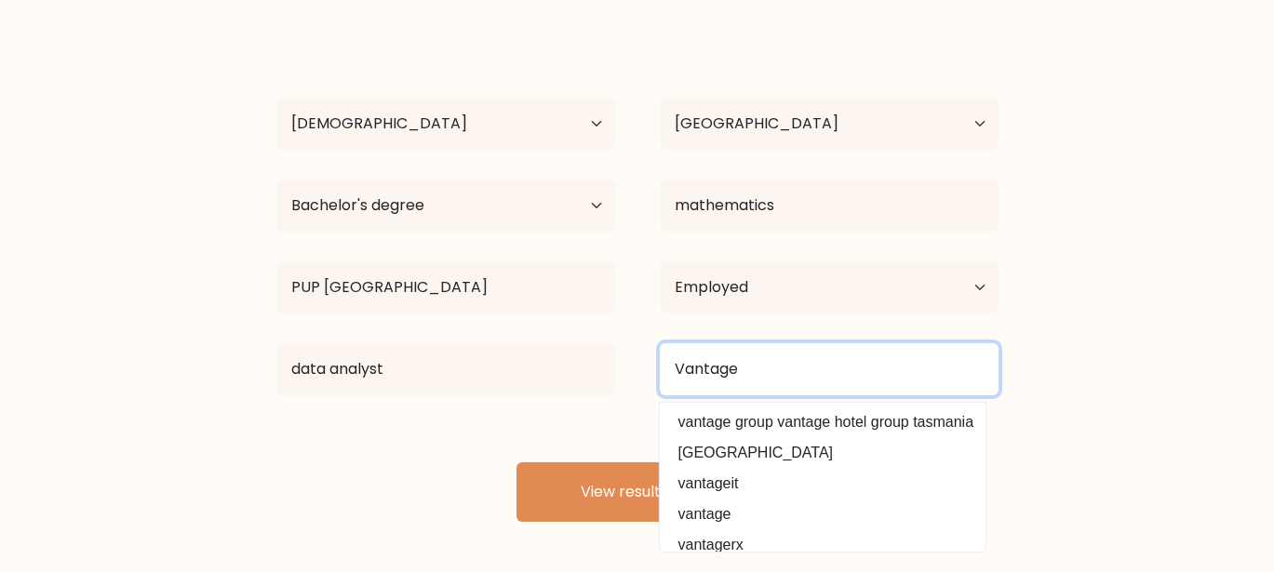
type input "Vantage"
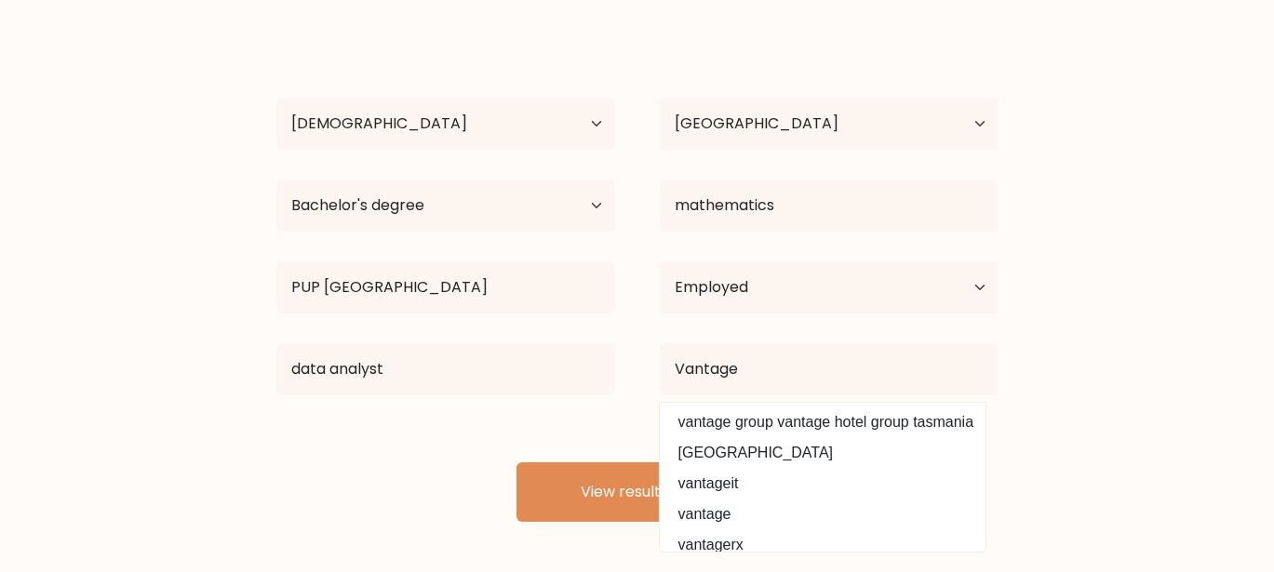
click at [559, 426] on div "Krista Pabilonia Age Under 18 years old 18-24 years old 25-34 years old 35-44 y…" at bounding box center [637, 276] width 745 height 491
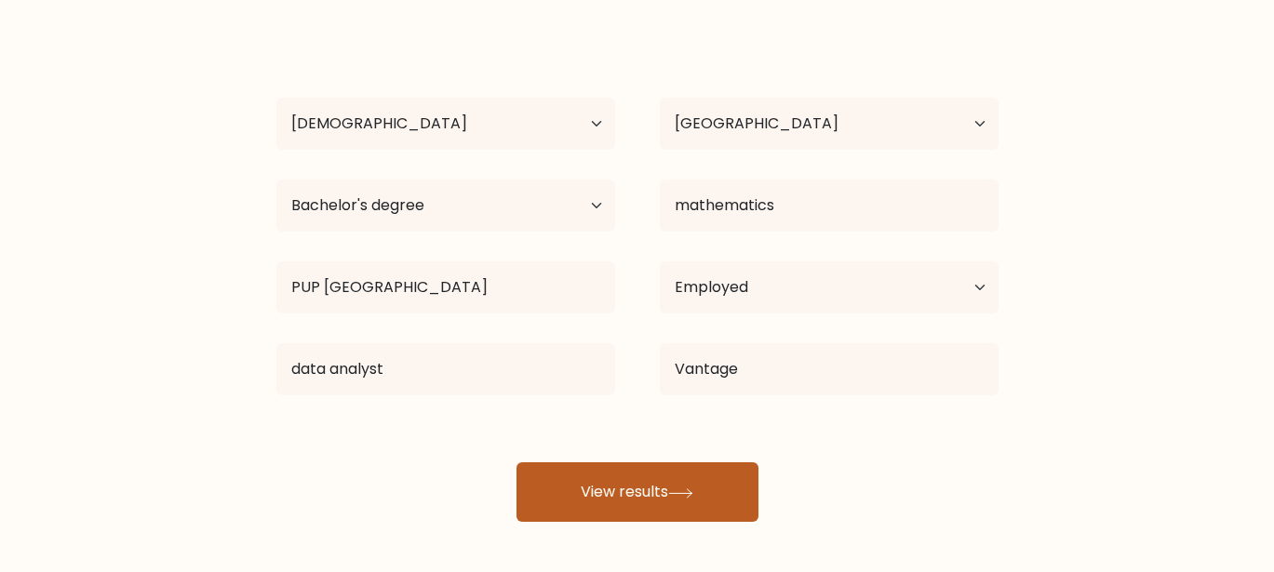
click at [609, 490] on button "View results" at bounding box center [638, 493] width 242 height 60
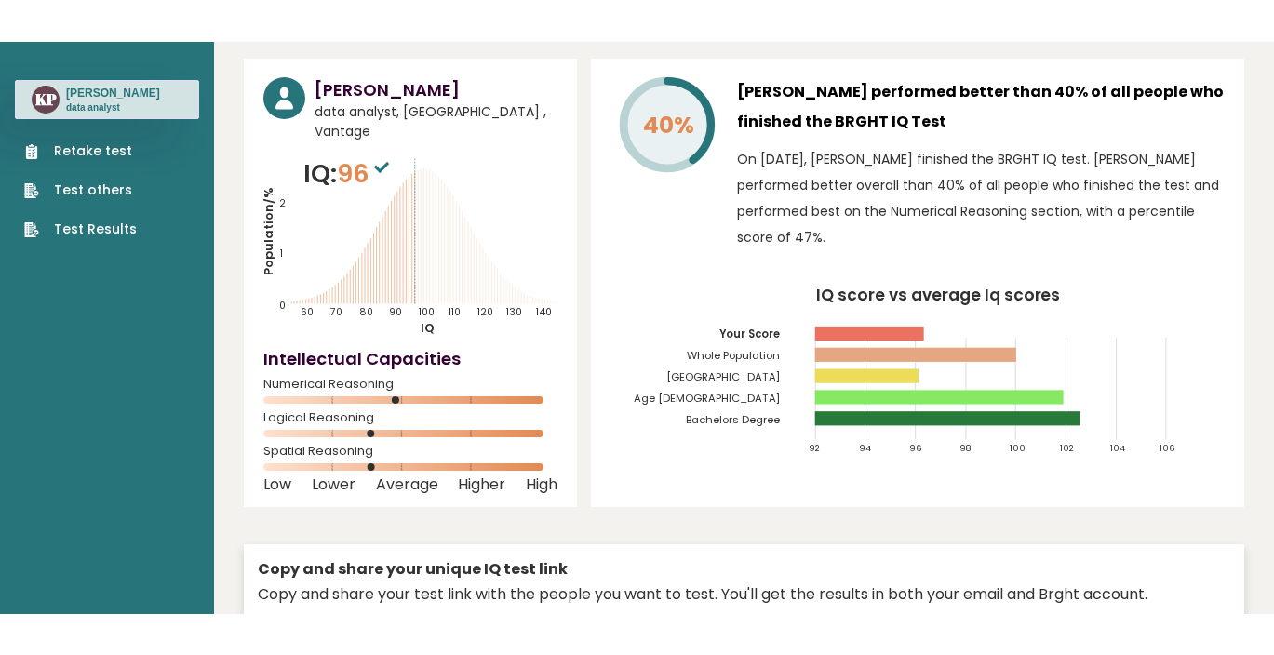
scroll to position [93, 0]
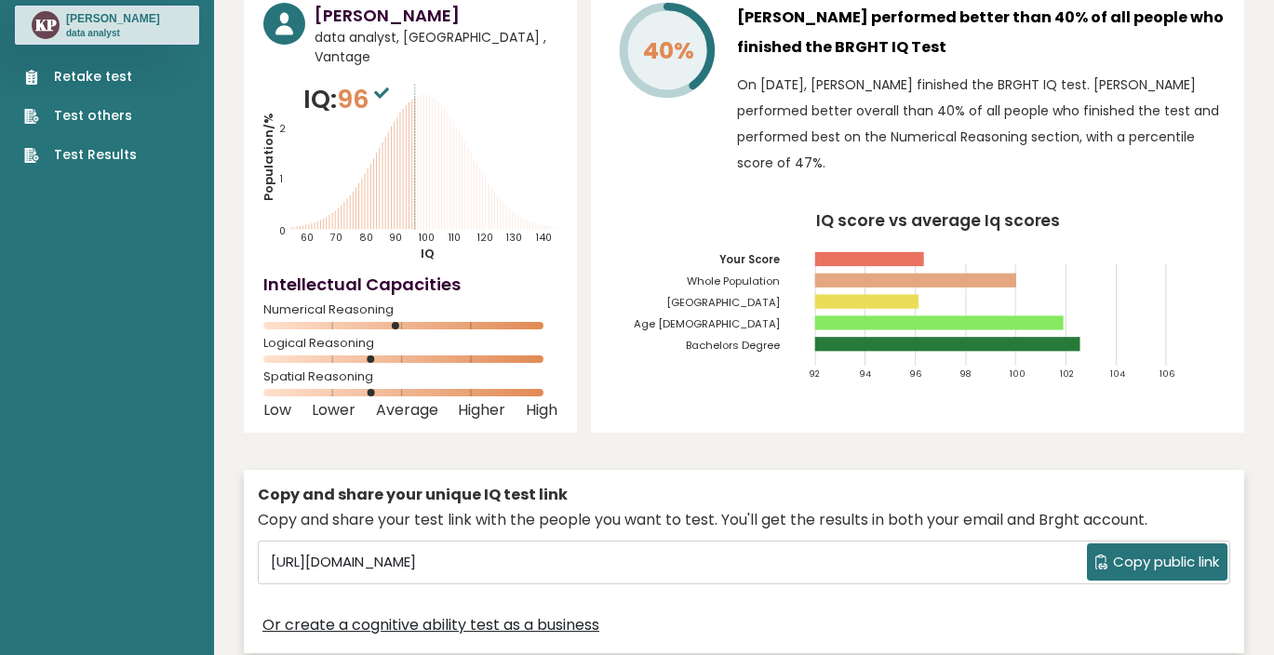
click at [1116, 552] on span "Copy public link" at bounding box center [1166, 562] width 106 height 21
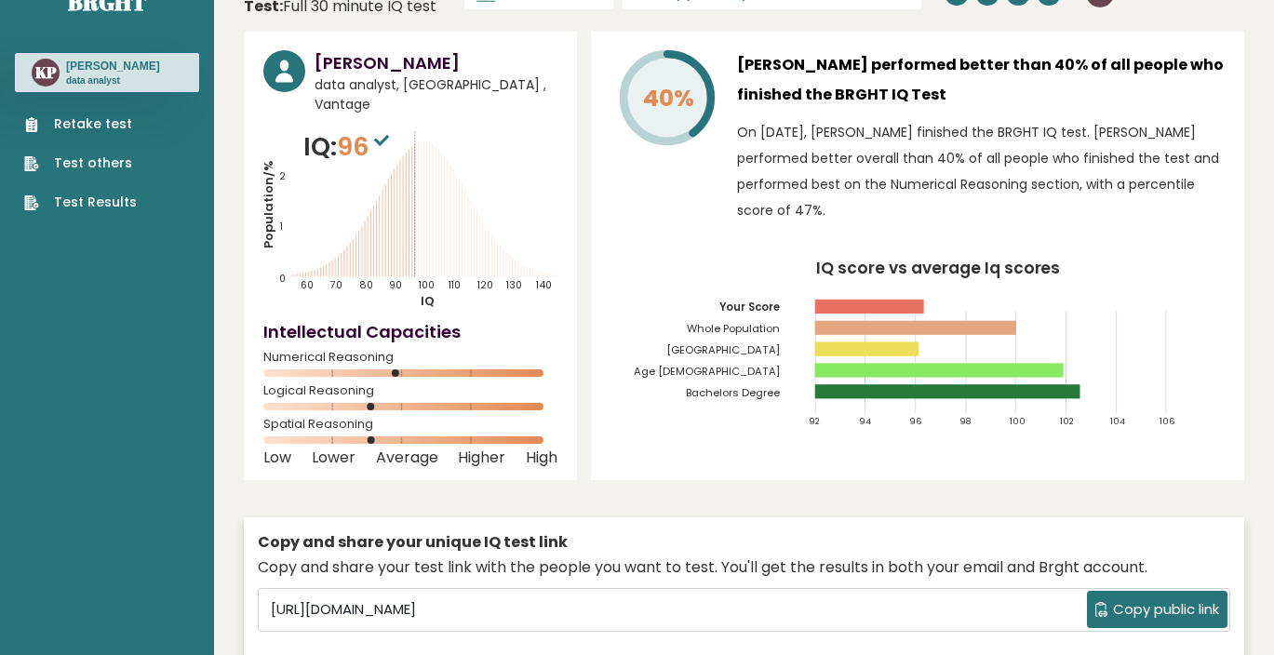
scroll to position [0, 0]
